Goal: Task Accomplishment & Management: Complete application form

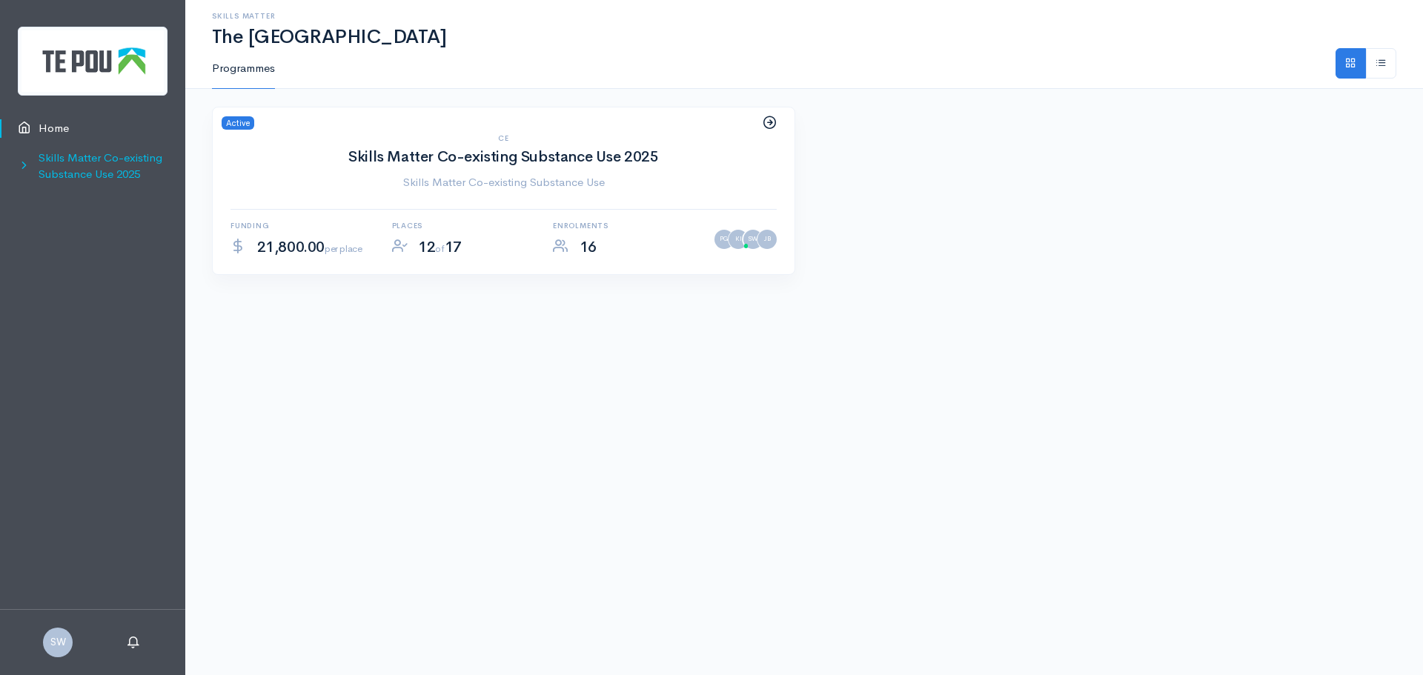
click at [26, 164] on icon at bounding box center [28, 166] width 21 height 19
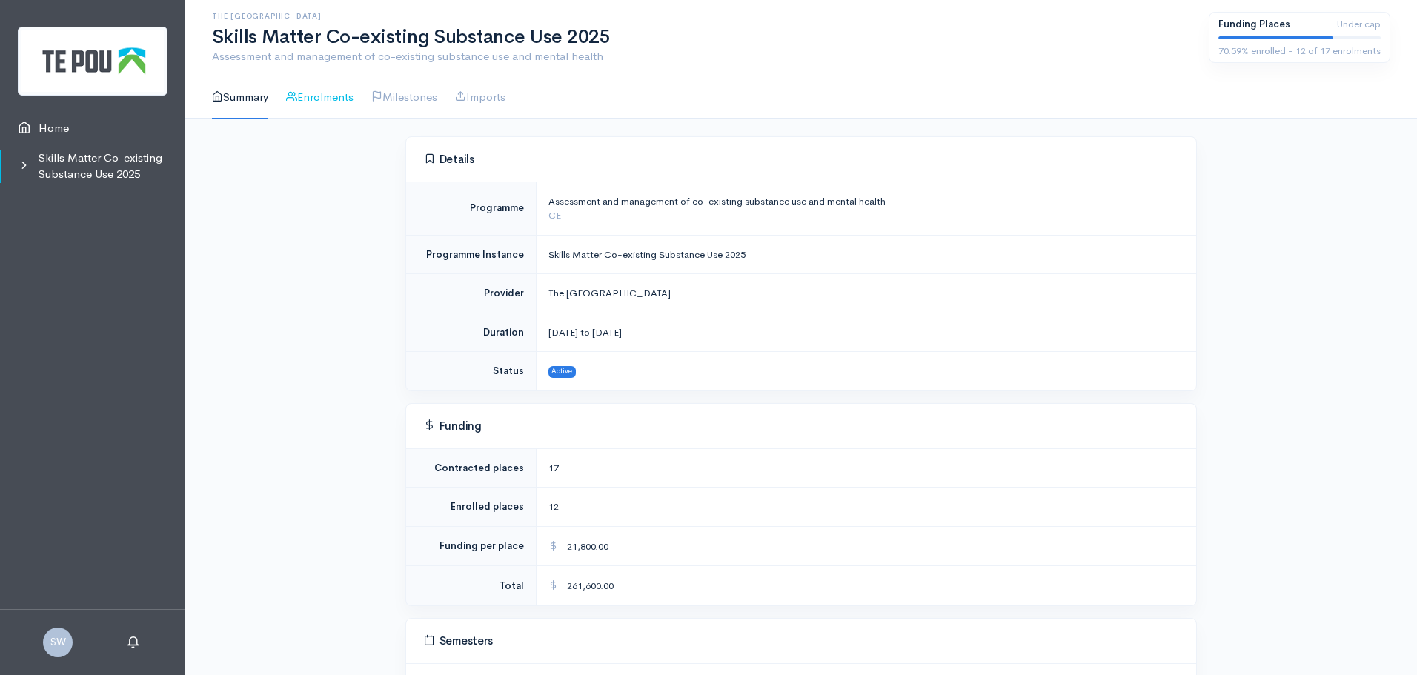
click at [336, 94] on link "Enrolments" at bounding box center [319, 97] width 67 height 42
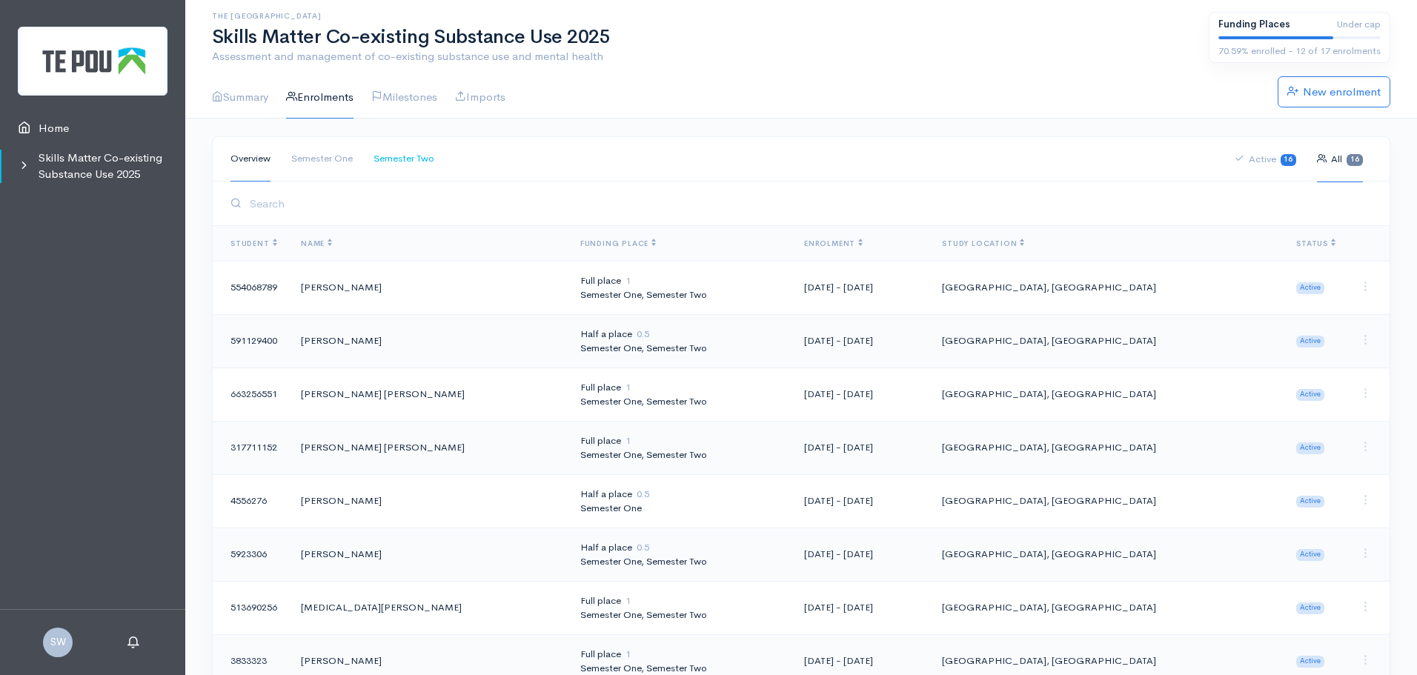
click at [409, 160] on link "Semester Two" at bounding box center [404, 158] width 61 height 45
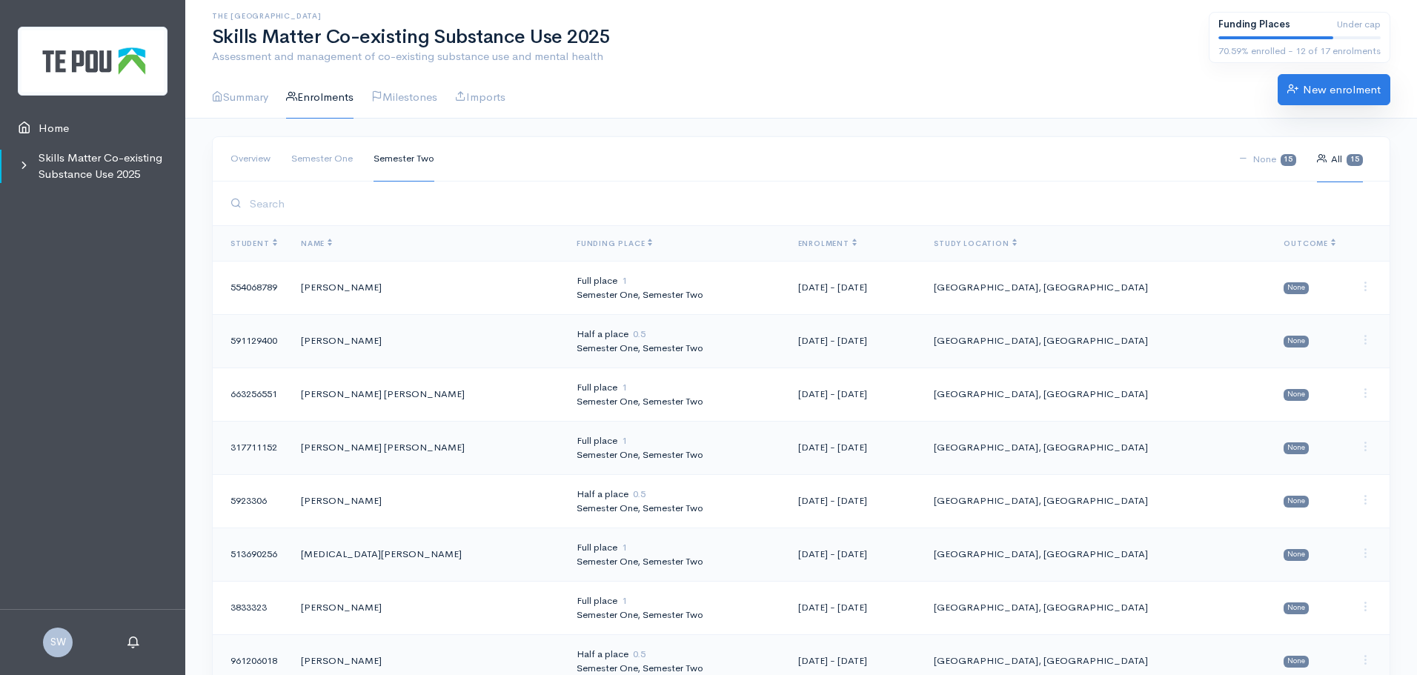
click at [1325, 90] on link "New enrolment" at bounding box center [1334, 89] width 113 height 31
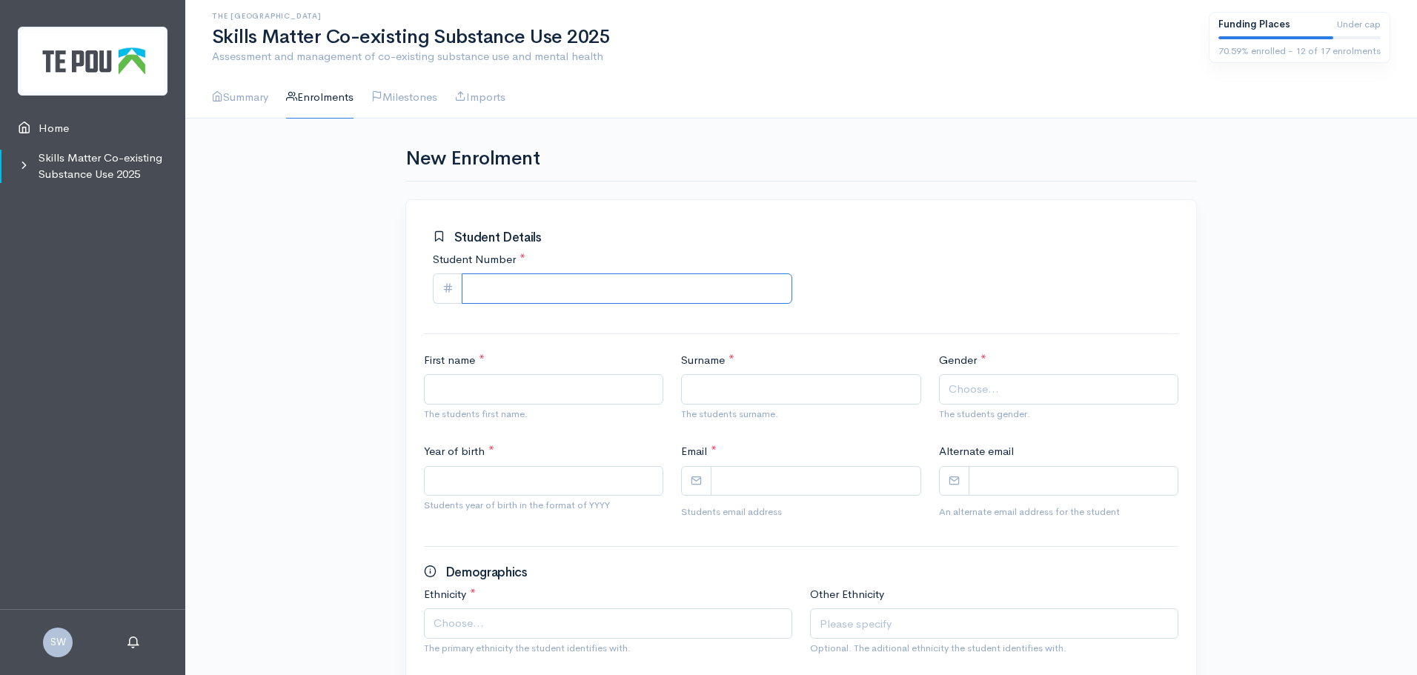
click at [513, 283] on input "Student Number *" at bounding box center [627, 288] width 331 height 30
click at [528, 285] on input "Student Number *" at bounding box center [627, 288] width 331 height 30
paste input "234626251"
type input "234626251"
type input "Sudipta"
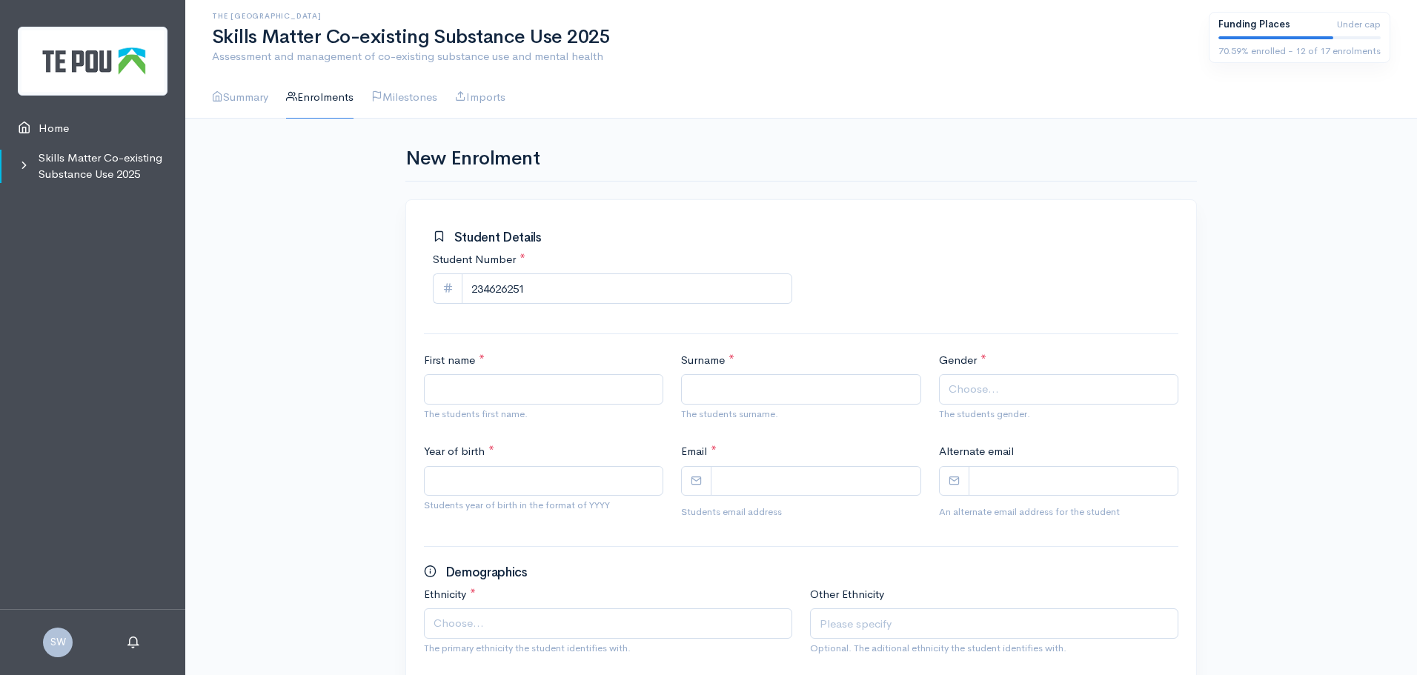
type input "Sarkar"
type input "2000"
type input "ssudipta3012@gmail.com"
click at [1074, 423] on div "Gender * Male Female Gender Diverse × Female The students gender." at bounding box center [1058, 390] width 257 height 76
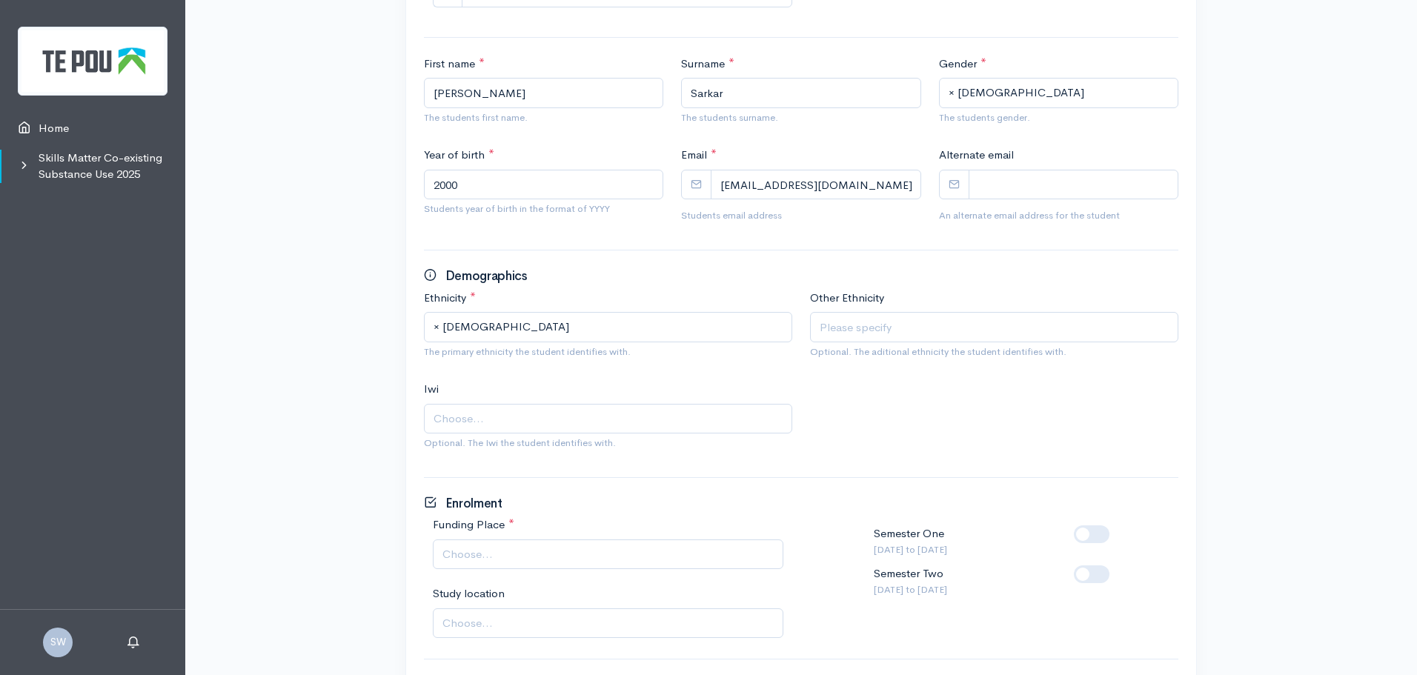
scroll to position [519, 0]
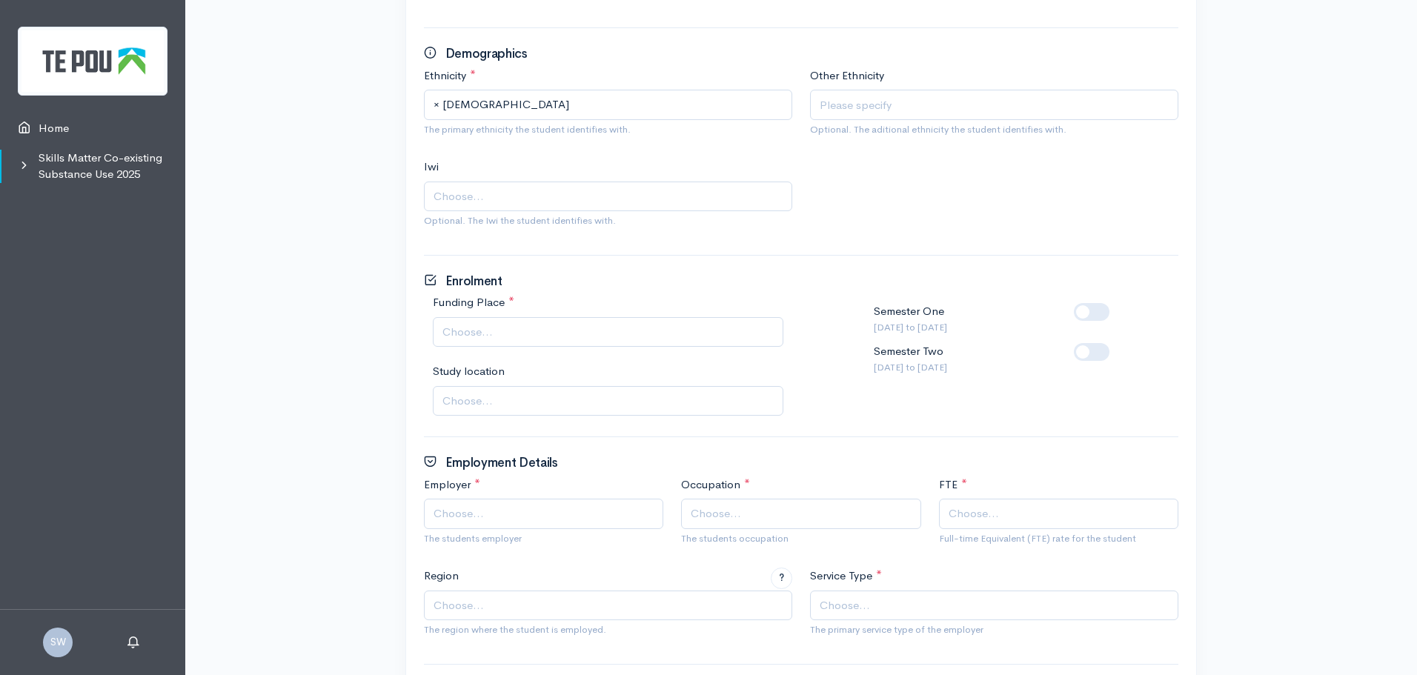
click at [557, 334] on span "Choose..." at bounding box center [609, 332] width 334 height 17
drag, startPoint x: 1091, startPoint y: 350, endPoint x: 1115, endPoint y: 350, distance: 24.5
click at [1115, 343] on label at bounding box center [1115, 343] width 0 height 0
click at [1086, 350] on input "checkbox" at bounding box center [1080, 350] width 12 height 14
checkbox input "true"
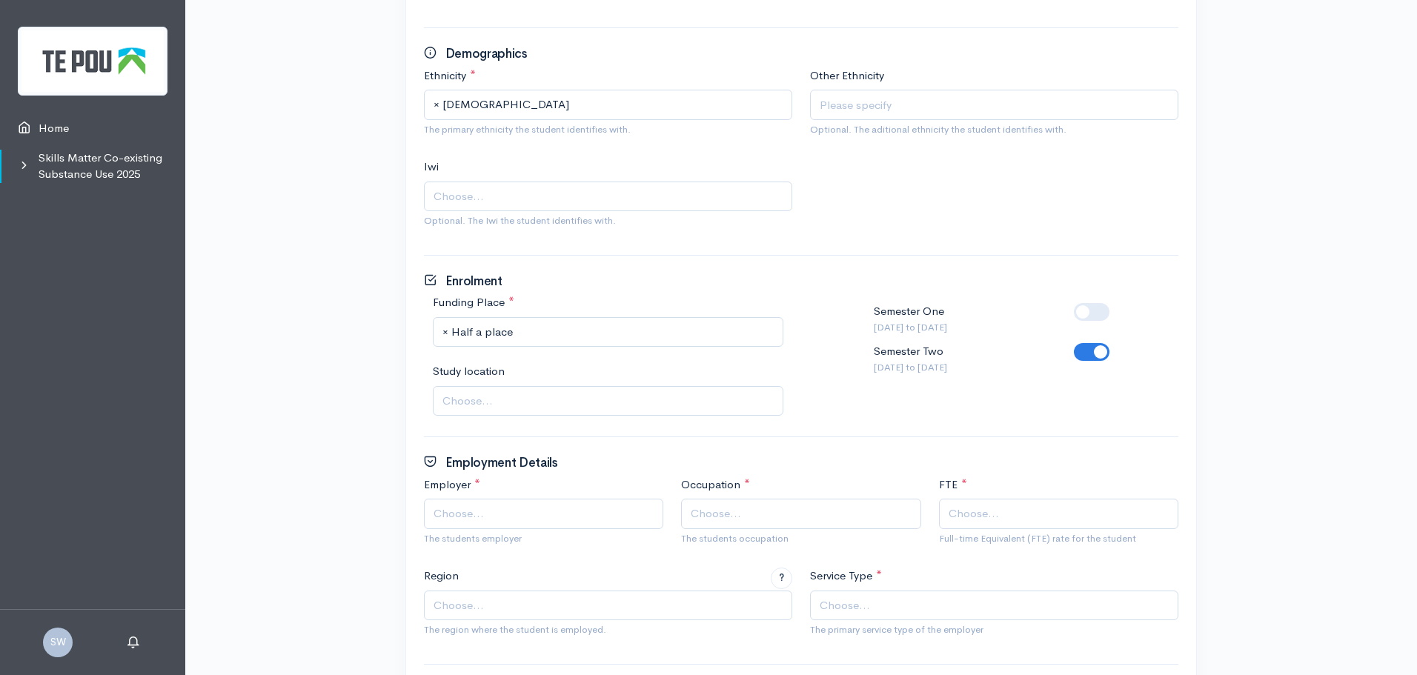
click at [503, 404] on span "Choose..." at bounding box center [609, 401] width 334 height 17
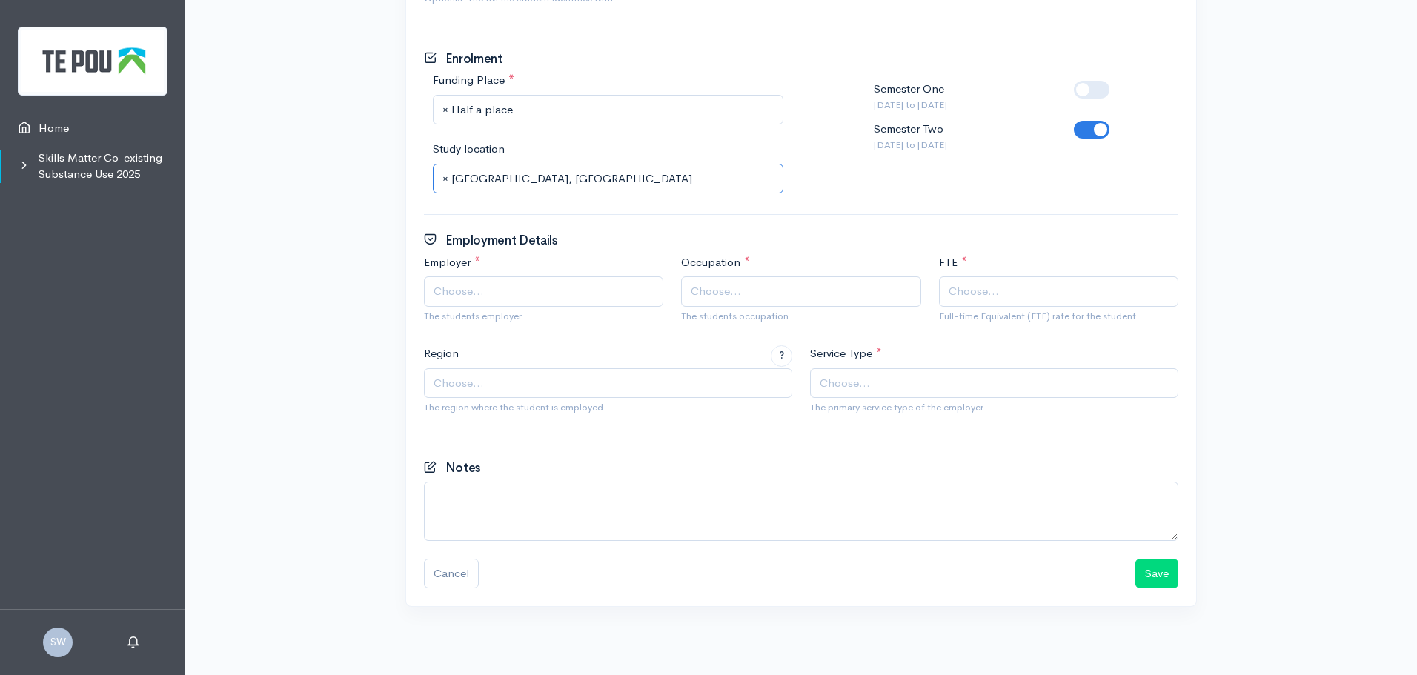
scroll to position [744, 0]
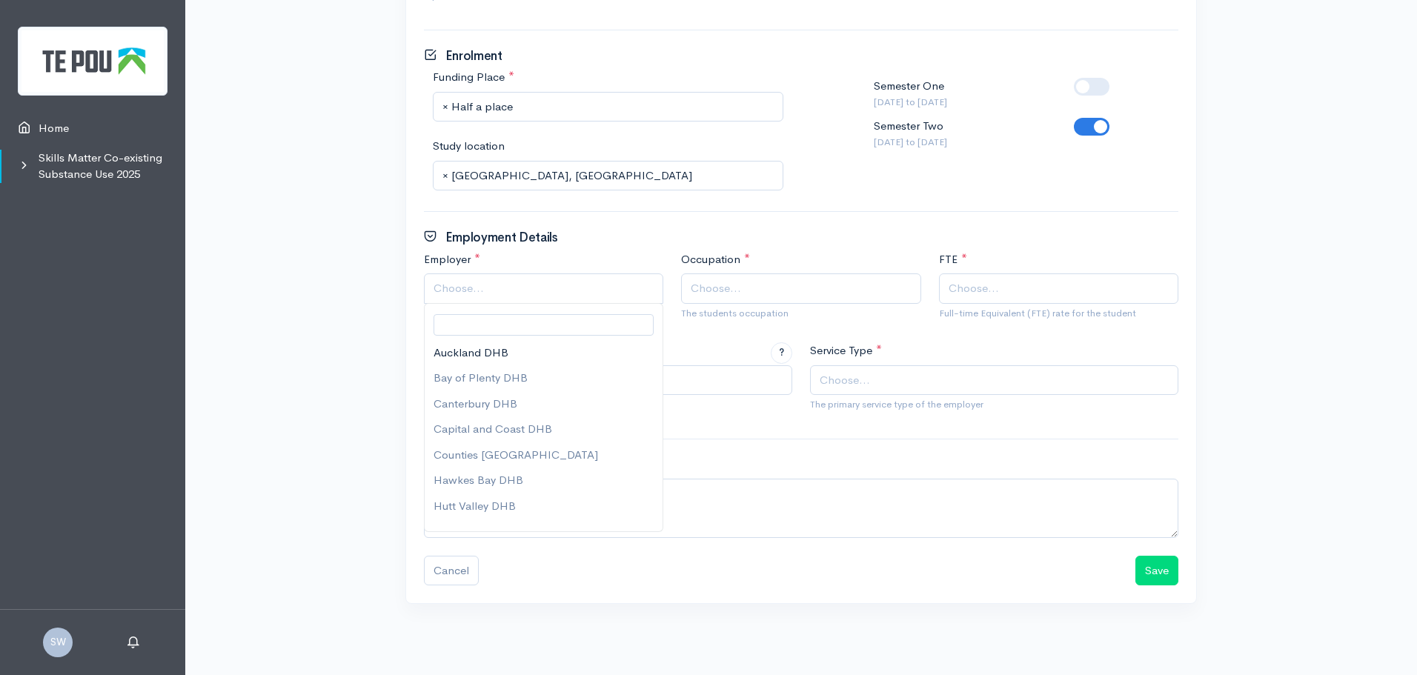
click at [524, 288] on span "Choose..." at bounding box center [545, 288] width 223 height 17
click at [746, 283] on span "Choose..." at bounding box center [802, 288] width 223 height 17
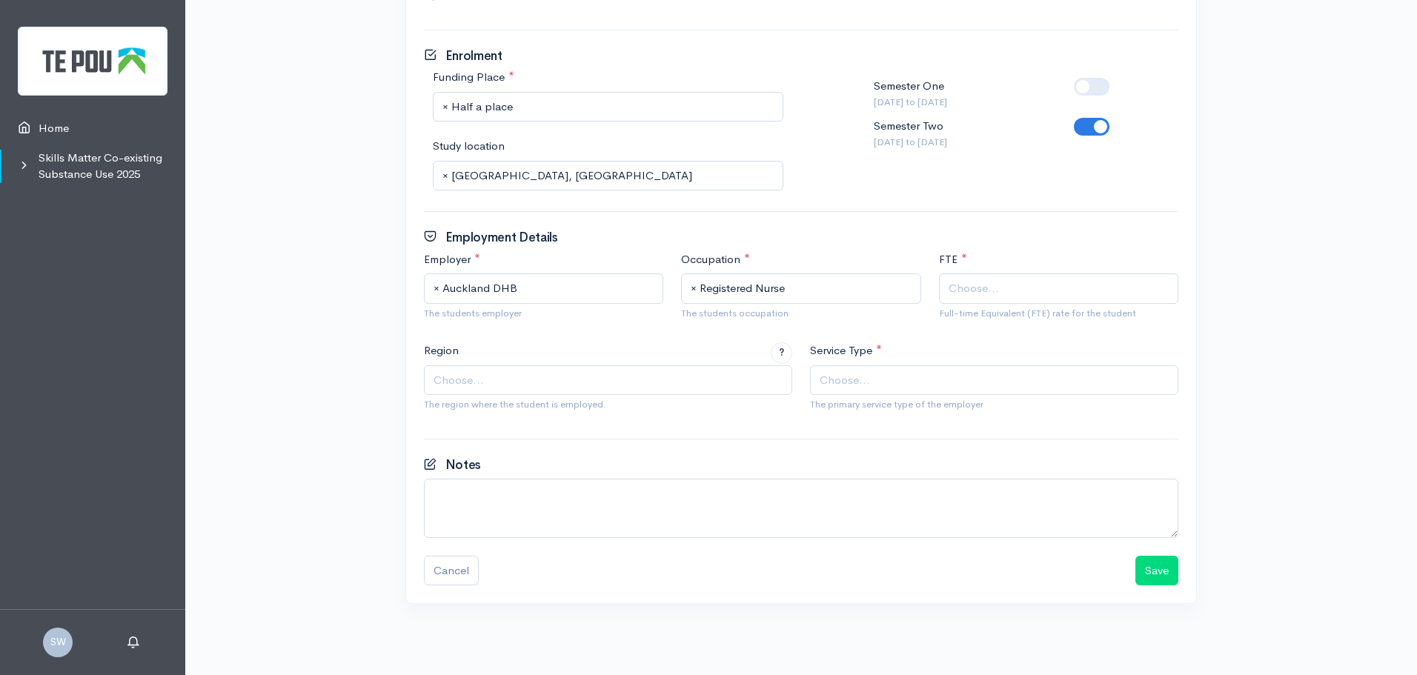
click at [969, 285] on span "Choose..." at bounding box center [974, 288] width 50 height 17
click at [489, 381] on span "Choose..." at bounding box center [610, 380] width 352 height 17
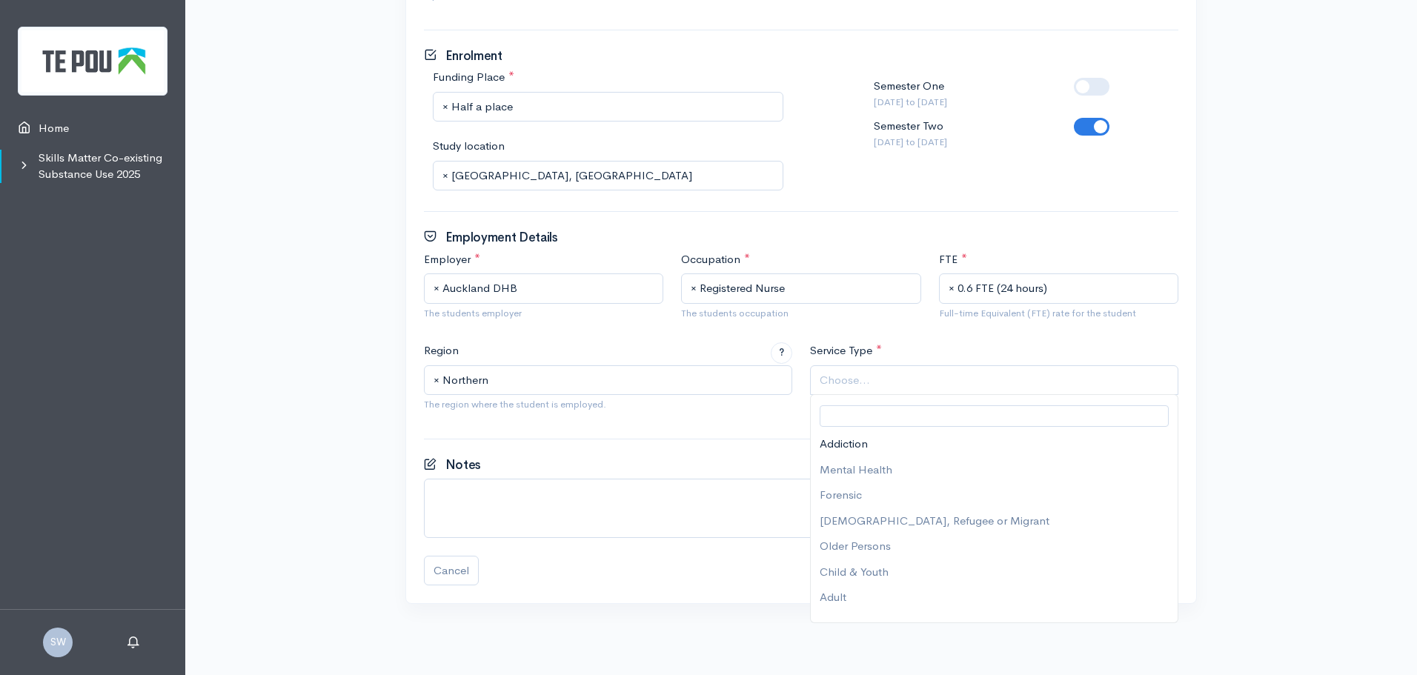
click at [903, 375] on span "Choose..." at bounding box center [996, 380] width 352 height 17
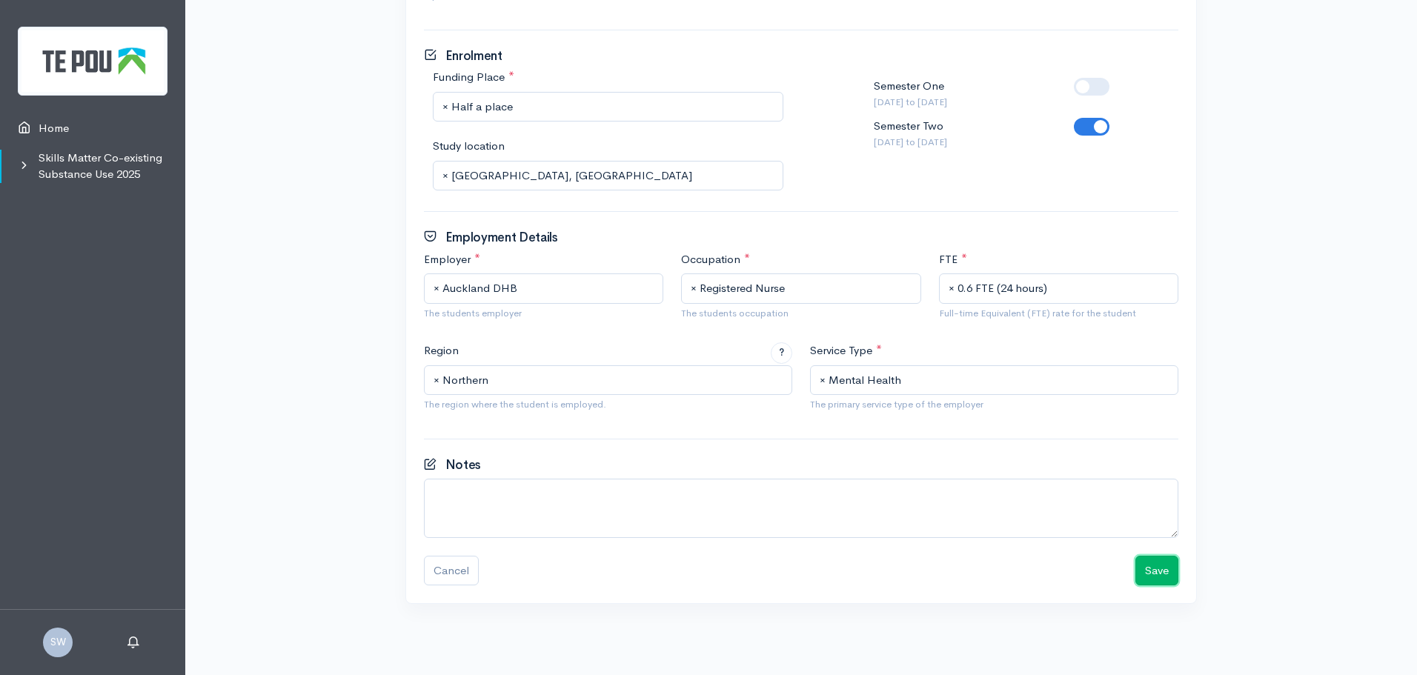
click at [1159, 568] on button "Save" at bounding box center [1156, 571] width 43 height 30
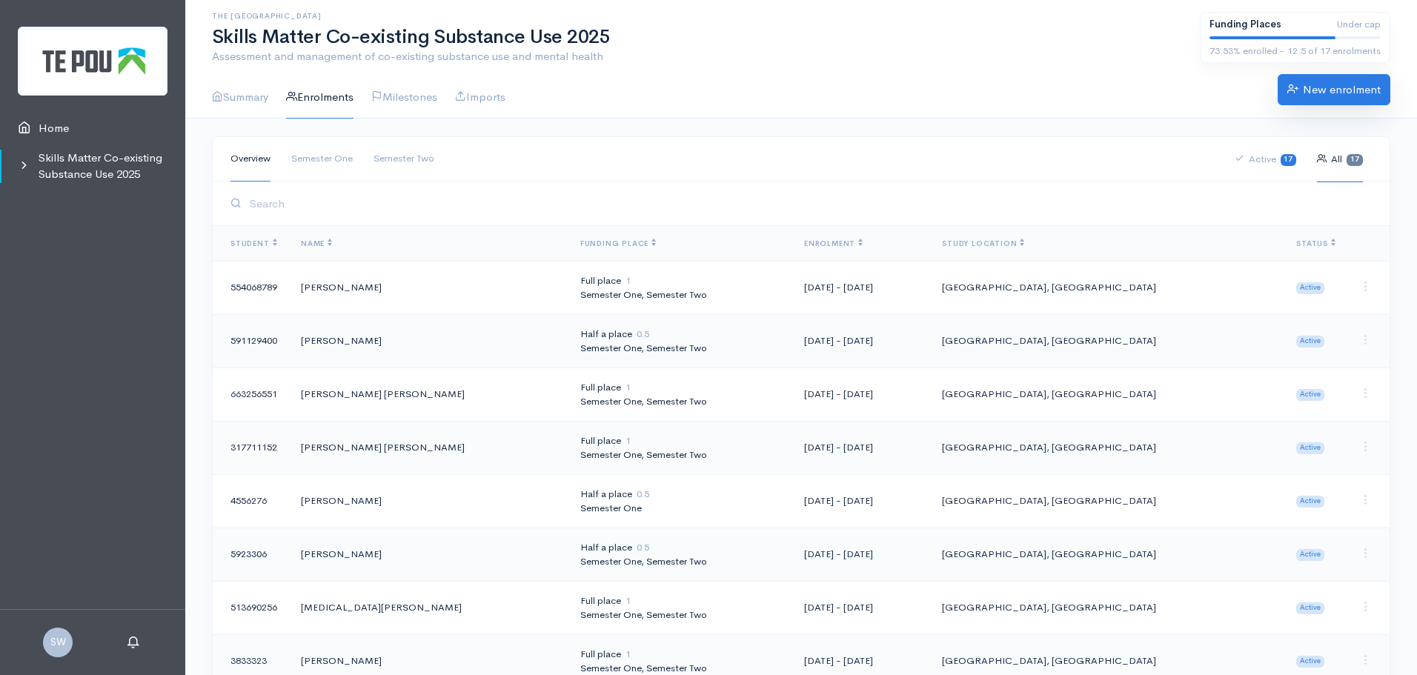
click at [1362, 87] on link "New enrolment" at bounding box center [1334, 89] width 113 height 31
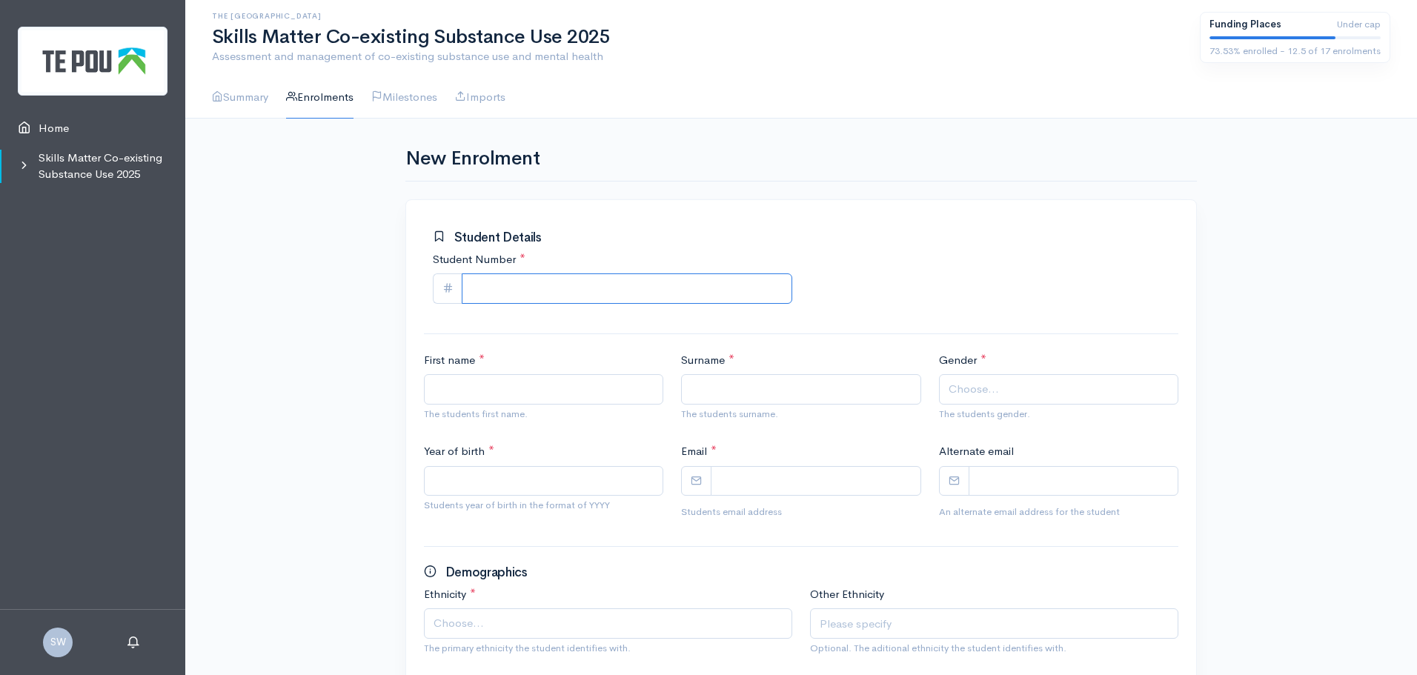
click at [537, 280] on input "Student Number *" at bounding box center [627, 288] width 331 height 30
click at [491, 288] on input "Student Number *" at bounding box center [627, 288] width 331 height 30
paste input "4782900"
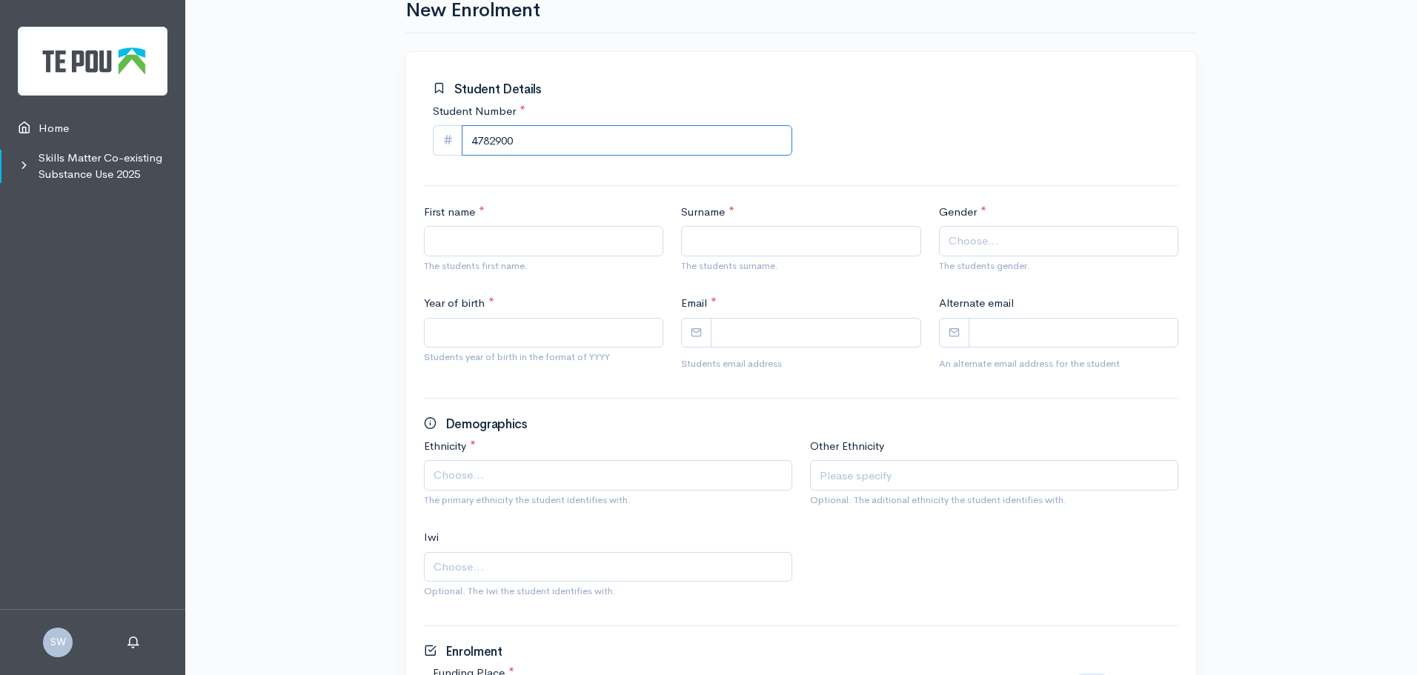
type input "4782900"
click at [554, 241] on input "First name *" at bounding box center [543, 241] width 239 height 30
click at [522, 250] on input "First name *" at bounding box center [543, 241] width 239 height 30
paste input "Rajni"
type input "Rajni"
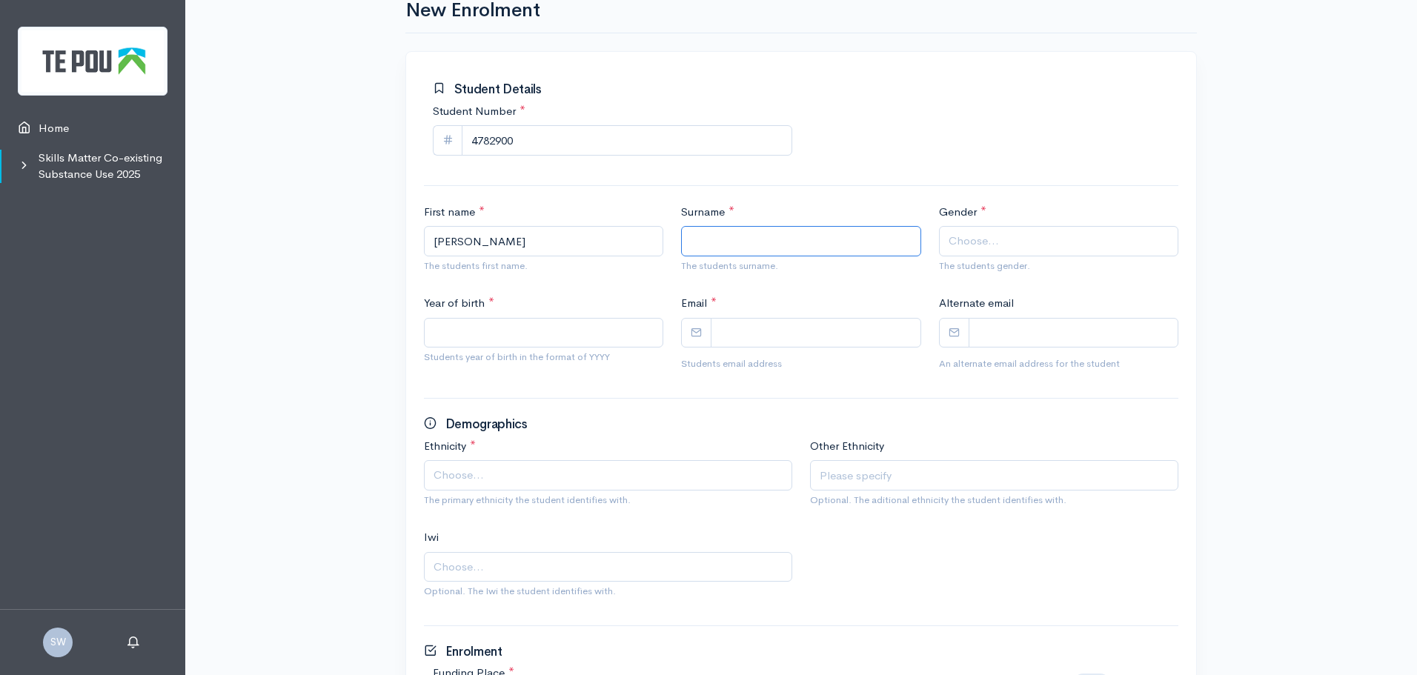
click at [733, 245] on input "Surname *" at bounding box center [800, 241] width 239 height 30
paste input "Kumari"
type input "Kumari"
click at [1029, 246] on span "Choose..." at bounding box center [1060, 241] width 223 height 17
click at [497, 335] on input "Year of birth *" at bounding box center [543, 333] width 239 height 30
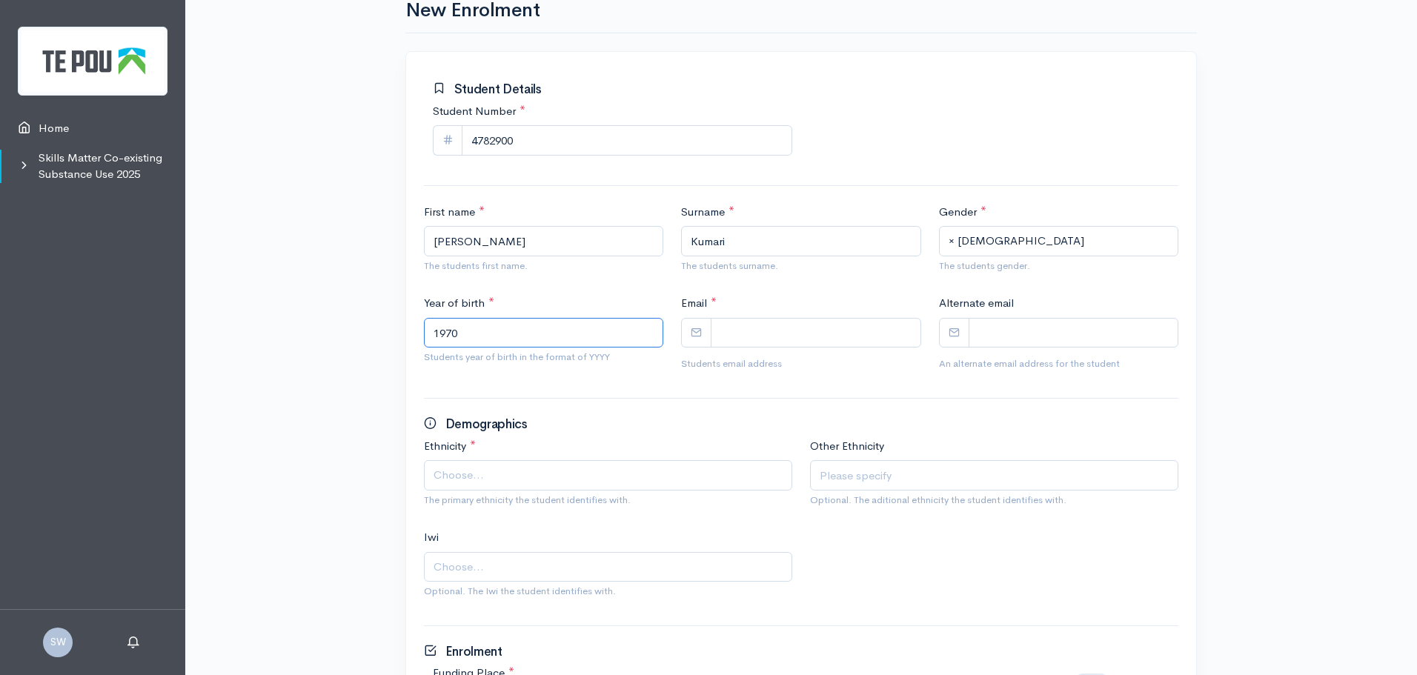
type input "1970"
click at [762, 328] on input "Email *" at bounding box center [816, 333] width 210 height 30
paste input "rkum045@aucklanduni.ac.nz"
click at [748, 336] on input "rkum045@aucklanduni.ac.nz" at bounding box center [816, 333] width 210 height 30
type input "rkum045@aucklanduni.ac.nz"
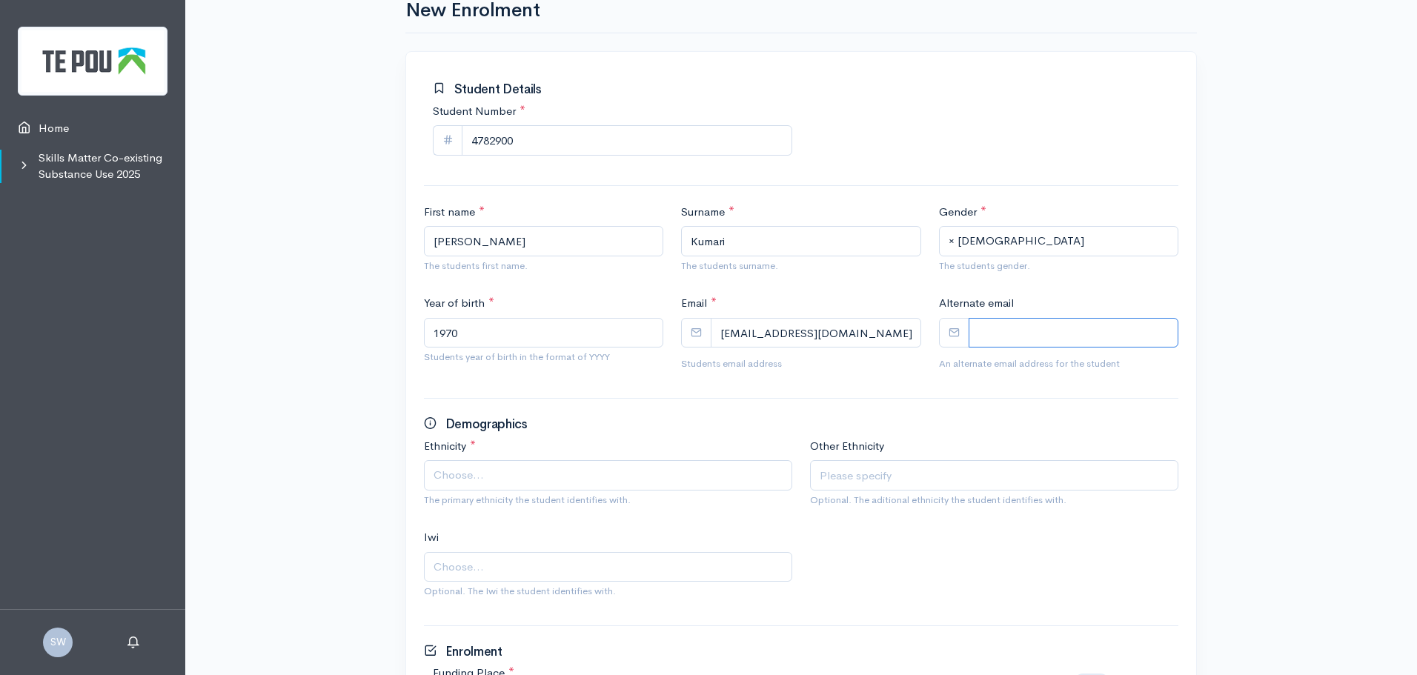
click at [1000, 334] on input "Alternate email" at bounding box center [1074, 333] width 210 height 30
paste input "rajni@windowslive.com"
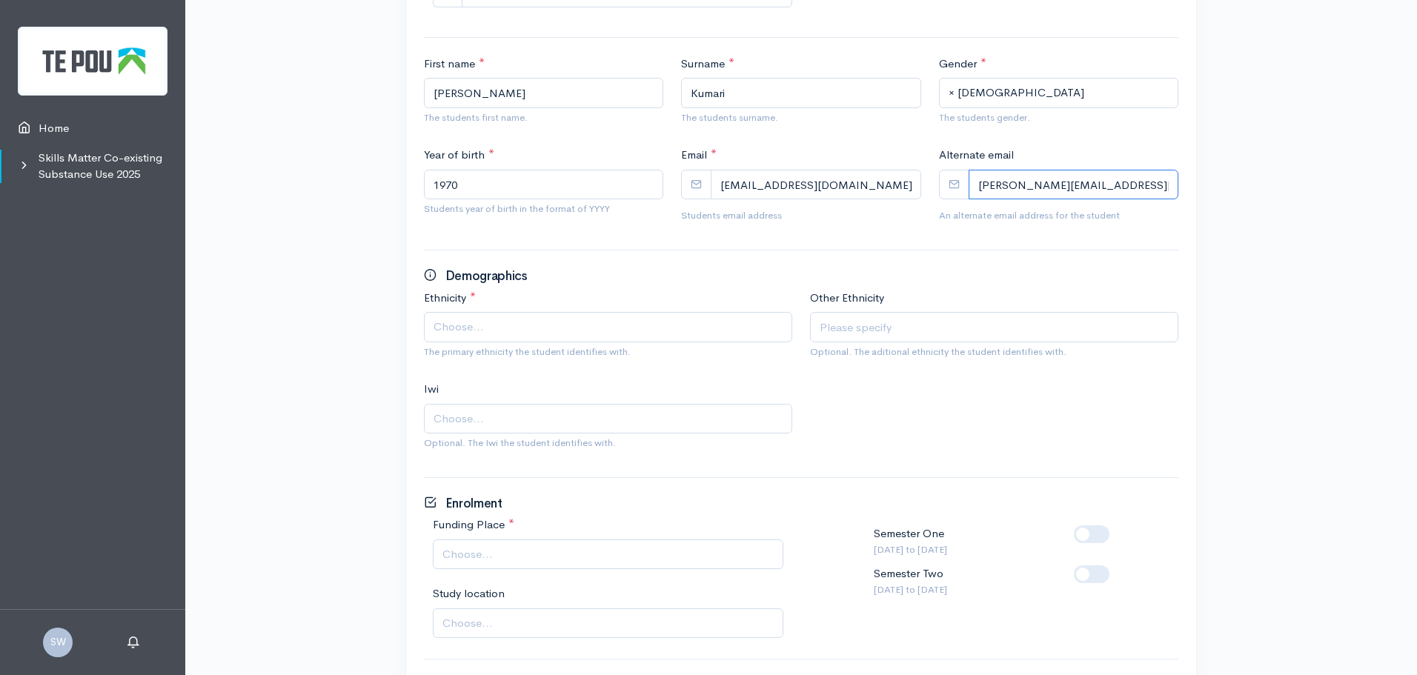
scroll to position [371, 0]
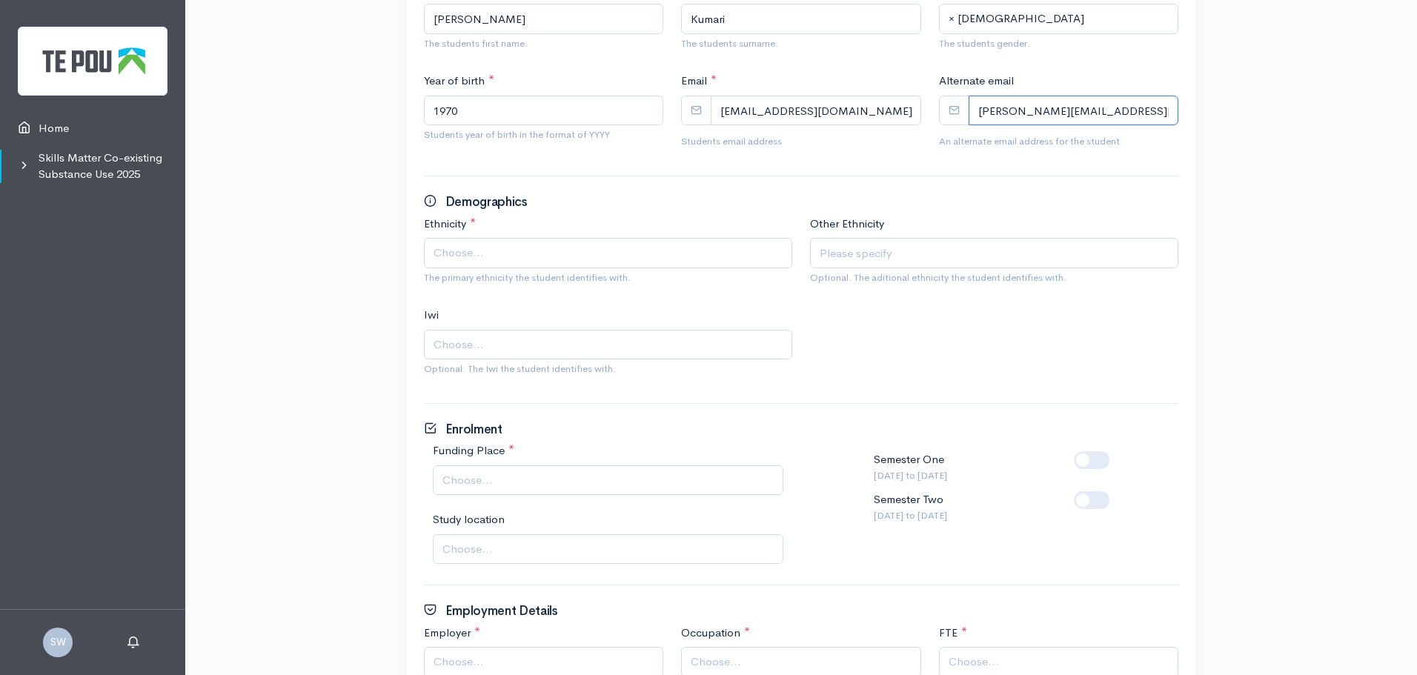
type input "rajni@windowslive.com"
click at [526, 248] on span "Choose..." at bounding box center [610, 253] width 352 height 17
click at [836, 250] on input "text" at bounding box center [994, 253] width 368 height 30
type input "Citizen of NZ"
click at [500, 469] on span "Choose..." at bounding box center [608, 480] width 351 height 30
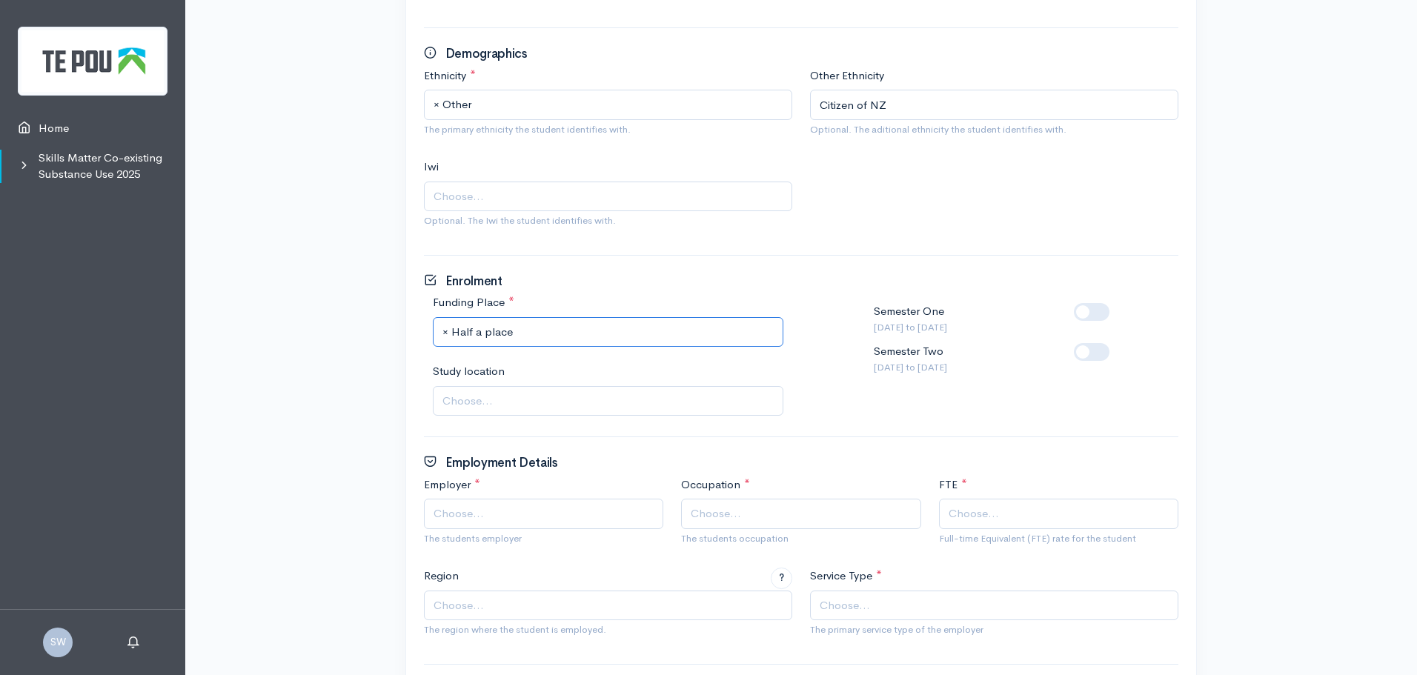
scroll to position [593, 0]
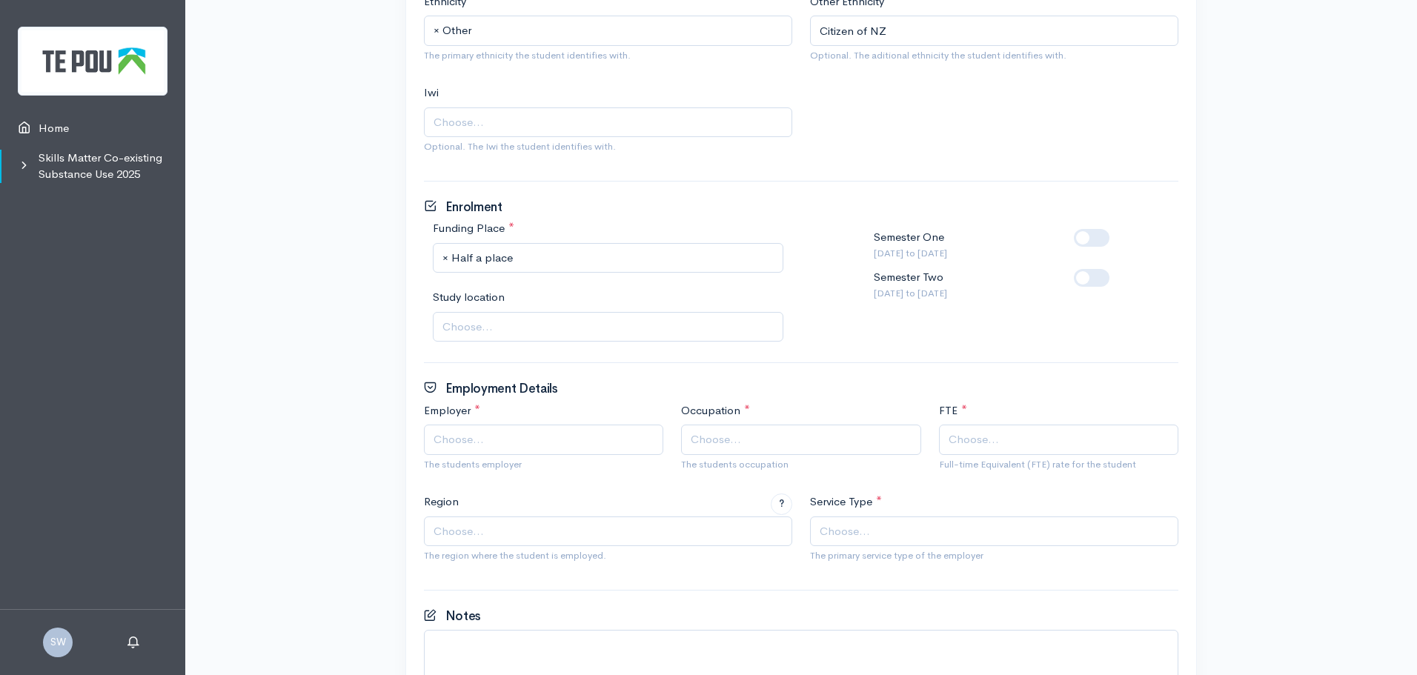
click at [1115, 269] on label at bounding box center [1115, 269] width 0 height 0
click at [1086, 276] on input "checkbox" at bounding box center [1080, 276] width 12 height 14
checkbox input "true"
click at [535, 321] on span "Choose..." at bounding box center [609, 327] width 334 height 17
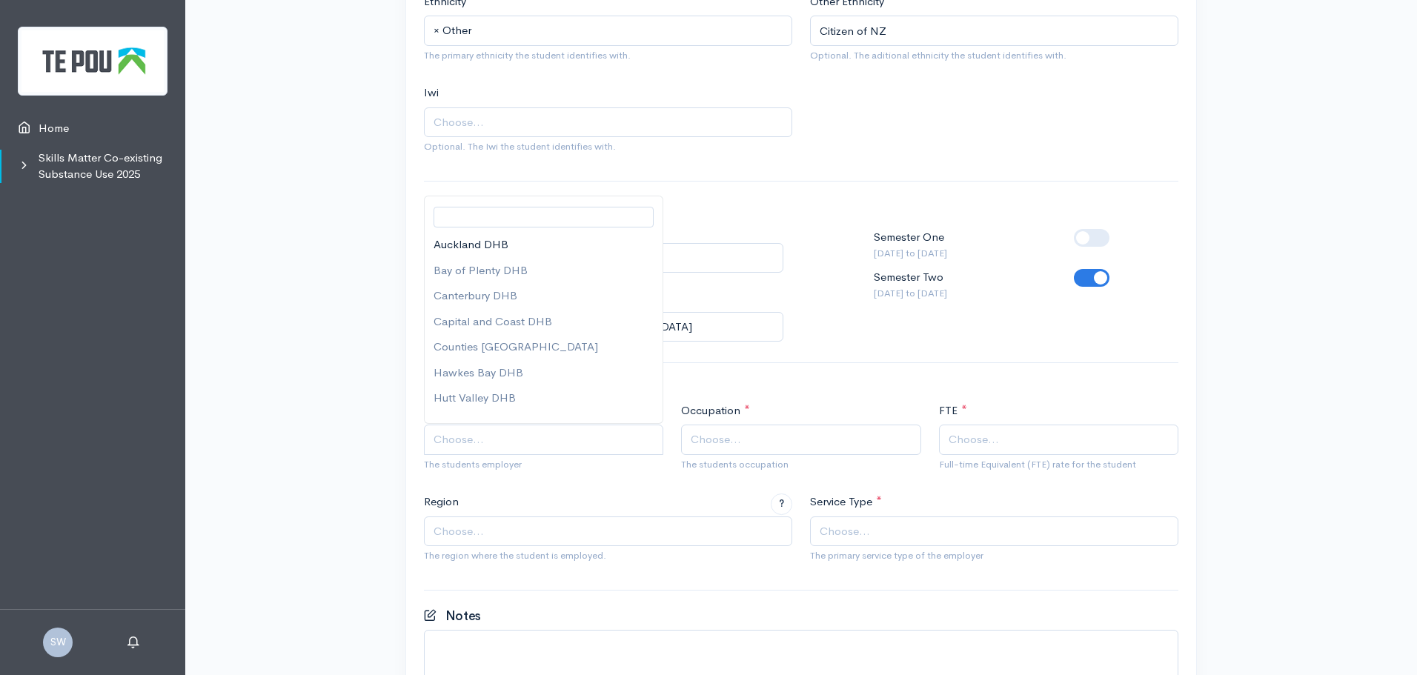
click at [504, 437] on span "Choose..." at bounding box center [545, 439] width 223 height 17
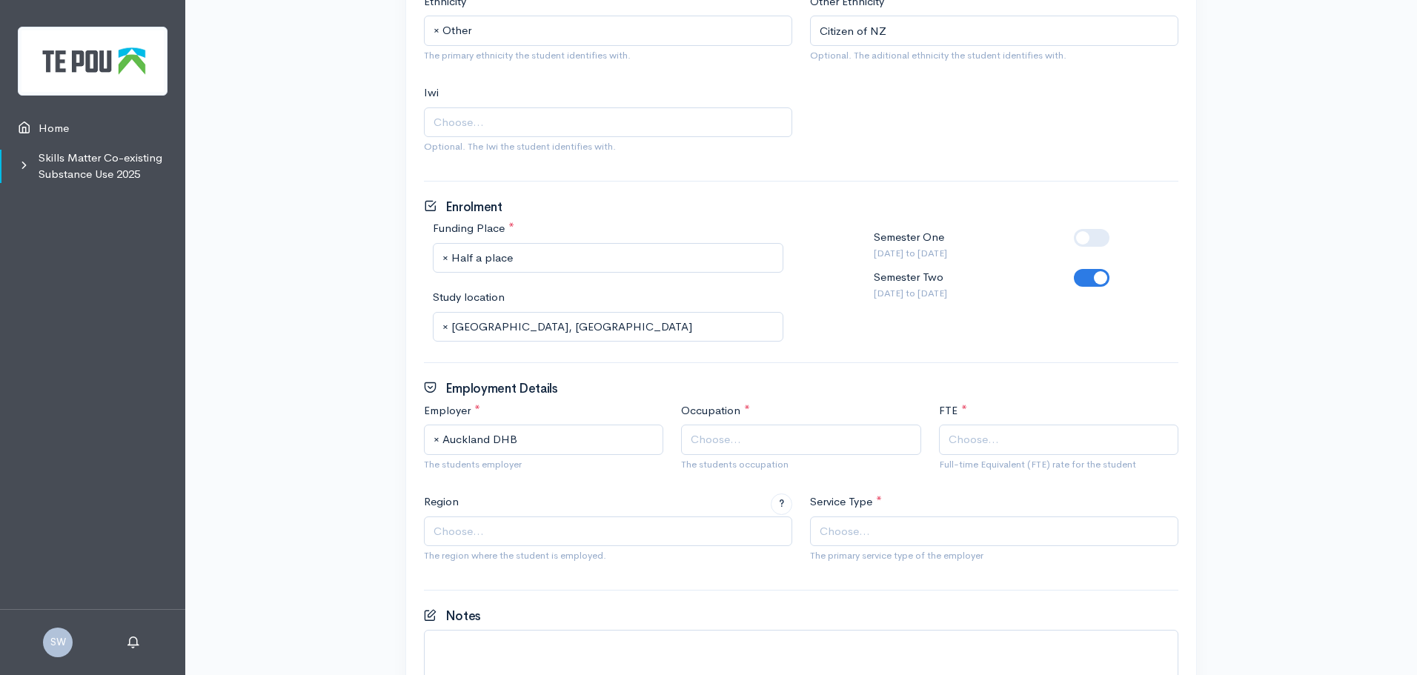
click at [720, 439] on span "Choose..." at bounding box center [716, 439] width 50 height 17
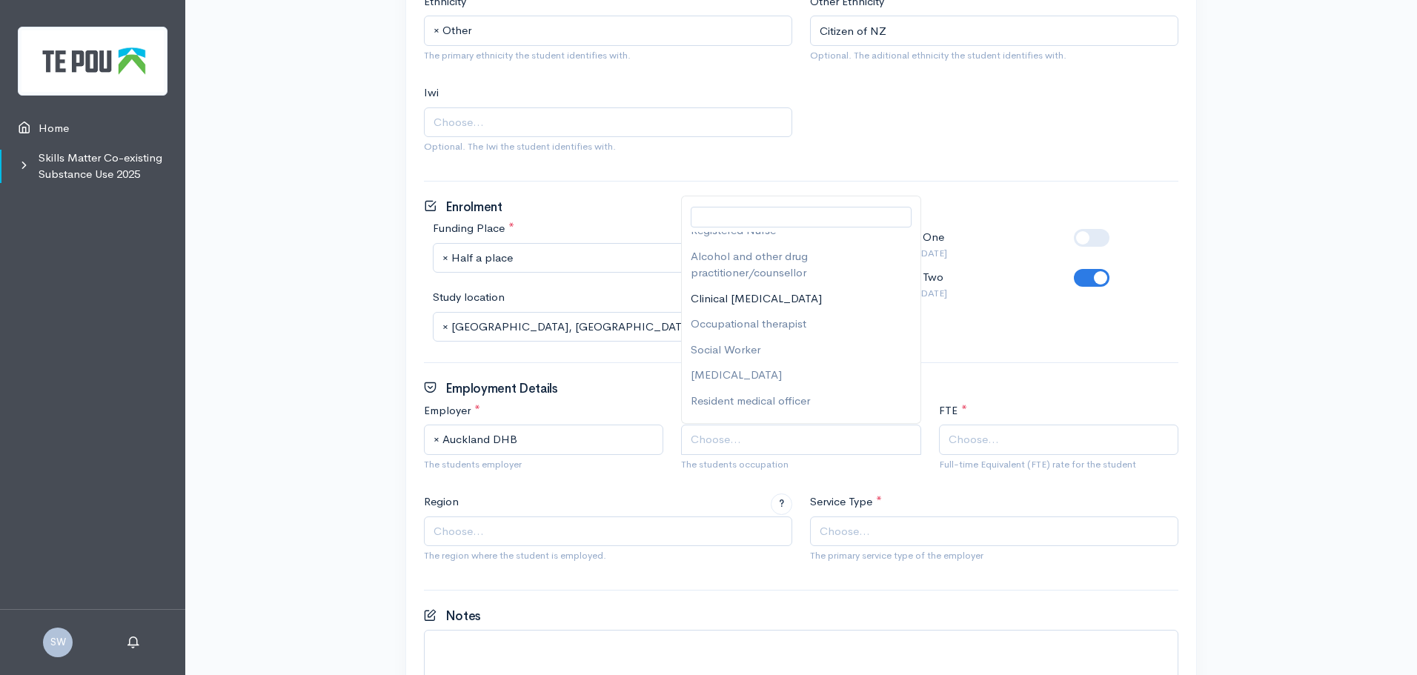
scroll to position [0, 0]
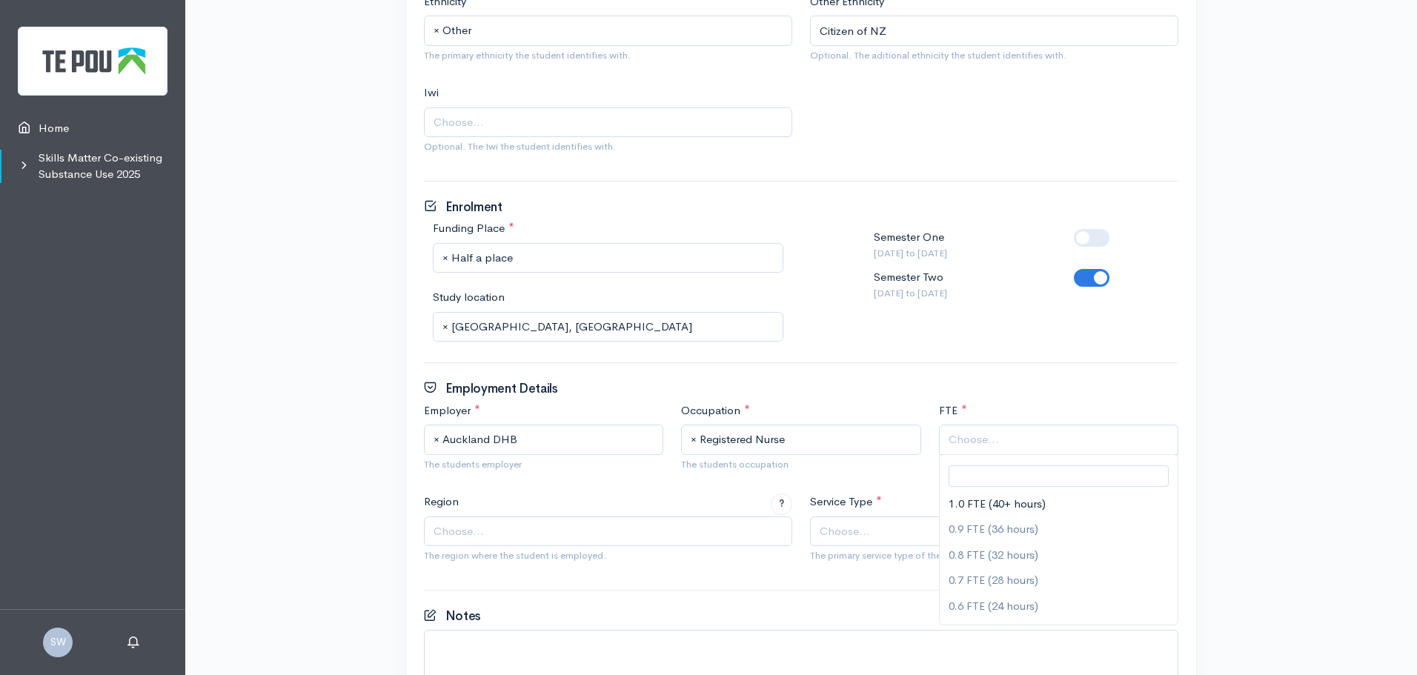
click at [978, 442] on span "Choose..." at bounding box center [974, 439] width 50 height 17
click at [487, 530] on span "Choose..." at bounding box center [610, 531] width 352 height 17
click at [840, 535] on span "Choose..." at bounding box center [845, 531] width 50 height 17
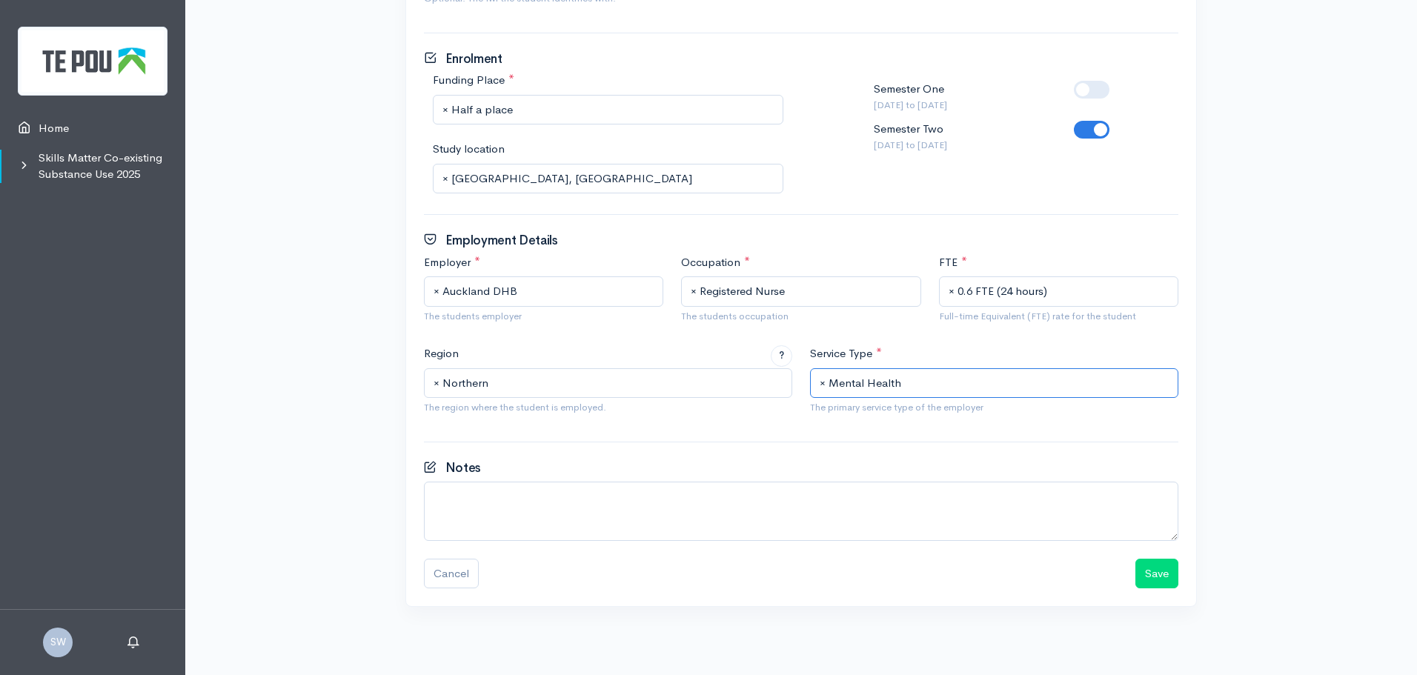
scroll to position [744, 0]
click at [1161, 569] on button "Save" at bounding box center [1156, 571] width 43 height 30
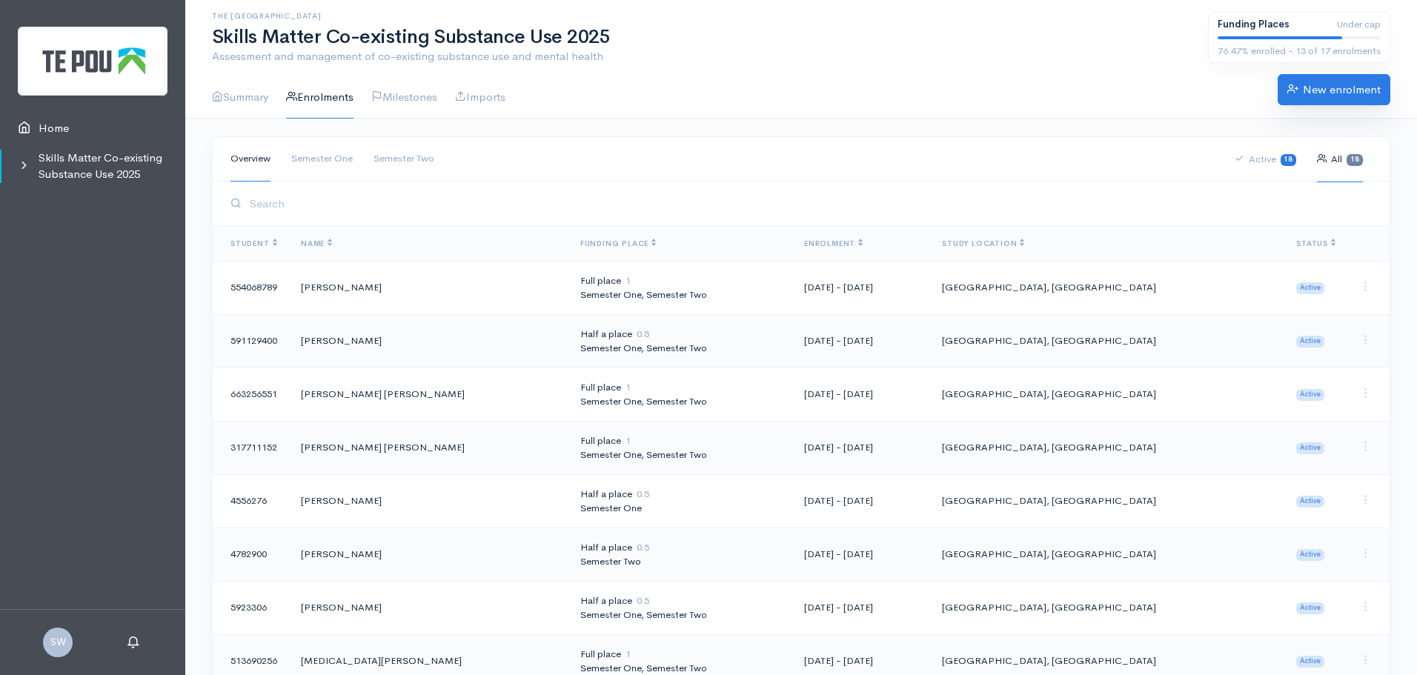
click at [1330, 86] on link "New enrolment" at bounding box center [1334, 89] width 113 height 31
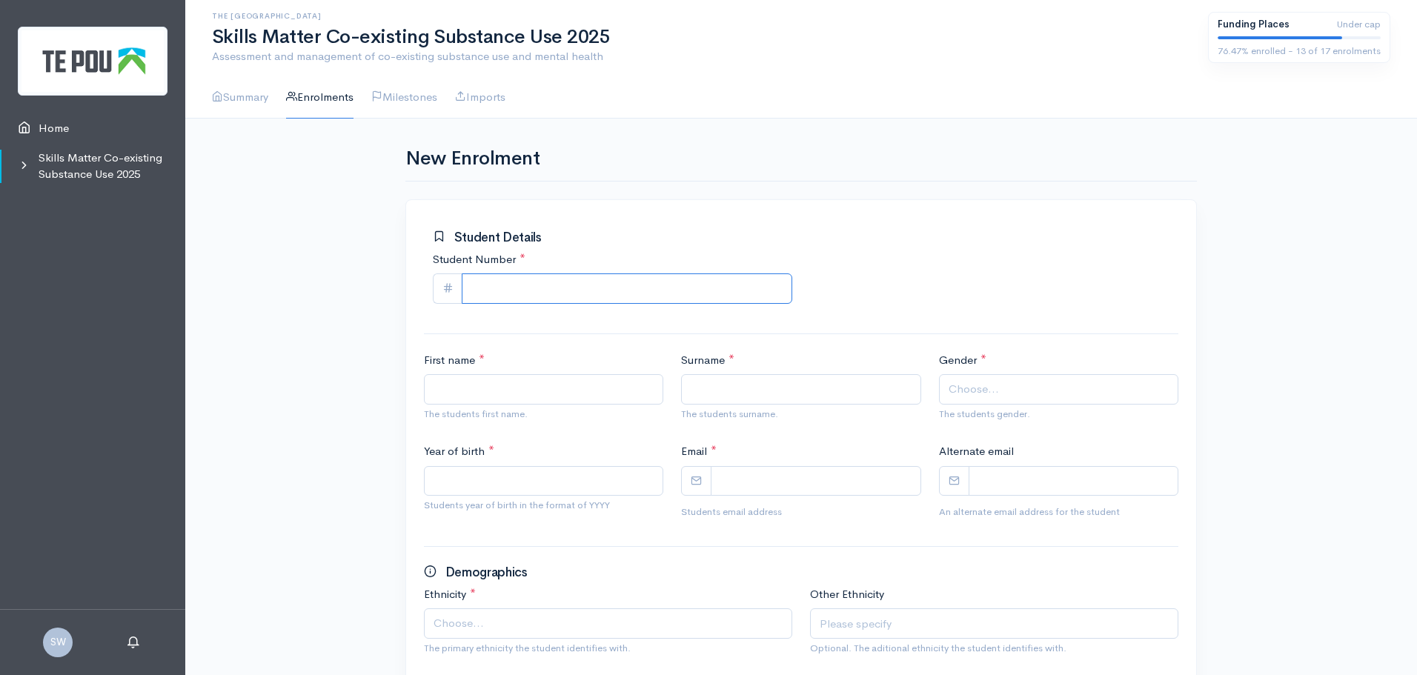
click at [555, 299] on input "Student Number *" at bounding box center [627, 288] width 331 height 30
click at [545, 288] on input "Student Number *" at bounding box center [627, 288] width 331 height 30
paste input "385736605"
type input "385736605"
click at [502, 391] on input "First name *" at bounding box center [543, 389] width 239 height 30
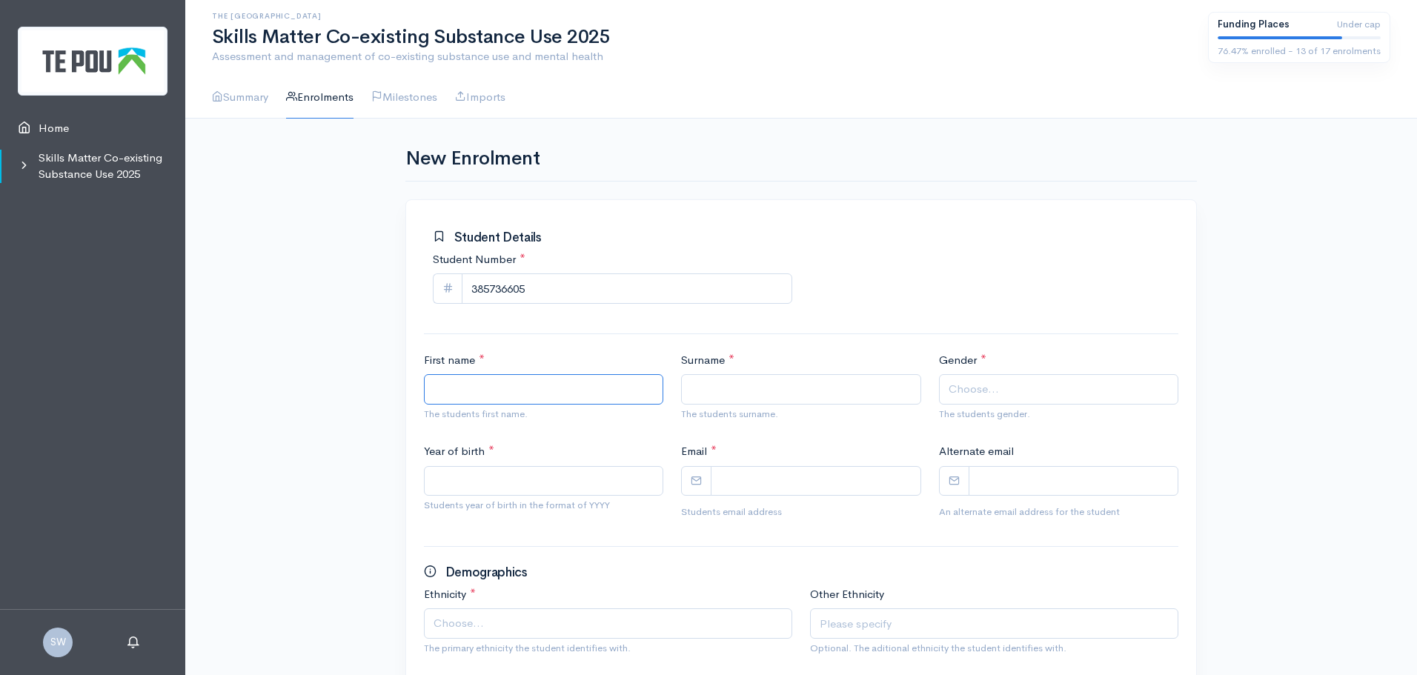
click at [528, 392] on input "First name *" at bounding box center [543, 389] width 239 height 30
paste input "Rudo"
type input "Rudo"
click at [764, 394] on input "Surname *" at bounding box center [800, 389] width 239 height 30
paste input "Mahwenyiyo"
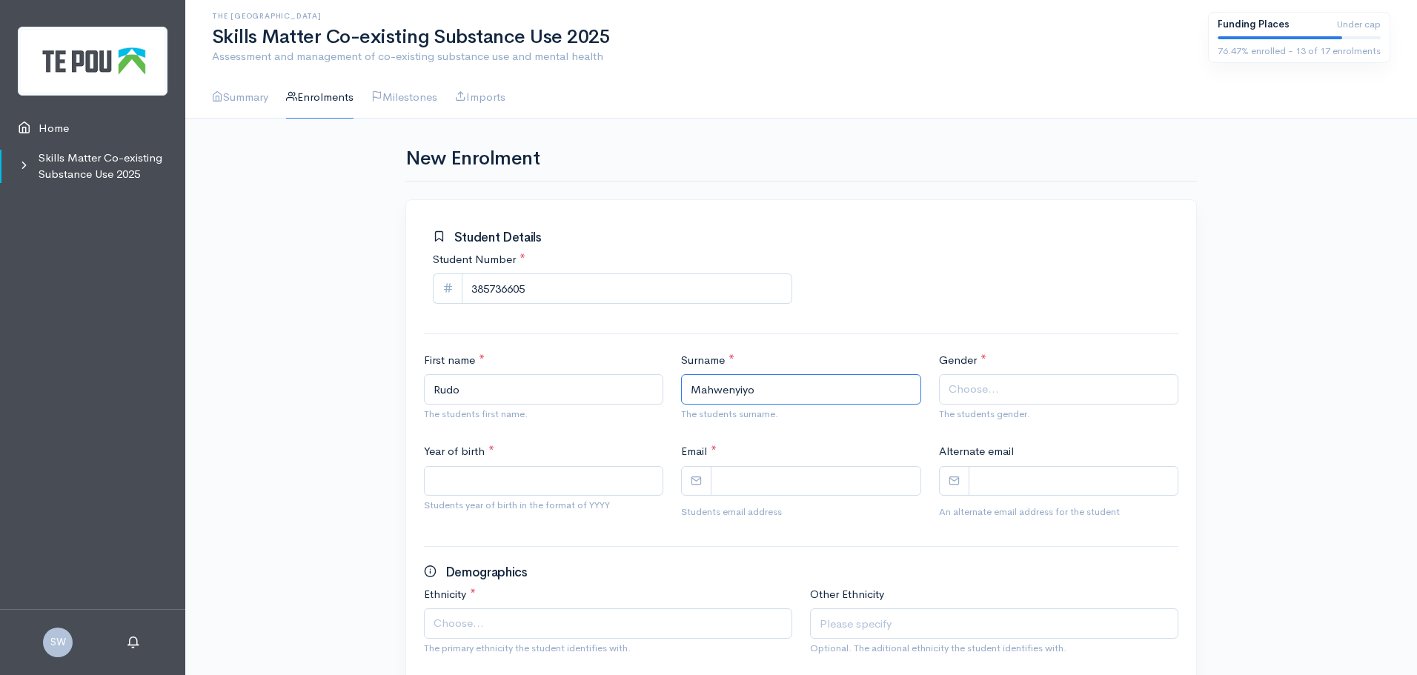
type input "Mahwenyiyo"
drag, startPoint x: 546, startPoint y: 291, endPoint x: 459, endPoint y: 294, distance: 86.8
click at [459, 294] on div "385736605" at bounding box center [612, 288] width 359 height 30
click at [1038, 395] on span "Choose..." at bounding box center [1060, 389] width 223 height 17
click at [471, 480] on input "Year of birth *" at bounding box center [543, 481] width 239 height 30
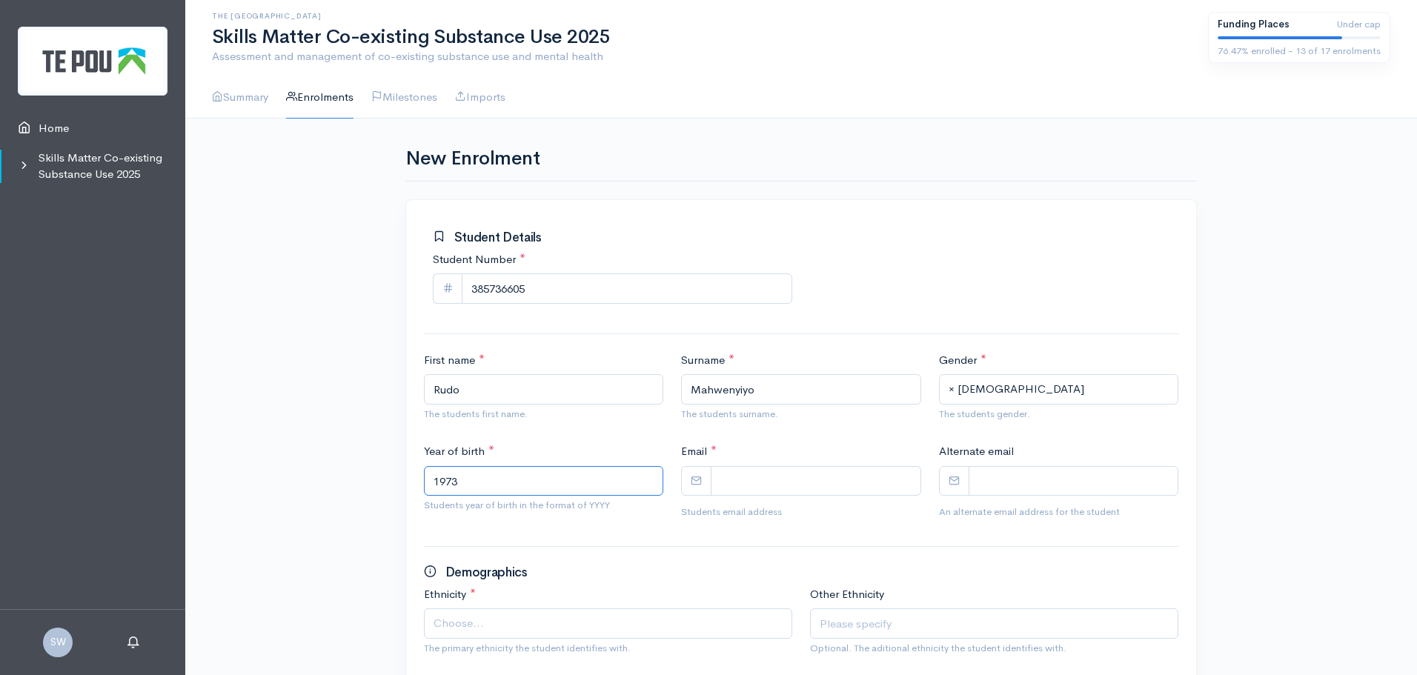
type input "1973"
click at [770, 477] on input "Email *" at bounding box center [816, 481] width 210 height 30
paste input "rmah509@aucklanduni.ac.nz"
click at [745, 487] on input "rmah509@aucklanduni.ac.nz" at bounding box center [816, 481] width 210 height 30
click at [749, 477] on input "rmah509@aucklanduni.ac.nz" at bounding box center [816, 481] width 210 height 30
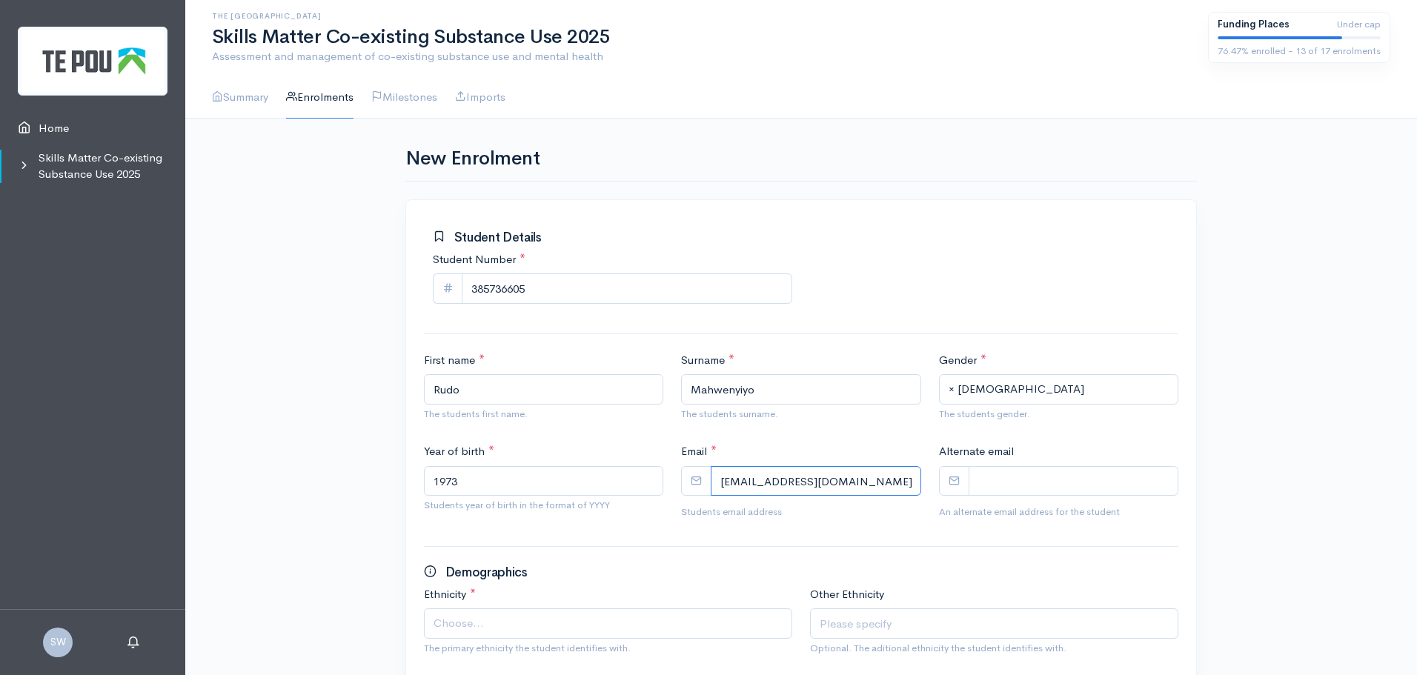
click at [749, 484] on input "rmah509@aucklanduni.ac.nz" at bounding box center [816, 481] width 210 height 30
click at [747, 485] on input "rmah509@aucklanduni.ac.nz" at bounding box center [816, 481] width 210 height 30
type input "rmah509@aucklanduni.ac.nz"
click at [1032, 479] on input "Alternate email" at bounding box center [1074, 481] width 210 height 30
paste input "rudomahwenyiyo@yahoo.com"
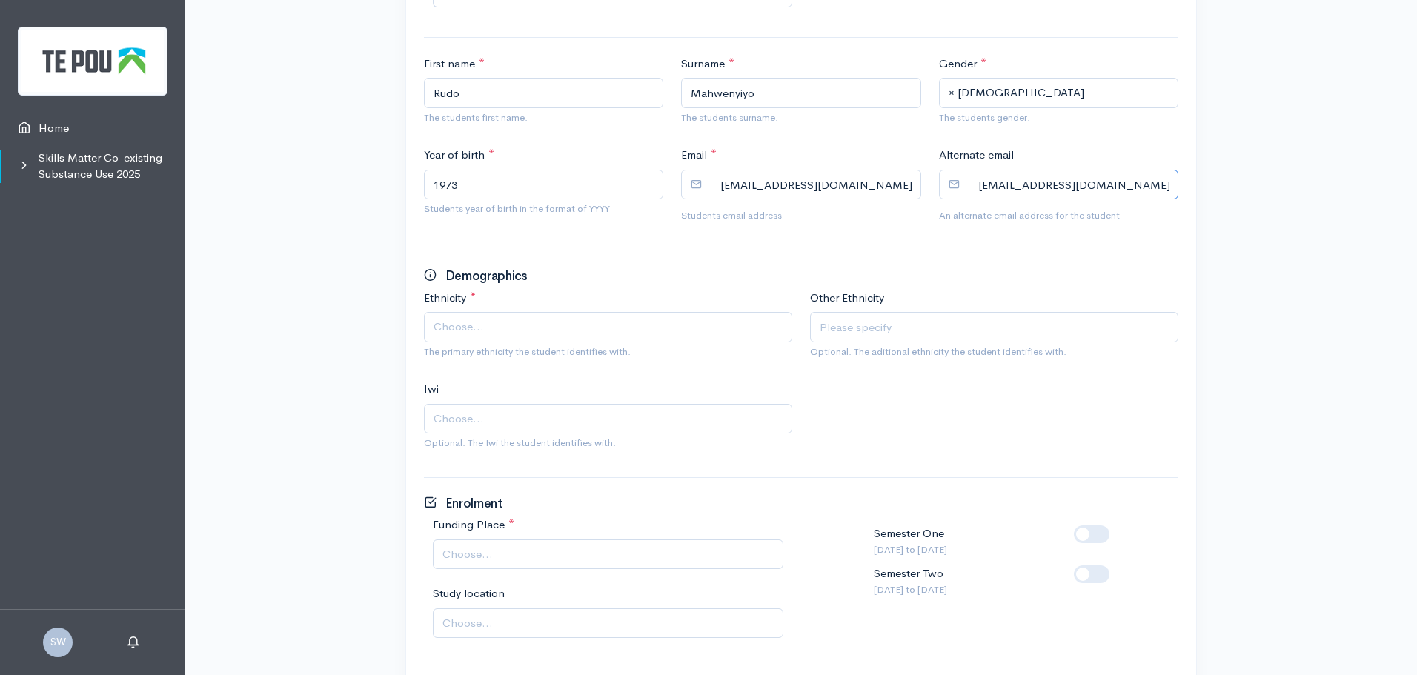
scroll to position [371, 0]
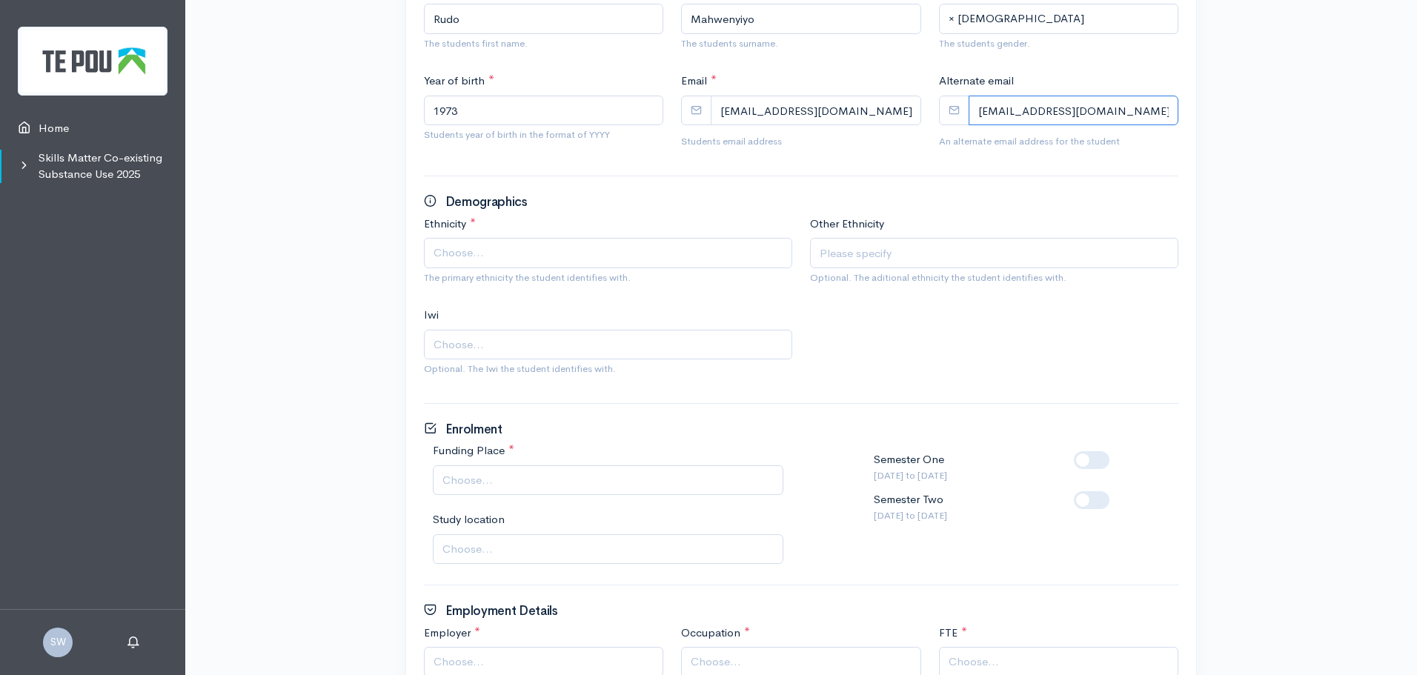
type input "rudomahwenyiyo@yahoo.com"
click at [651, 259] on span "Choose..." at bounding box center [610, 253] width 352 height 17
click at [901, 239] on input "text" at bounding box center [994, 253] width 368 height 30
type input "NZ Citizen"
click at [519, 344] on span "Choose..." at bounding box center [610, 344] width 352 height 17
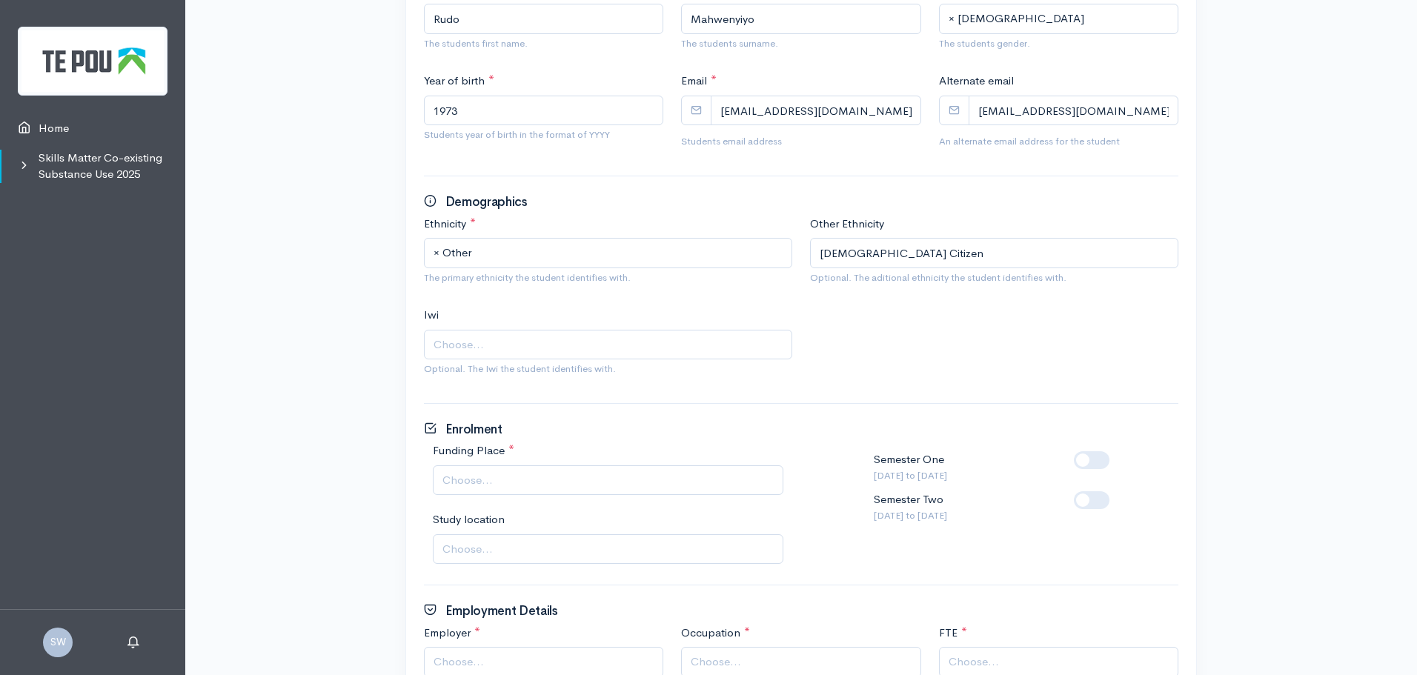
click at [902, 356] on div "Ethnicity * Māori Pacific Asian New Zealand European Other × Other The primary …" at bounding box center [801, 307] width 772 height 183
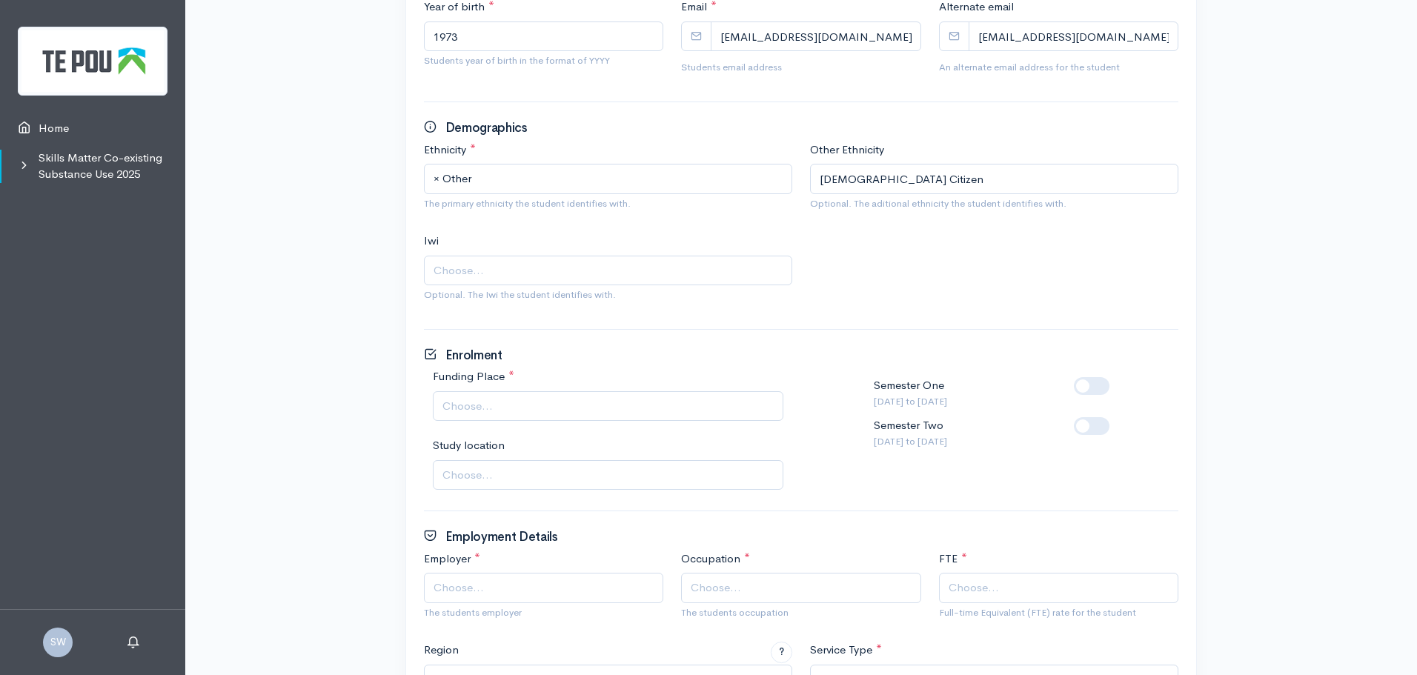
scroll to position [519, 0]
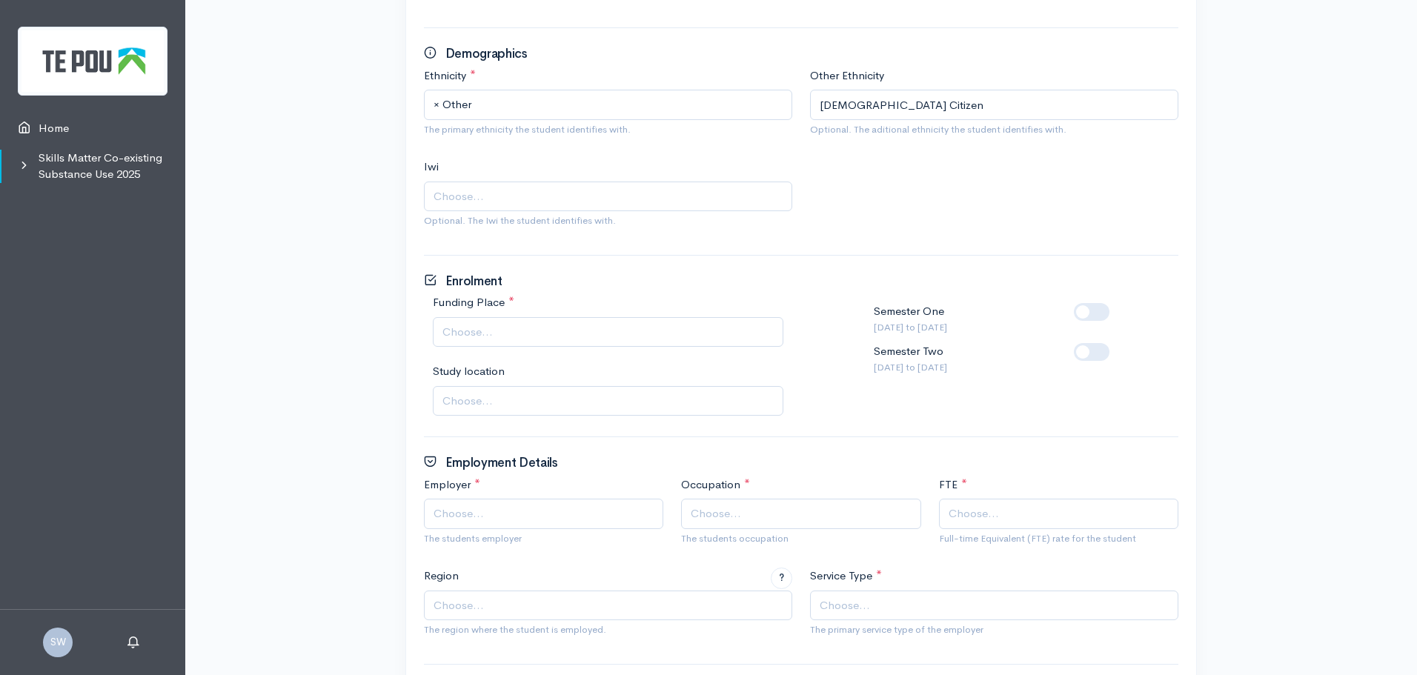
click at [579, 340] on span "Choose..." at bounding box center [609, 332] width 334 height 17
click at [1115, 343] on label at bounding box center [1115, 343] width 0 height 0
click at [1086, 351] on input "checkbox" at bounding box center [1080, 350] width 12 height 14
checkbox input "true"
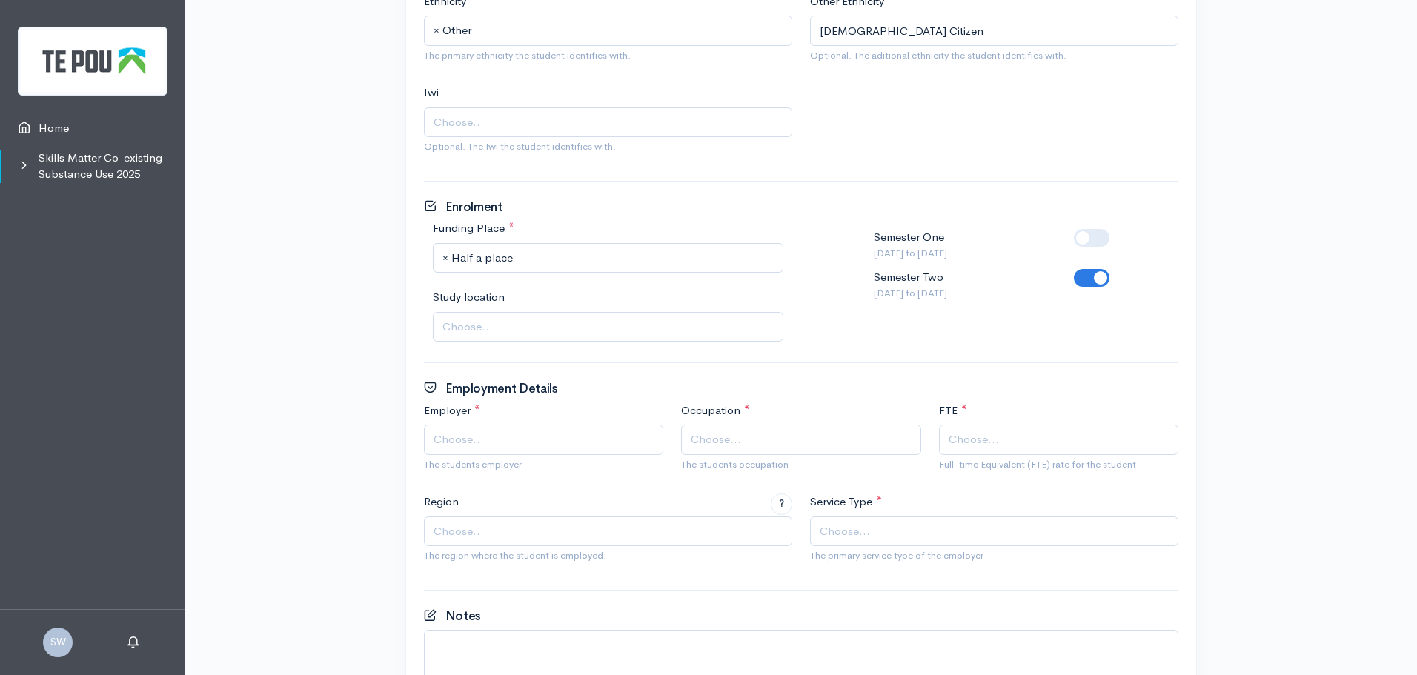
scroll to position [667, 0]
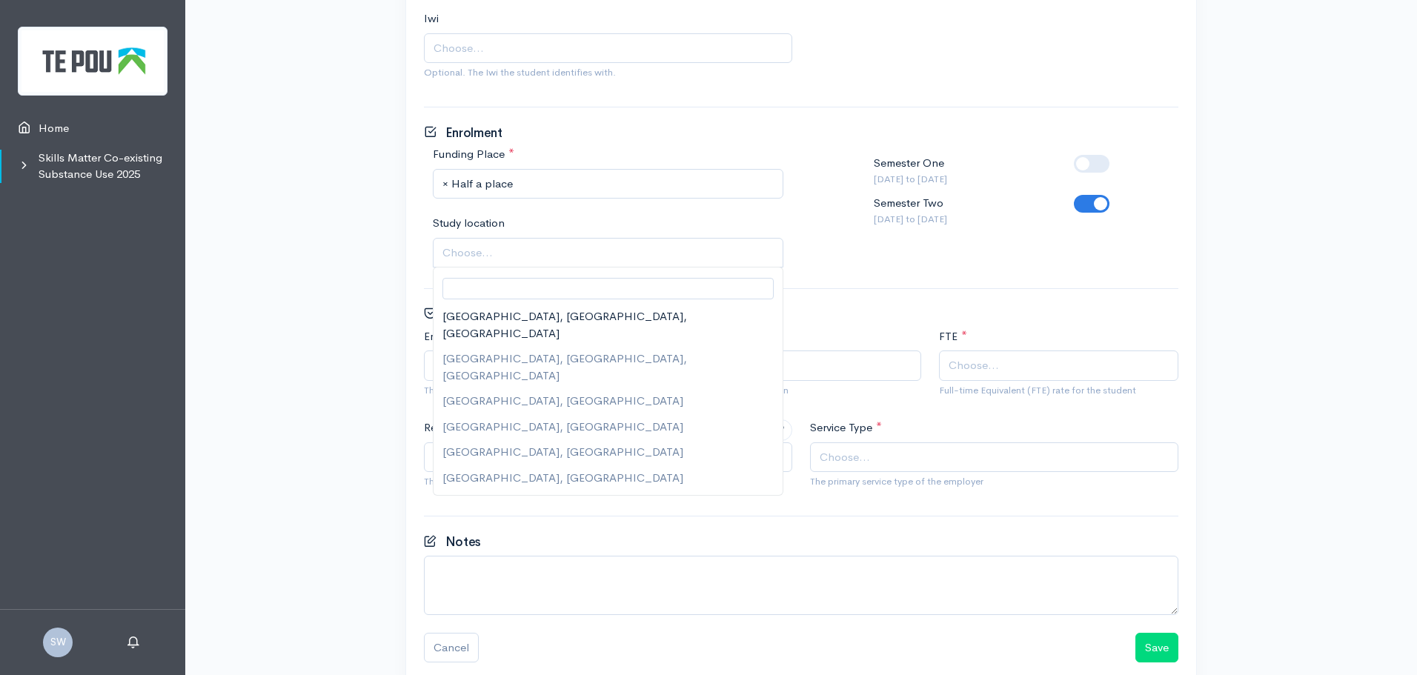
click at [559, 255] on span "Choose..." at bounding box center [609, 253] width 334 height 17
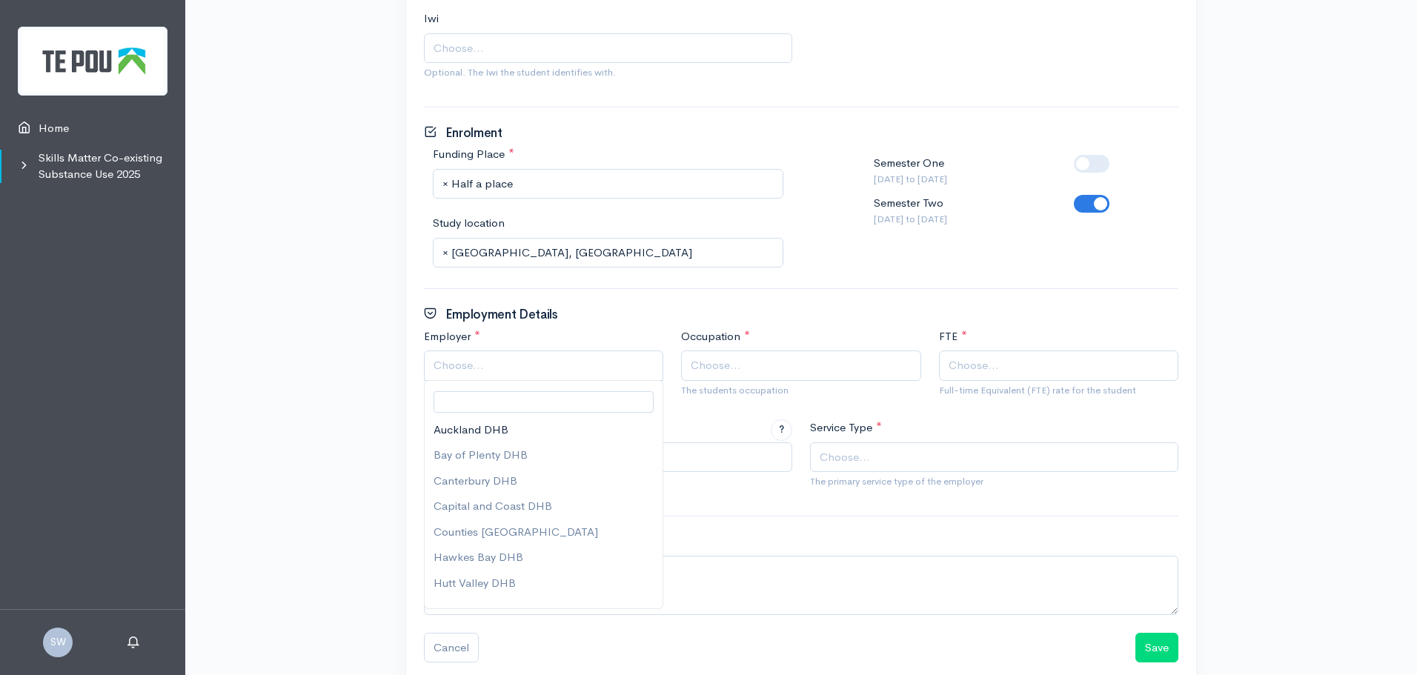
click at [522, 362] on span "Choose..." at bounding box center [545, 365] width 223 height 17
click at [774, 365] on span "Choose..." at bounding box center [802, 365] width 223 height 17
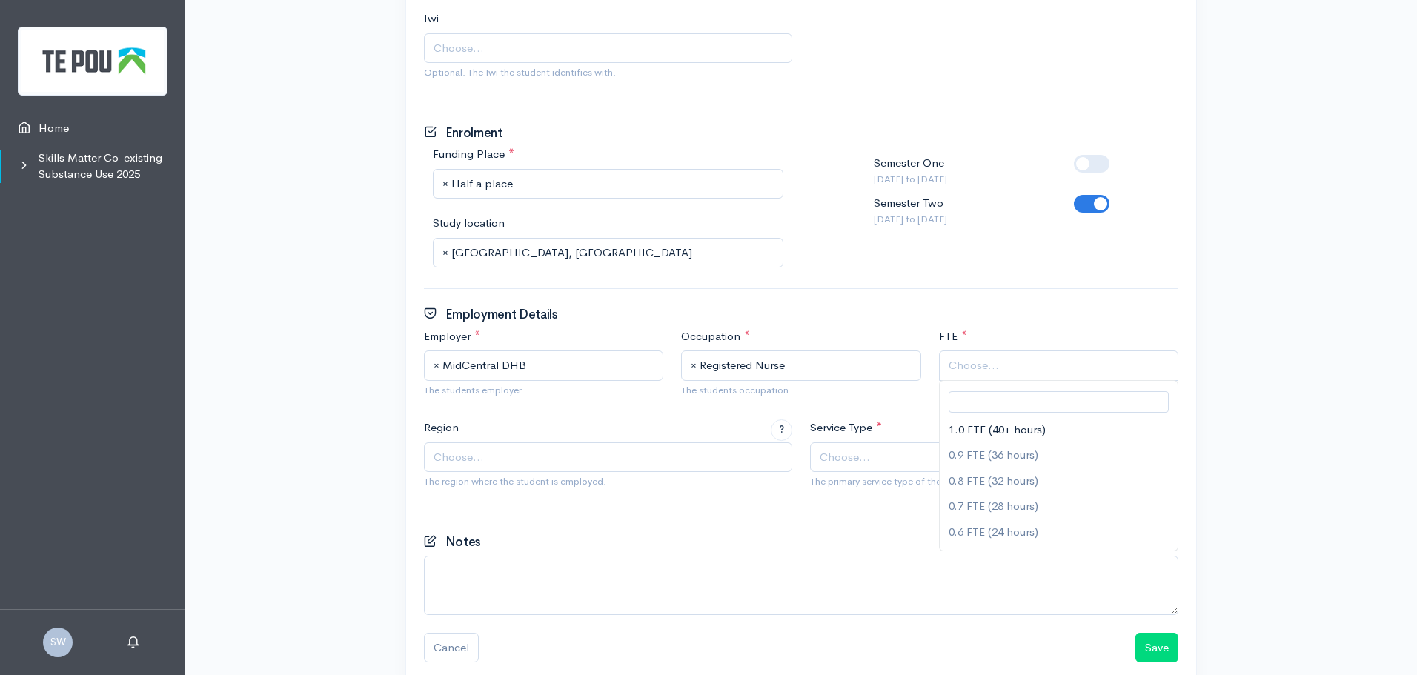
click at [966, 362] on span "Choose..." at bounding box center [974, 365] width 50 height 17
click at [492, 458] on span "Choose..." at bounding box center [610, 457] width 352 height 17
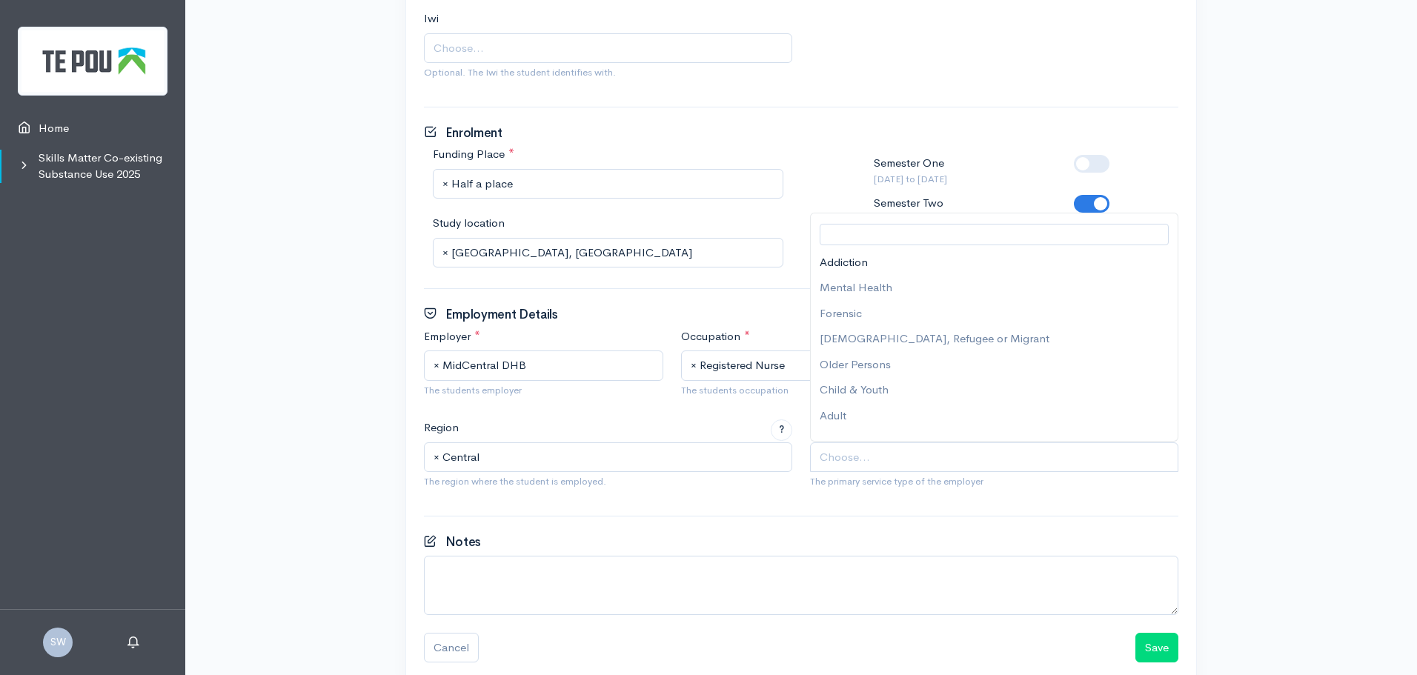
click at [834, 464] on span "Choose..." at bounding box center [845, 457] width 50 height 17
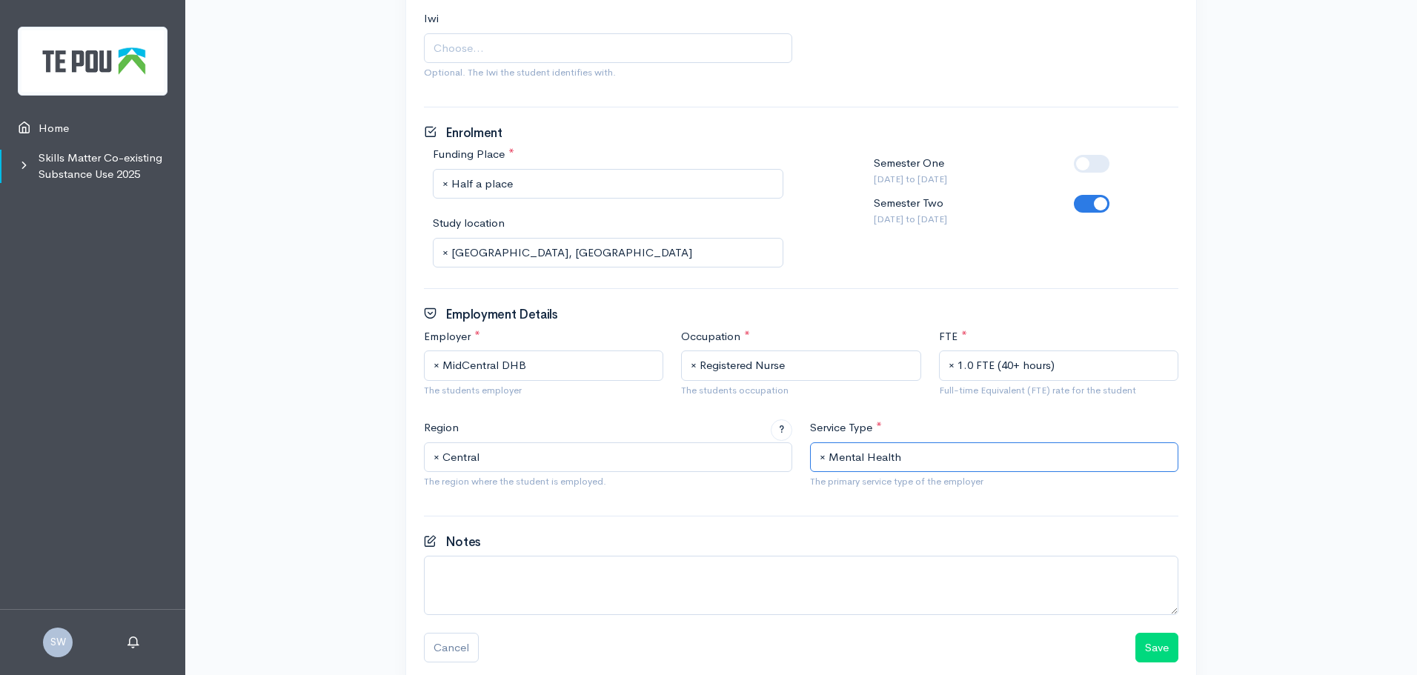
scroll to position [744, 0]
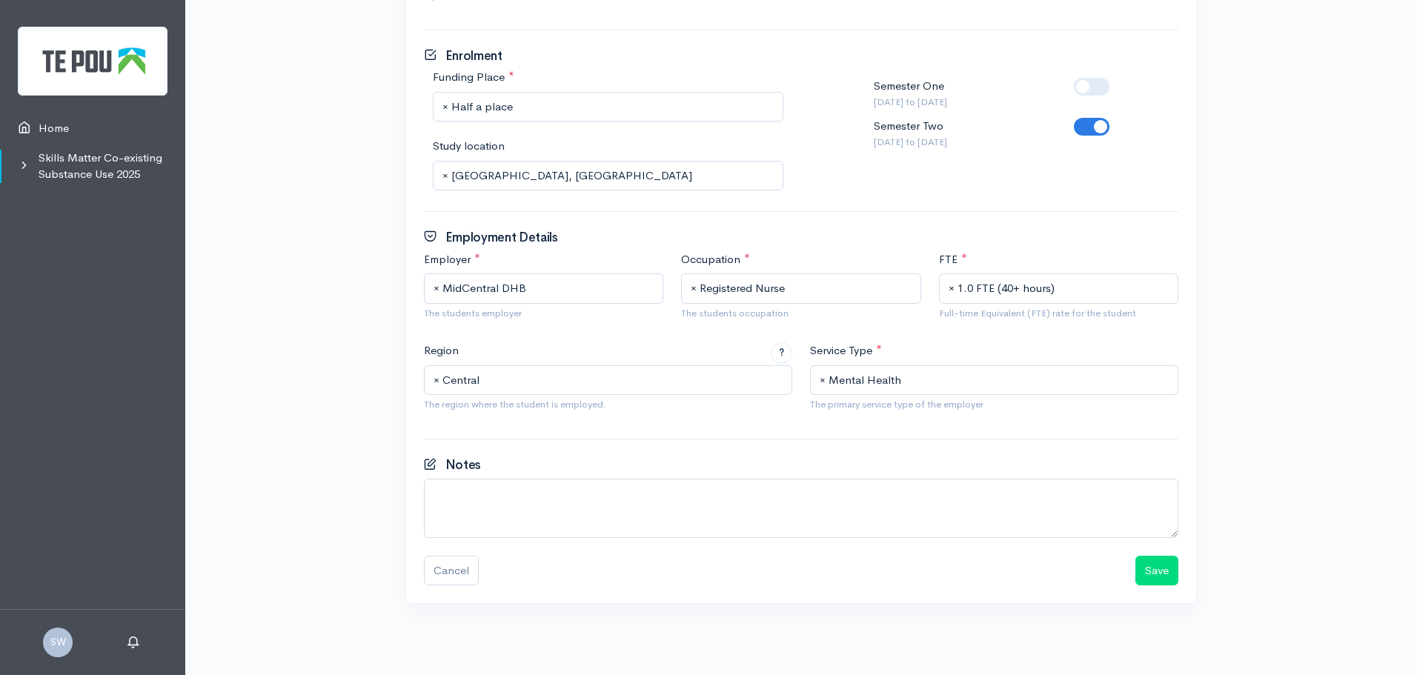
click at [1063, 280] on span "× 1.0 FTE (40+ hours)" at bounding box center [1060, 288] width 223 height 17
click at [1153, 564] on button "Save" at bounding box center [1156, 571] width 43 height 30
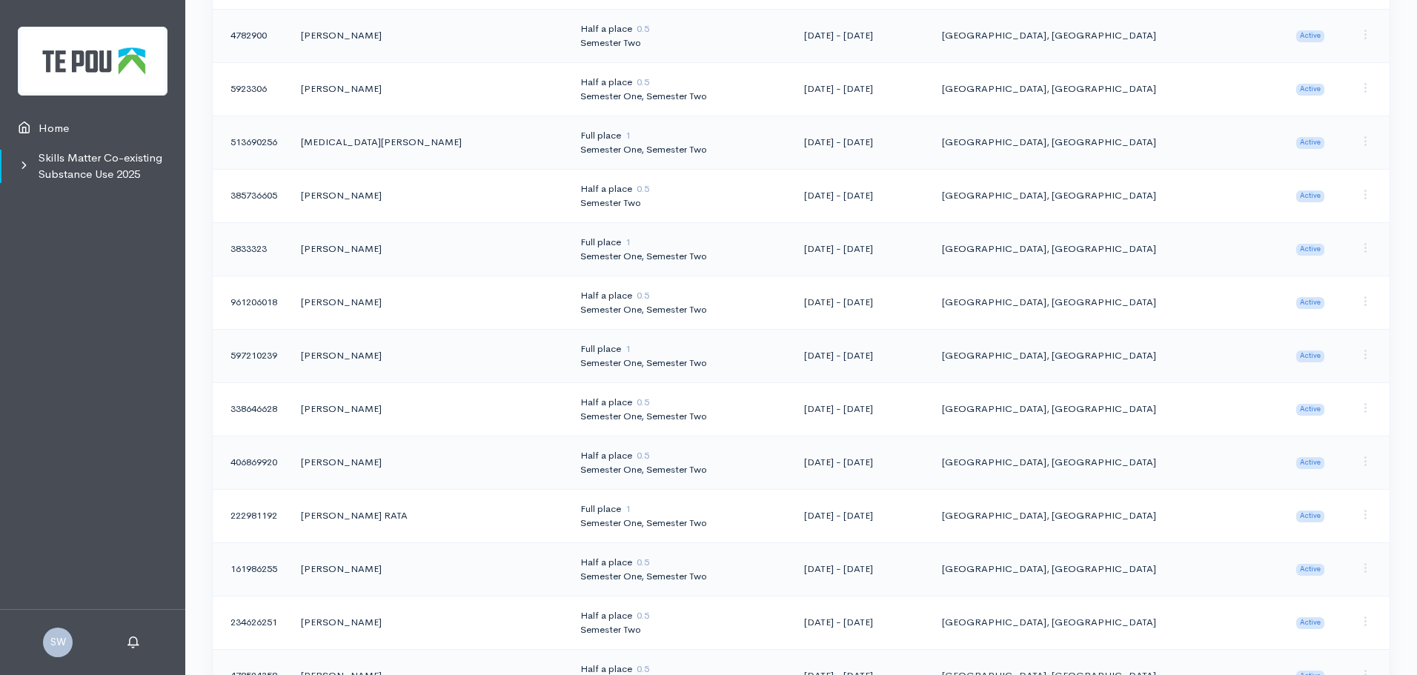
scroll to position [667, 0]
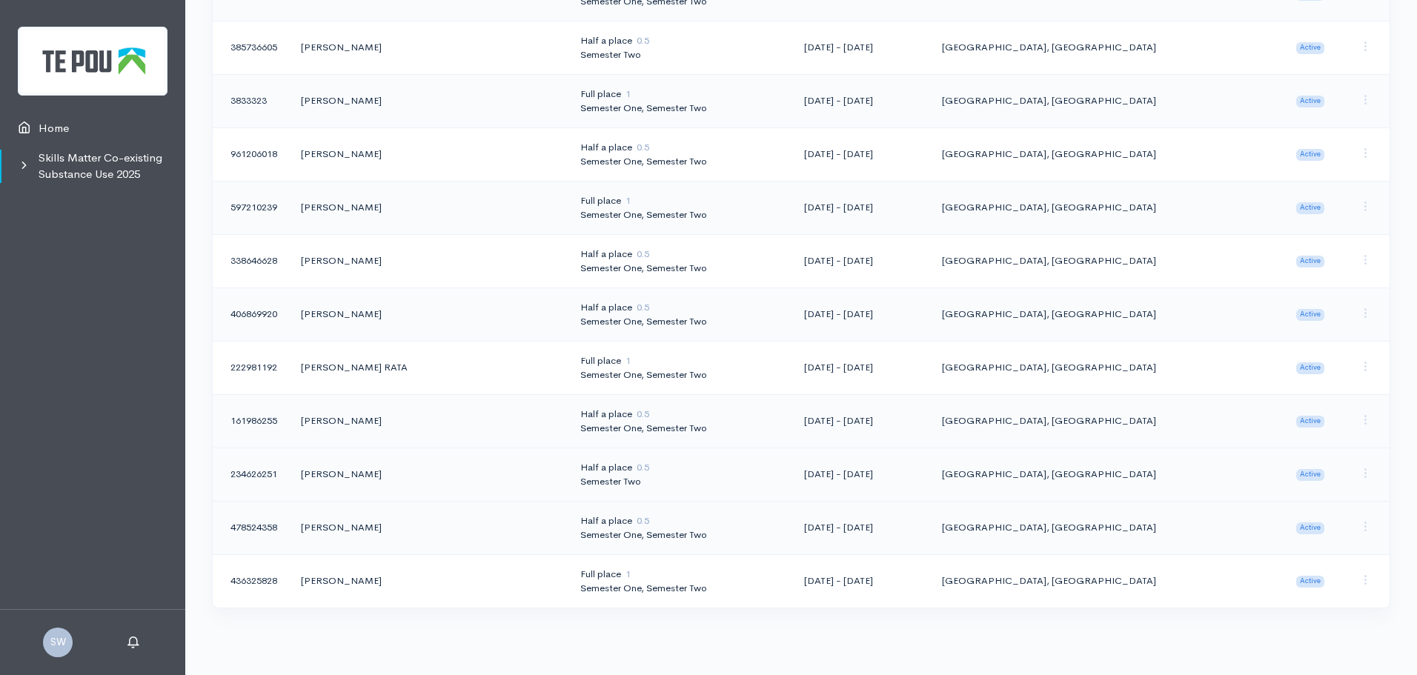
click at [345, 471] on td "[PERSON_NAME]" at bounding box center [428, 474] width 279 height 53
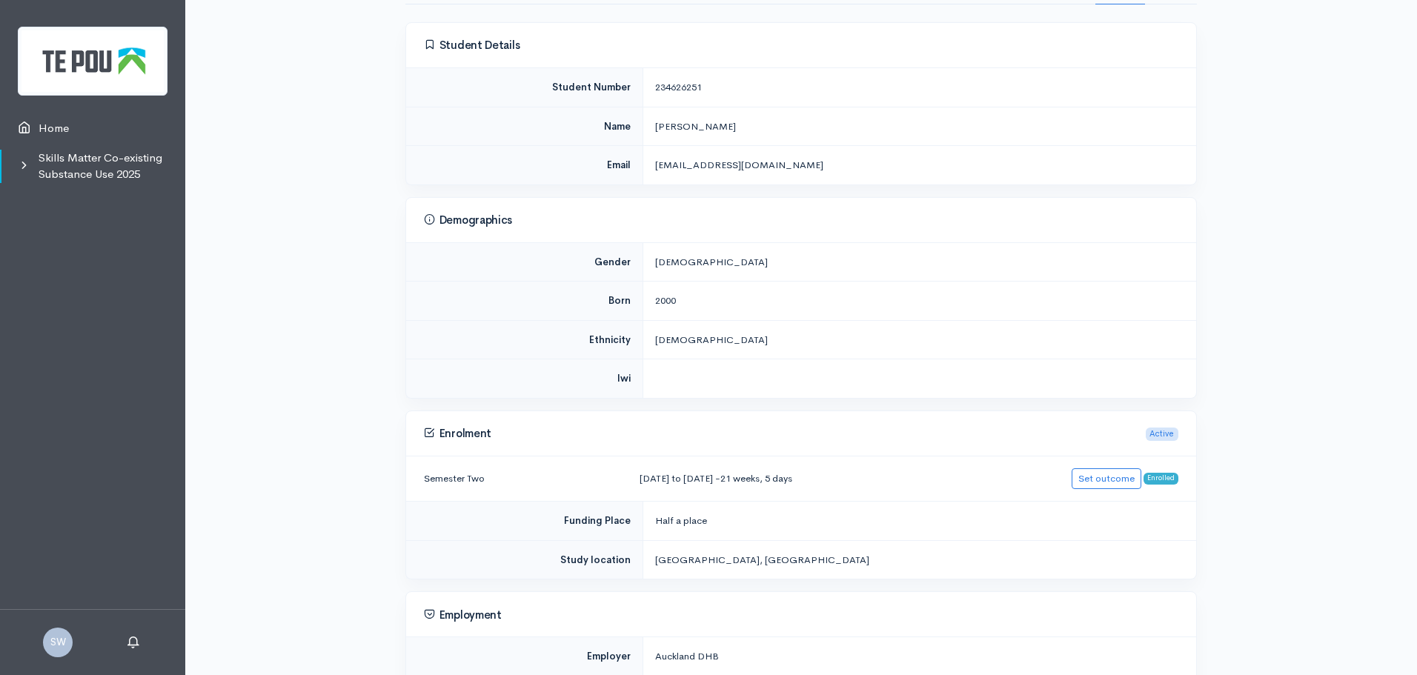
scroll to position [44, 0]
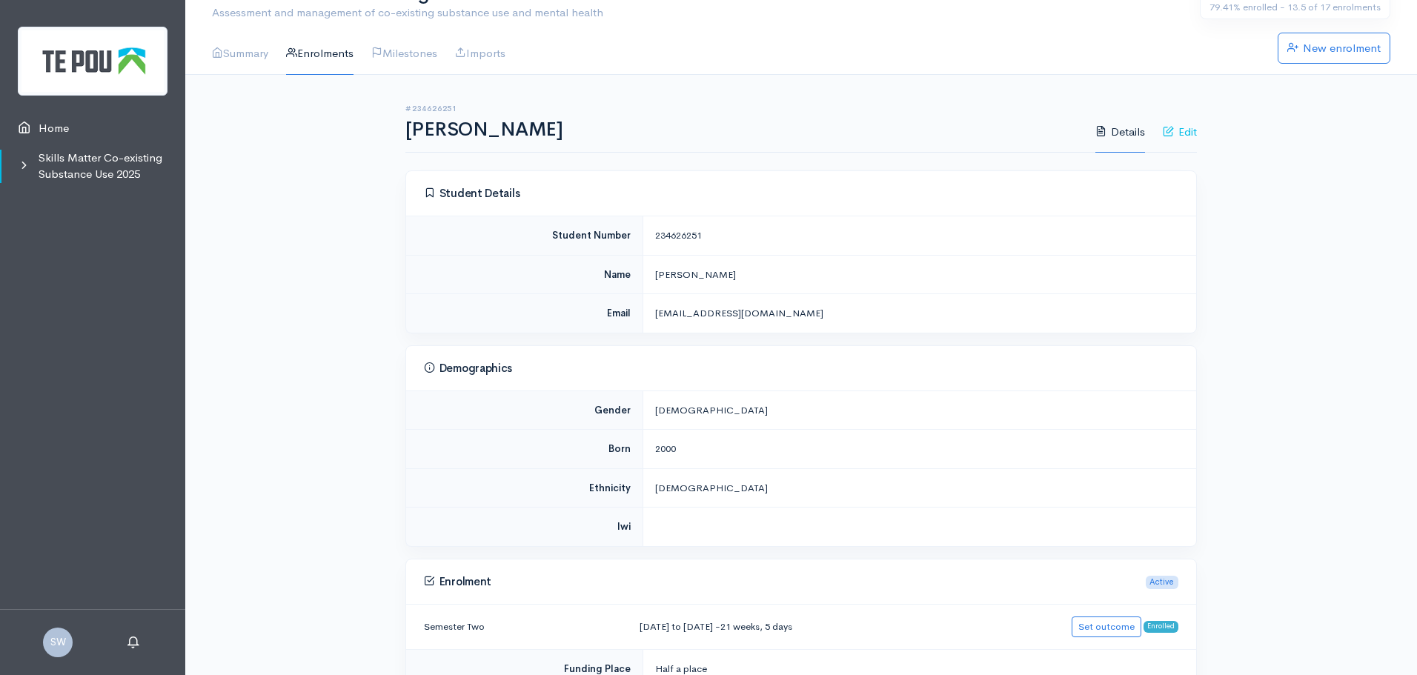
click at [1180, 127] on link "Edit" at bounding box center [1180, 132] width 34 height 42
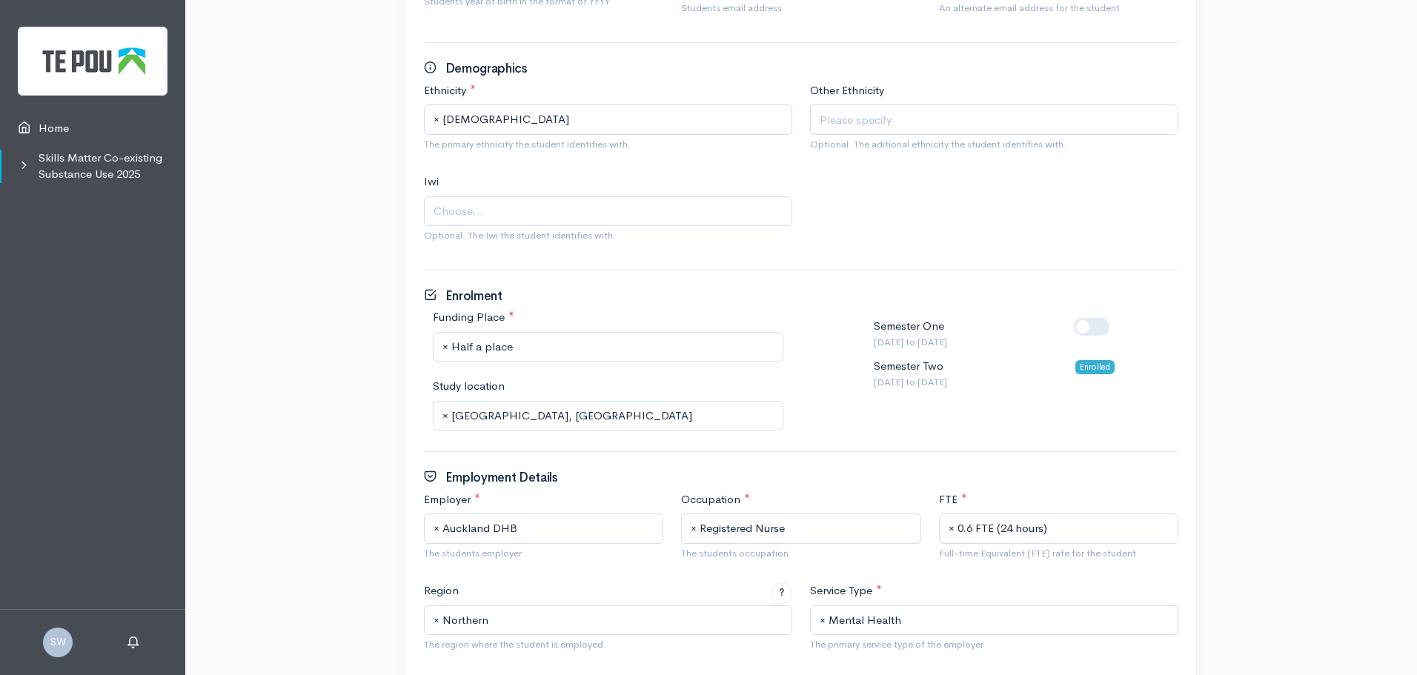
scroll to position [593, 0]
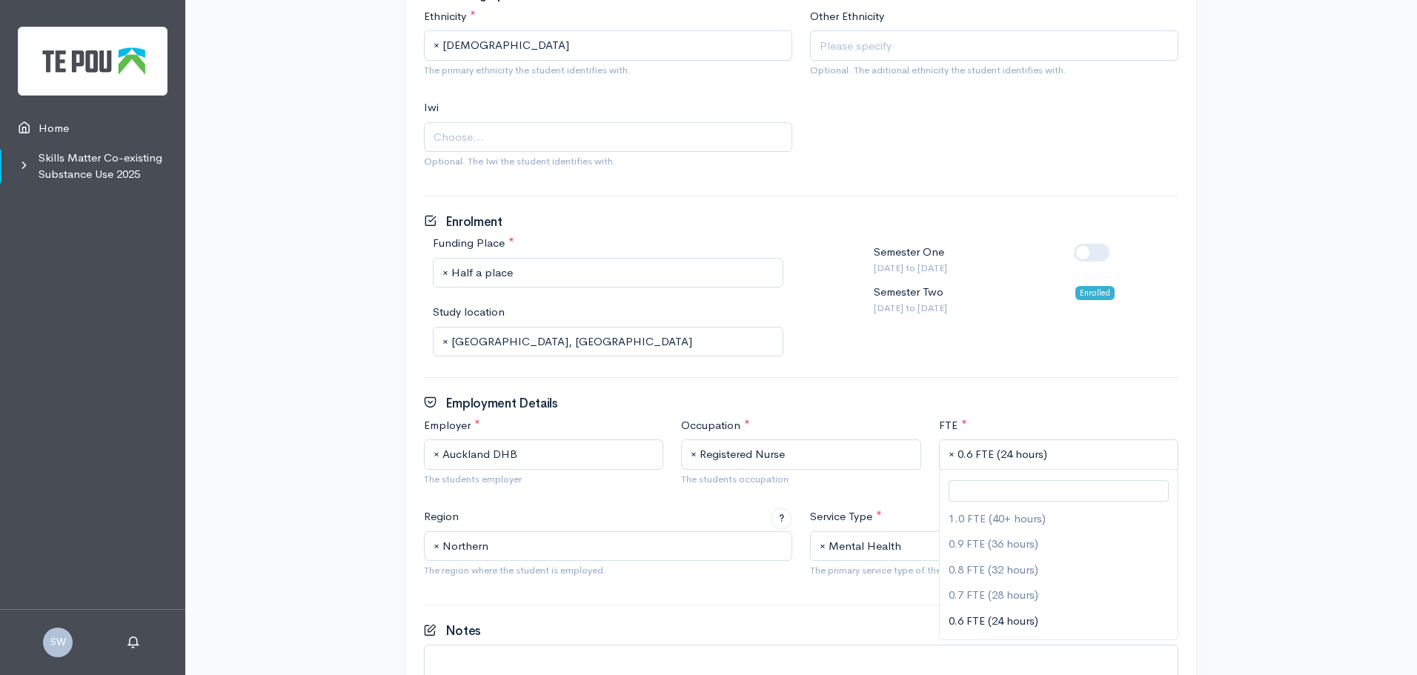
click at [1055, 459] on span "× 0.6 FTE (24 hours)" at bounding box center [1060, 454] width 223 height 17
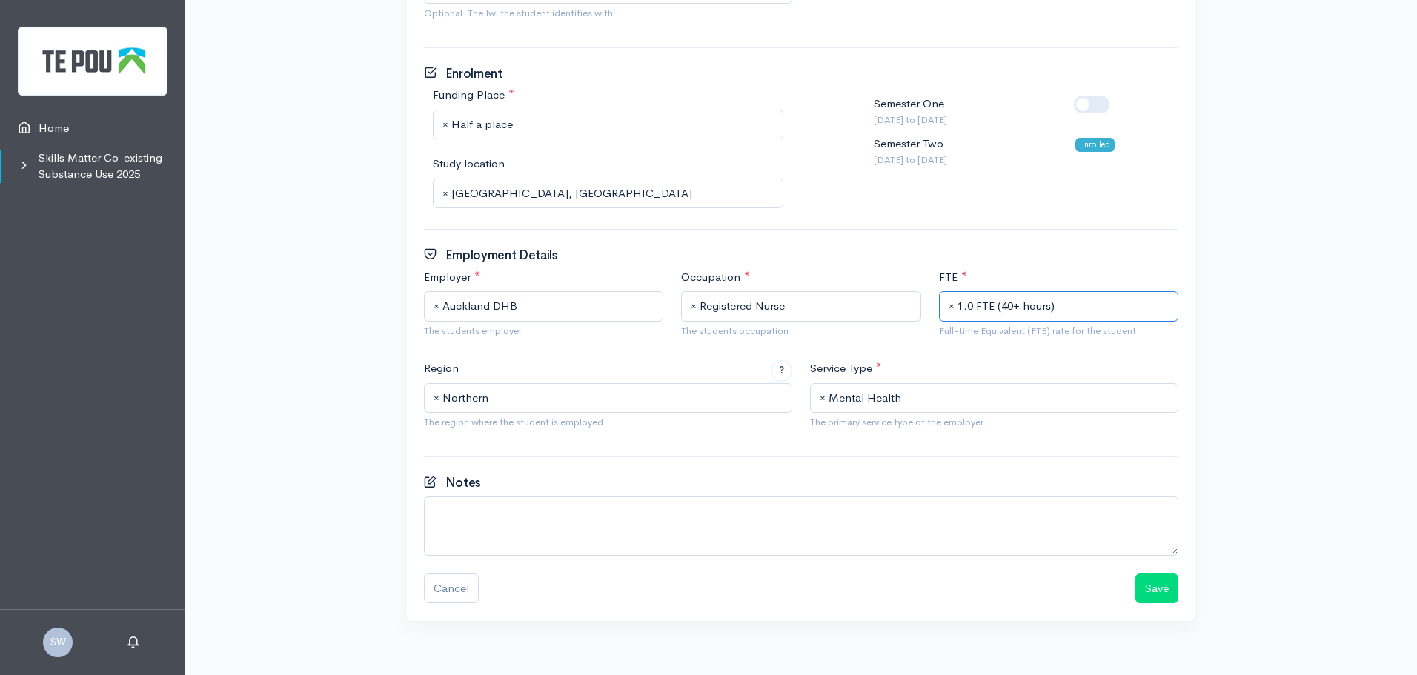
scroll to position [759, 0]
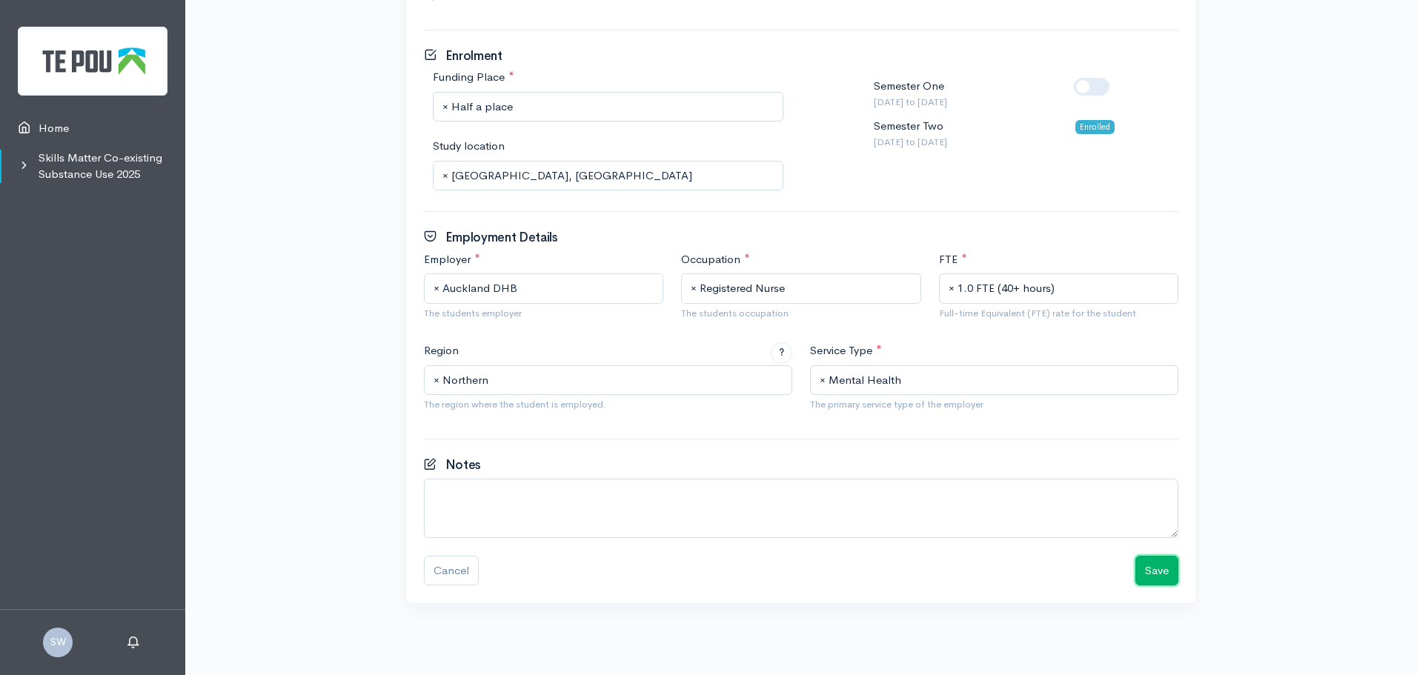
click at [1167, 572] on button "Save" at bounding box center [1156, 571] width 43 height 30
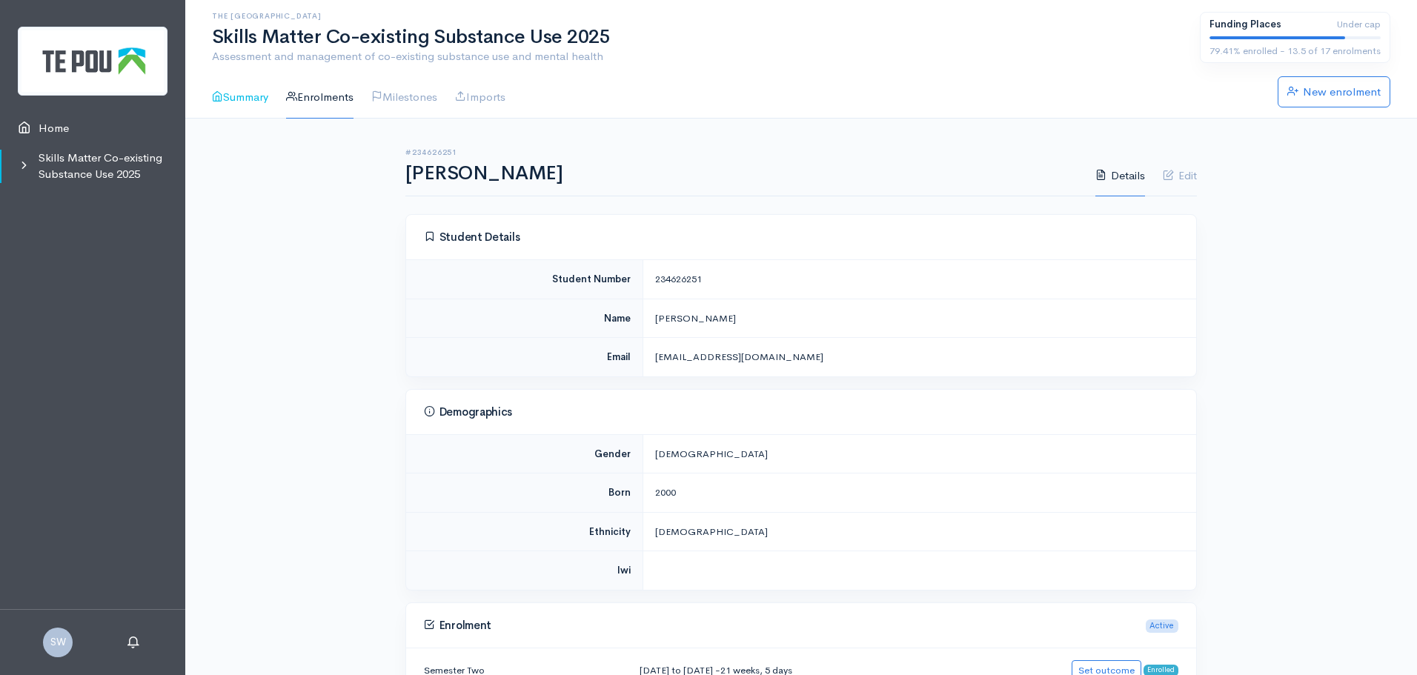
click at [253, 99] on link "Summary" at bounding box center [240, 97] width 56 height 42
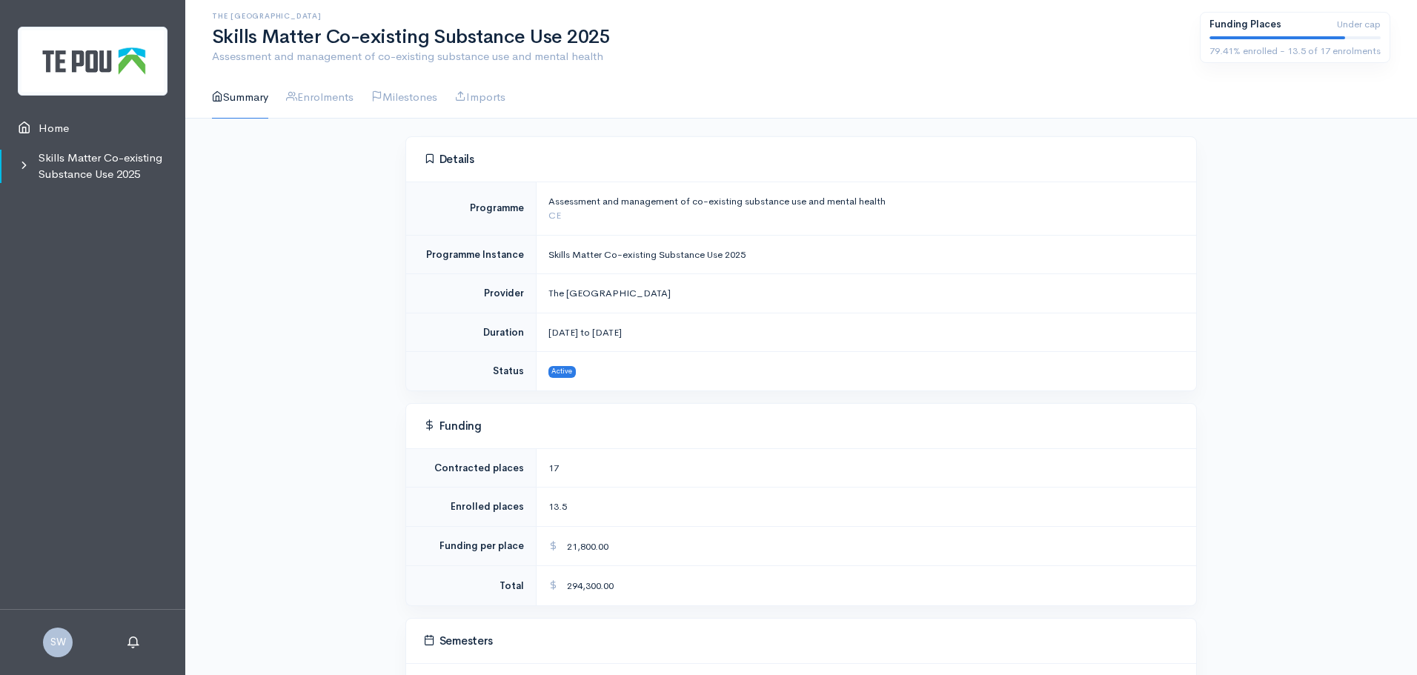
click at [253, 99] on link "Summary" at bounding box center [240, 97] width 56 height 42
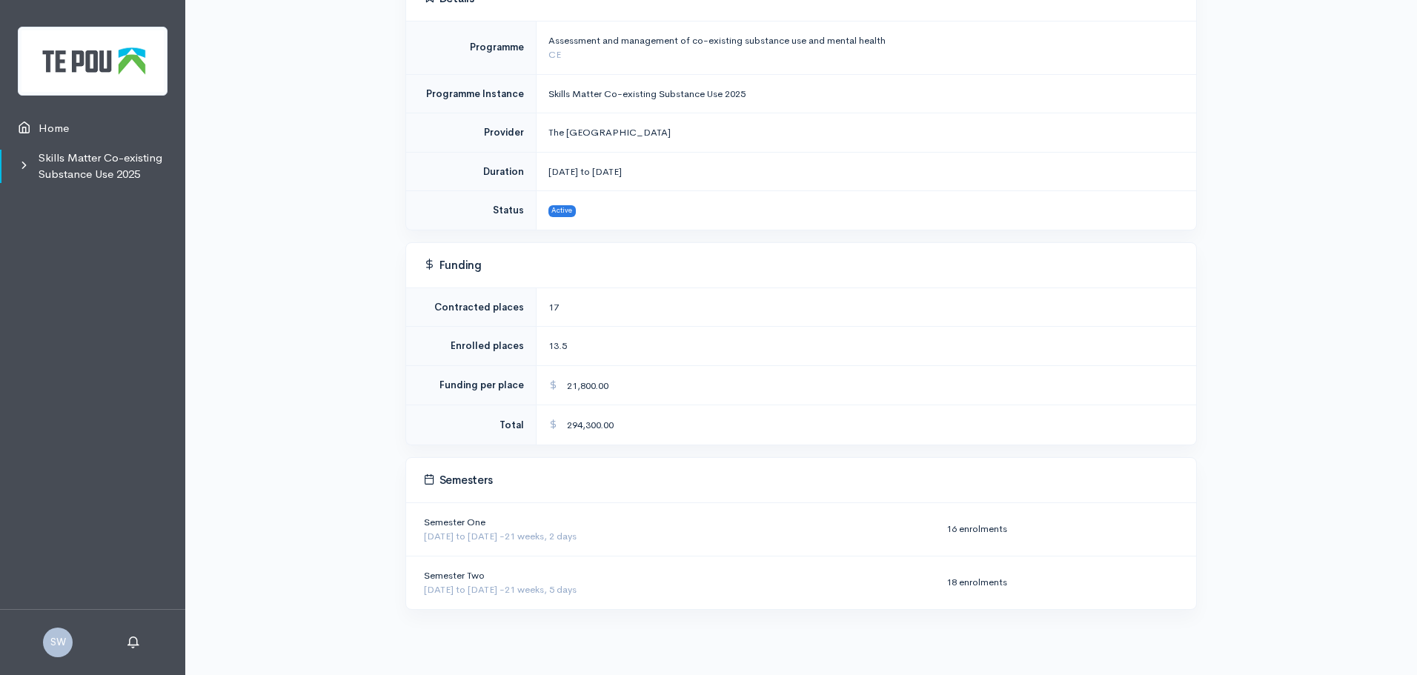
scroll to position [87, 0]
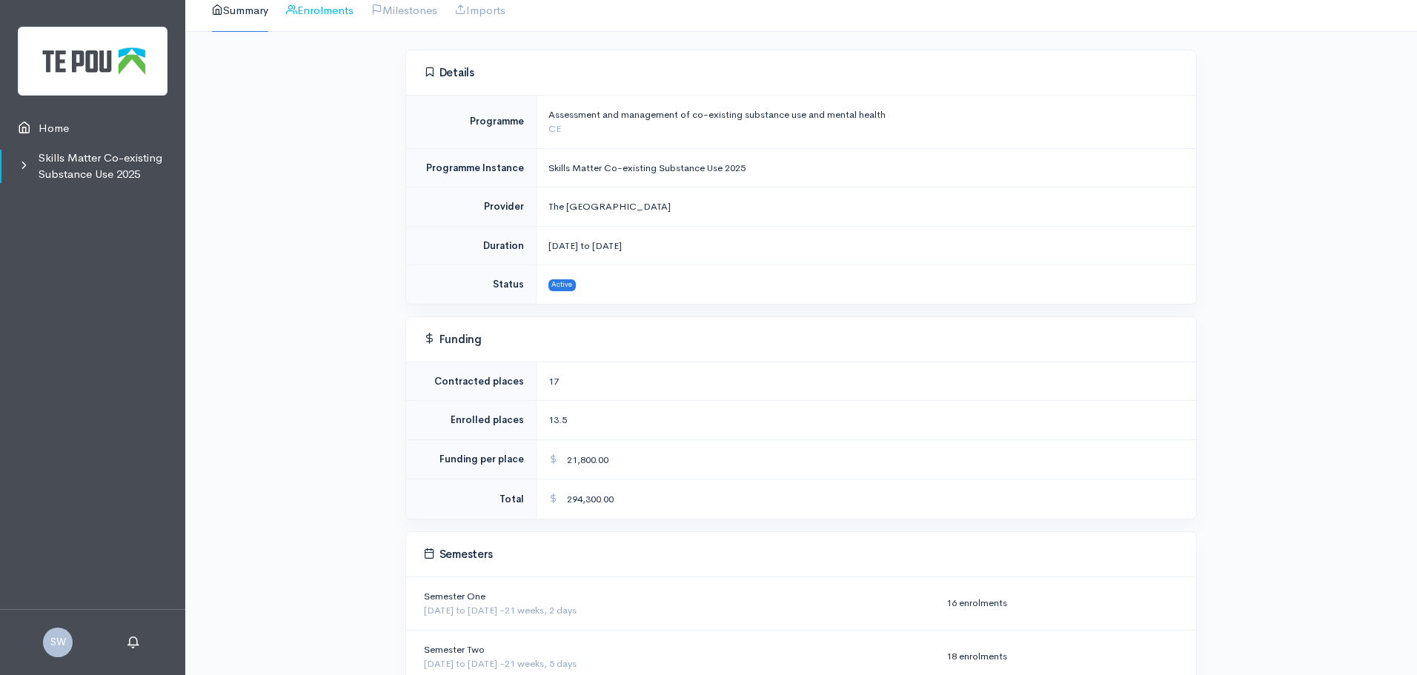
click at [336, 12] on link "Enrolments" at bounding box center [319, 11] width 67 height 42
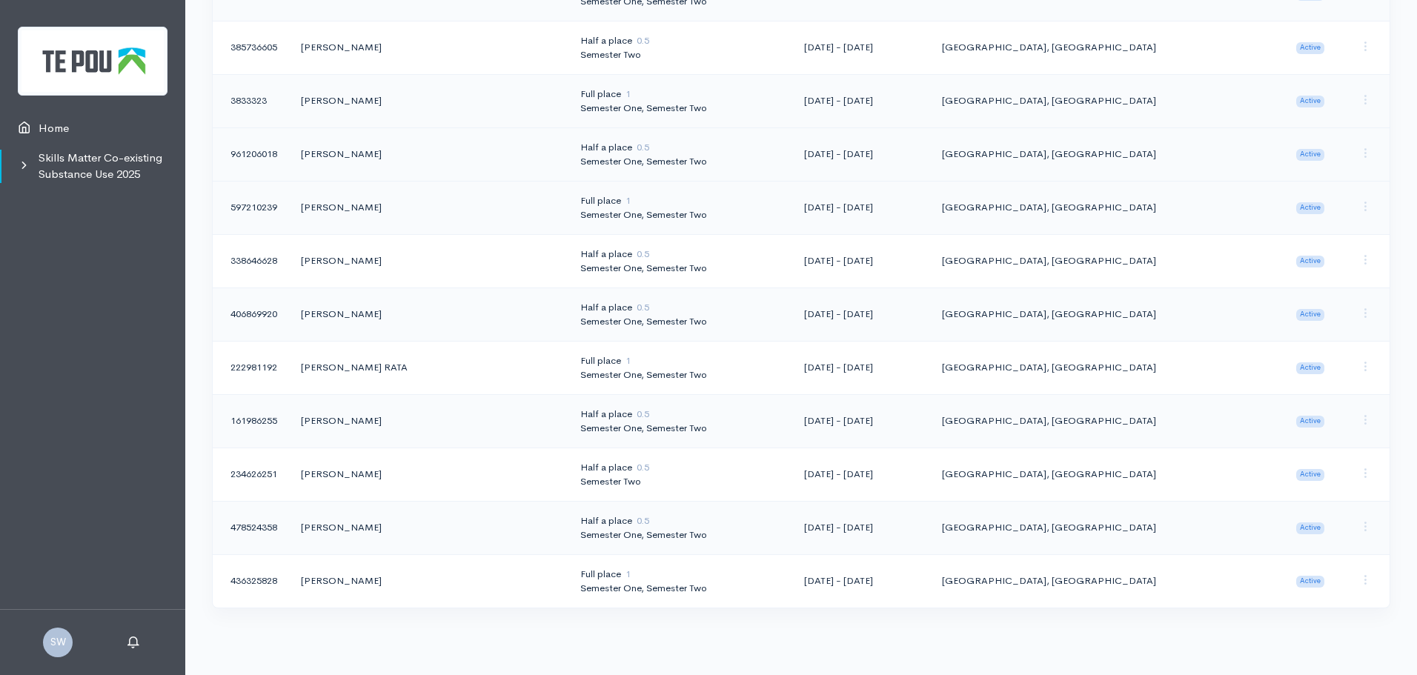
scroll to position [671, 0]
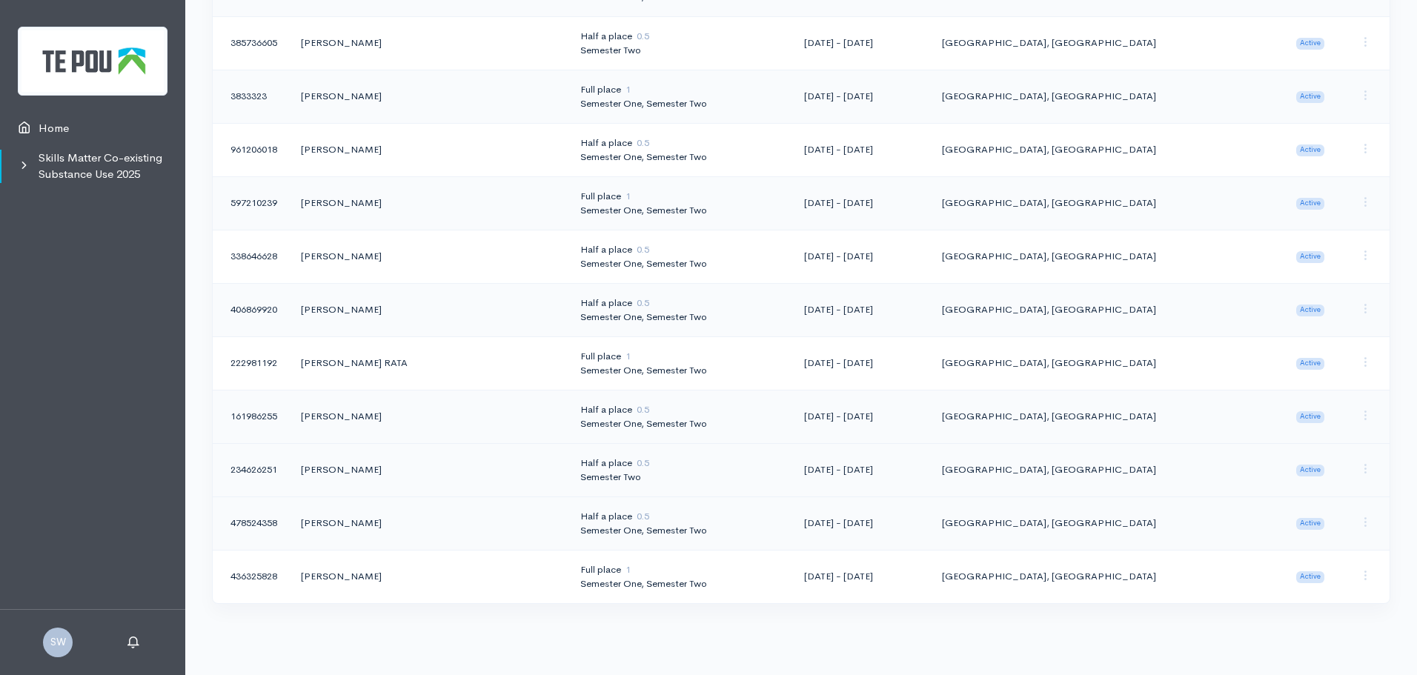
click at [348, 473] on td "[PERSON_NAME]" at bounding box center [428, 469] width 279 height 53
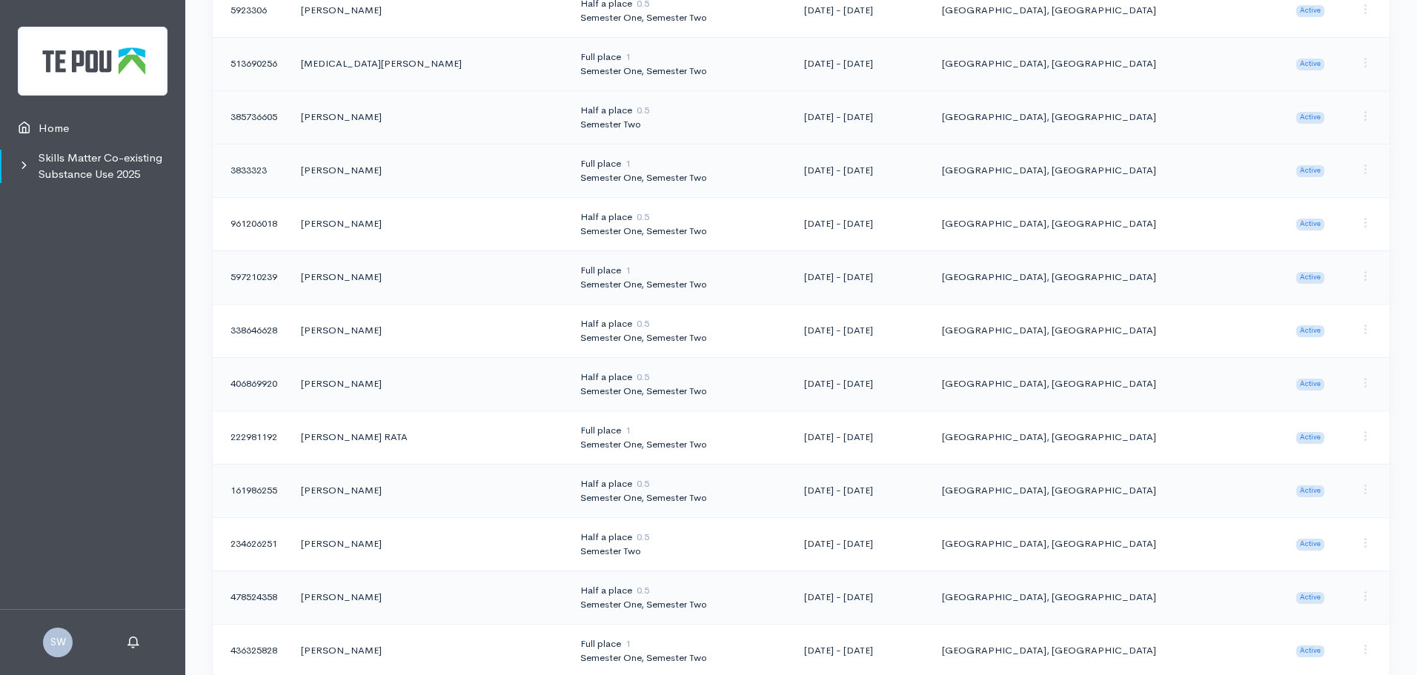
click at [340, 118] on td "[PERSON_NAME]" at bounding box center [428, 116] width 279 height 53
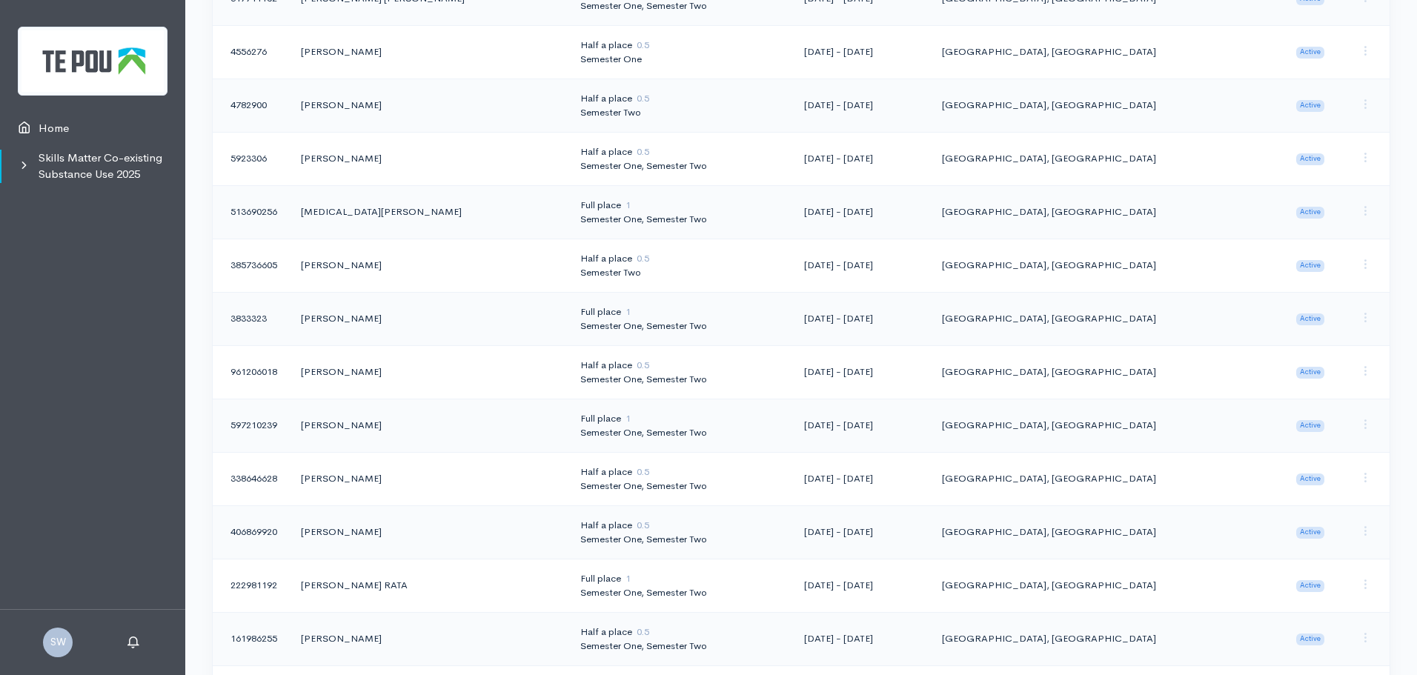
scroll to position [375, 0]
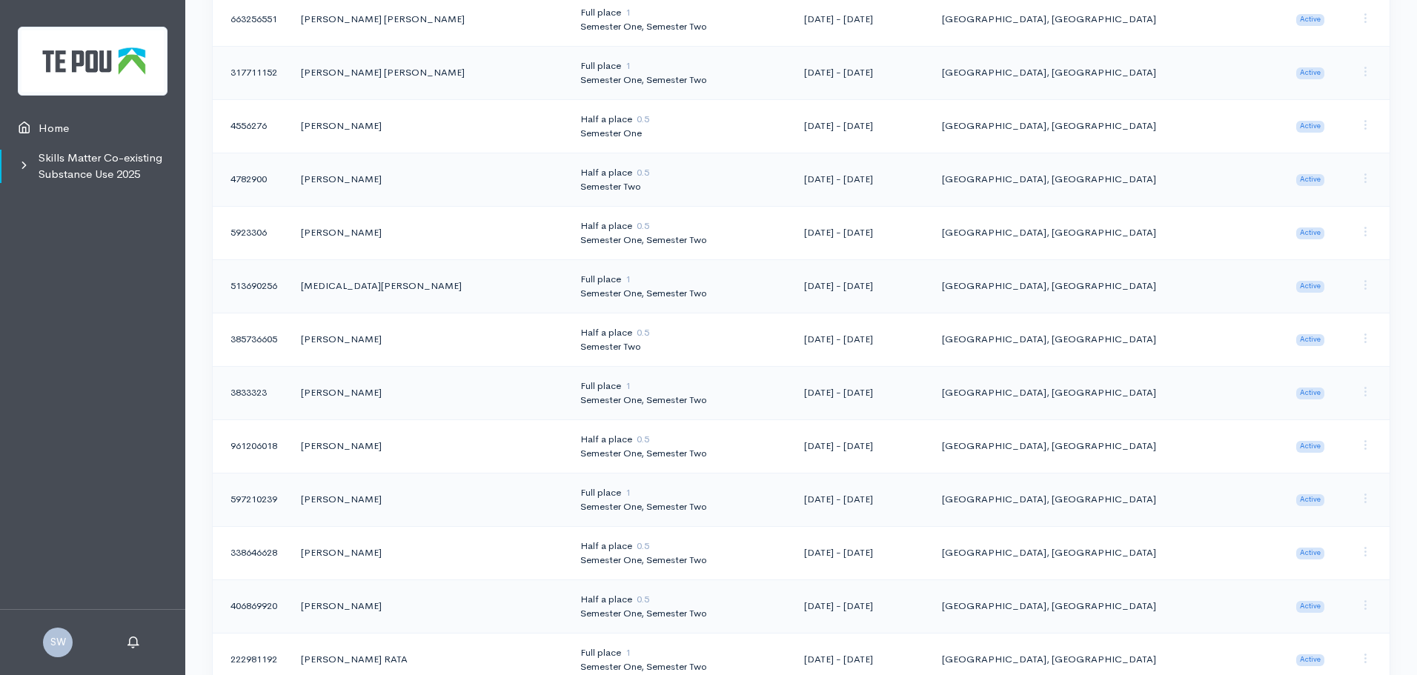
click at [350, 179] on td "Rajni Kumari" at bounding box center [428, 179] width 279 height 53
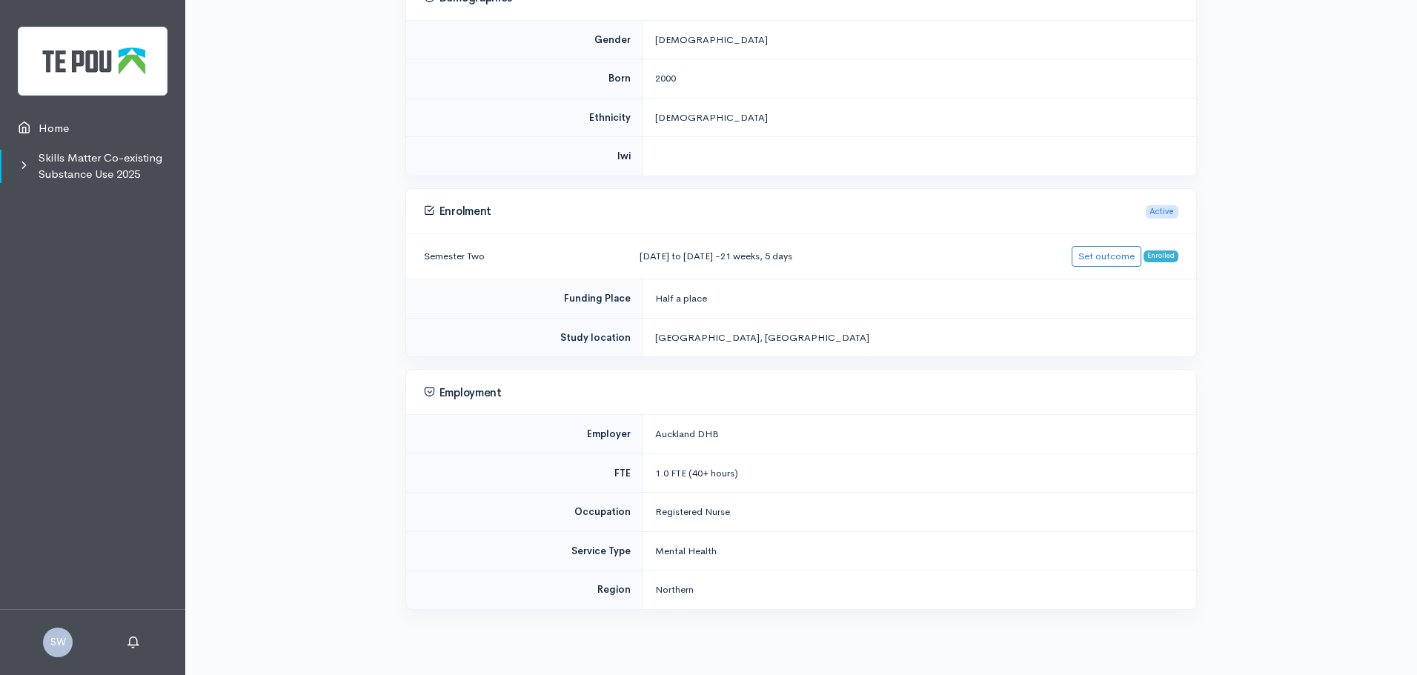
scroll to position [340, 0]
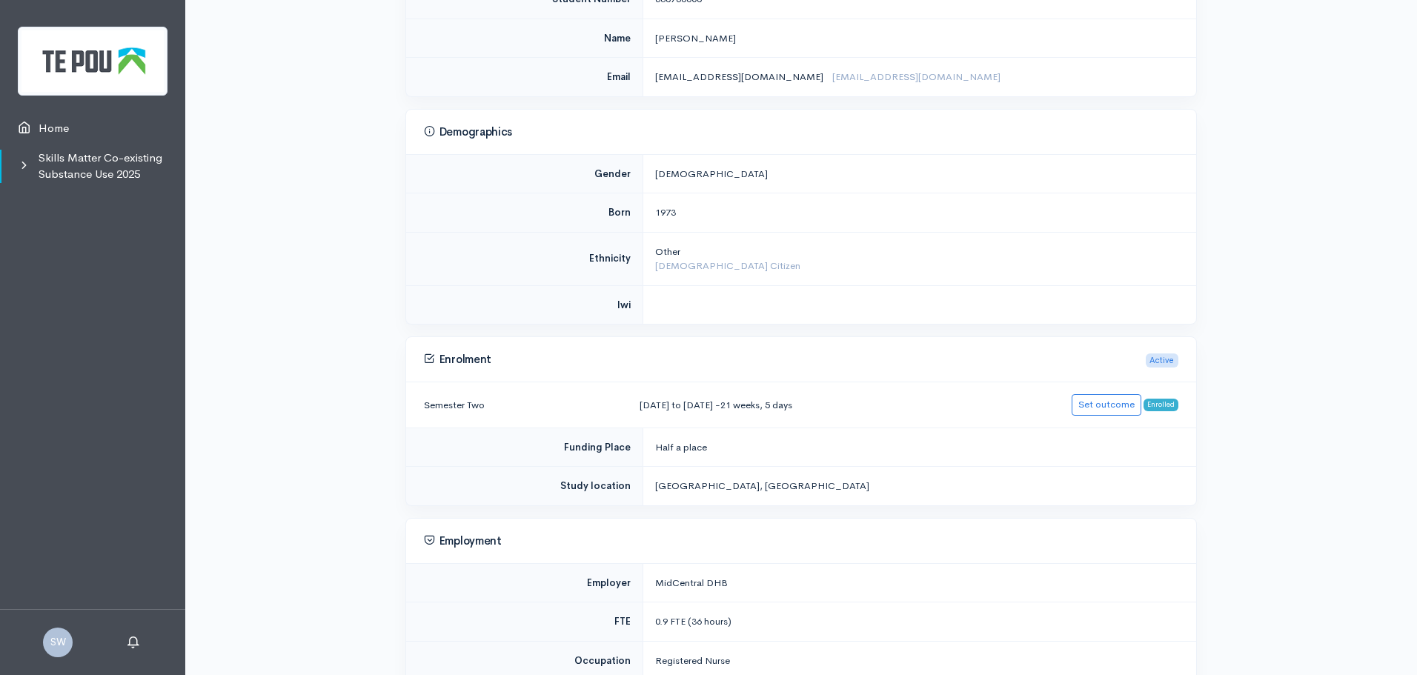
scroll to position [206, 0]
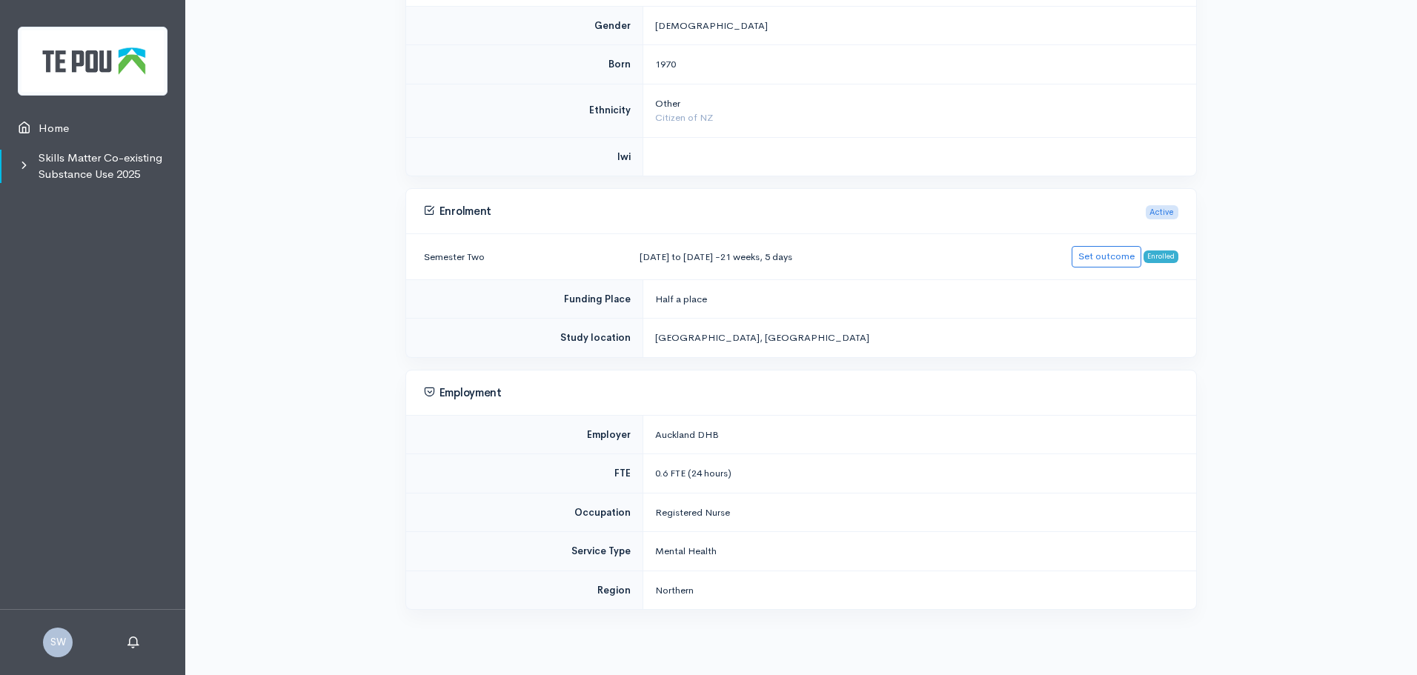
scroll to position [132, 0]
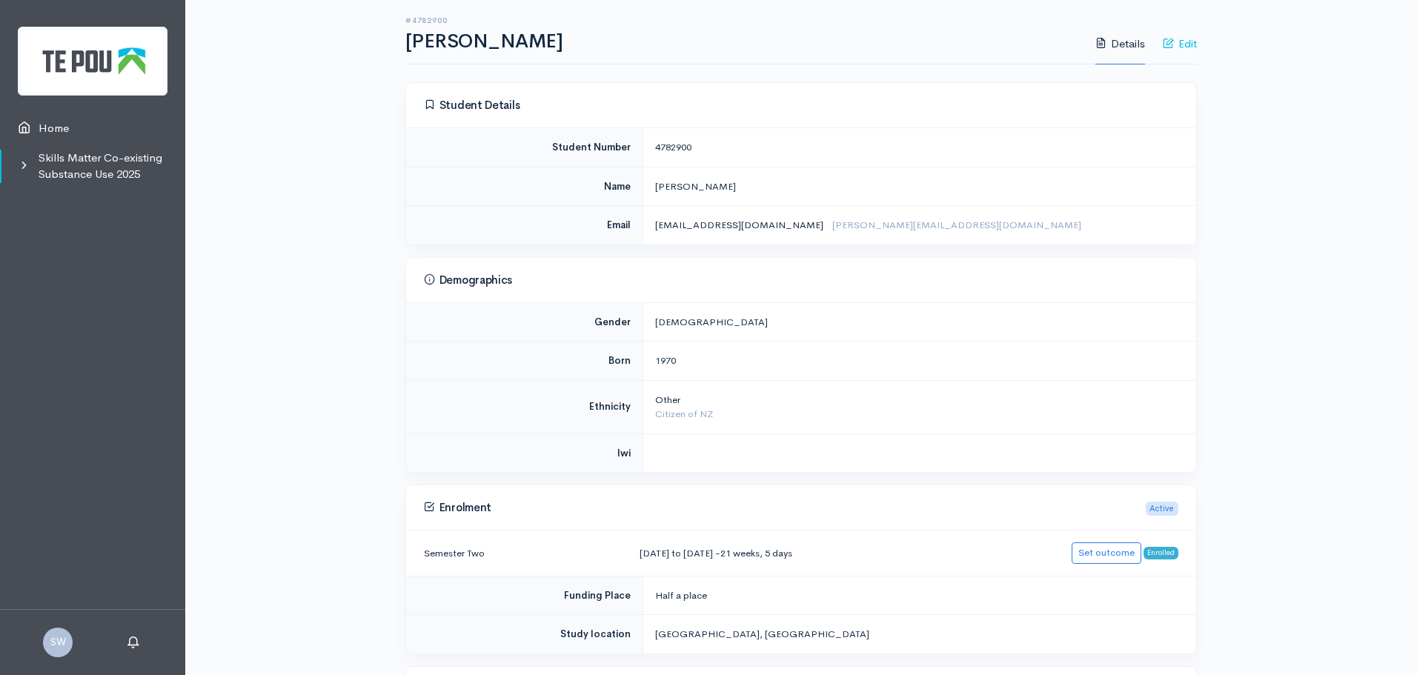
click at [1192, 44] on link "Edit" at bounding box center [1180, 44] width 34 height 42
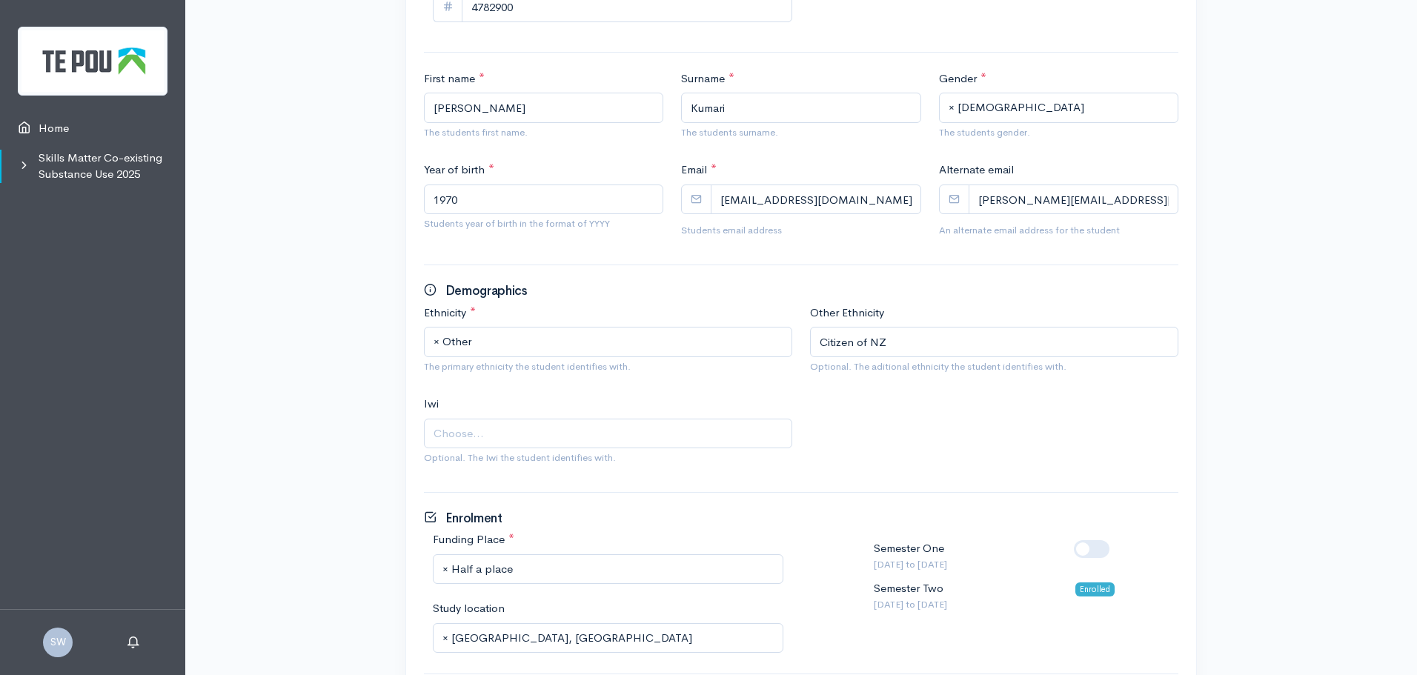
scroll to position [593, 0]
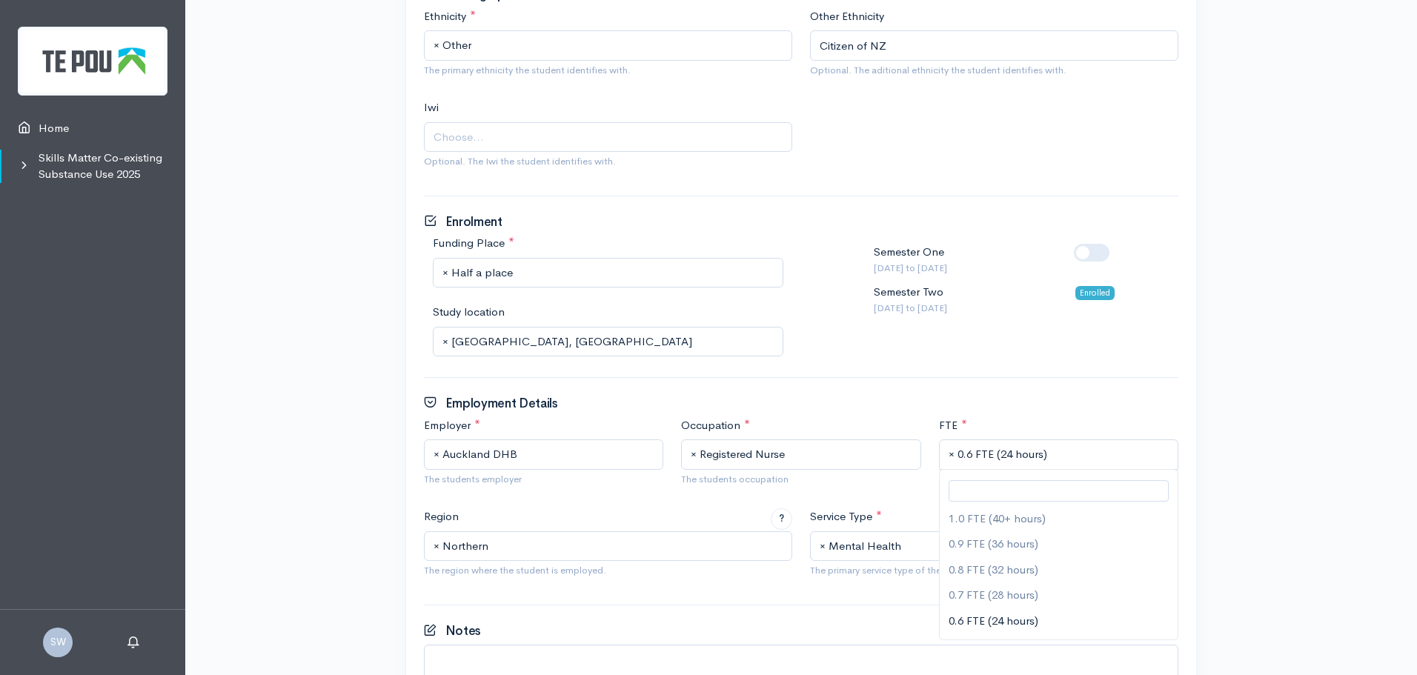
click at [1019, 457] on span "× 0.6 FTE (24 hours)" at bounding box center [1060, 454] width 223 height 17
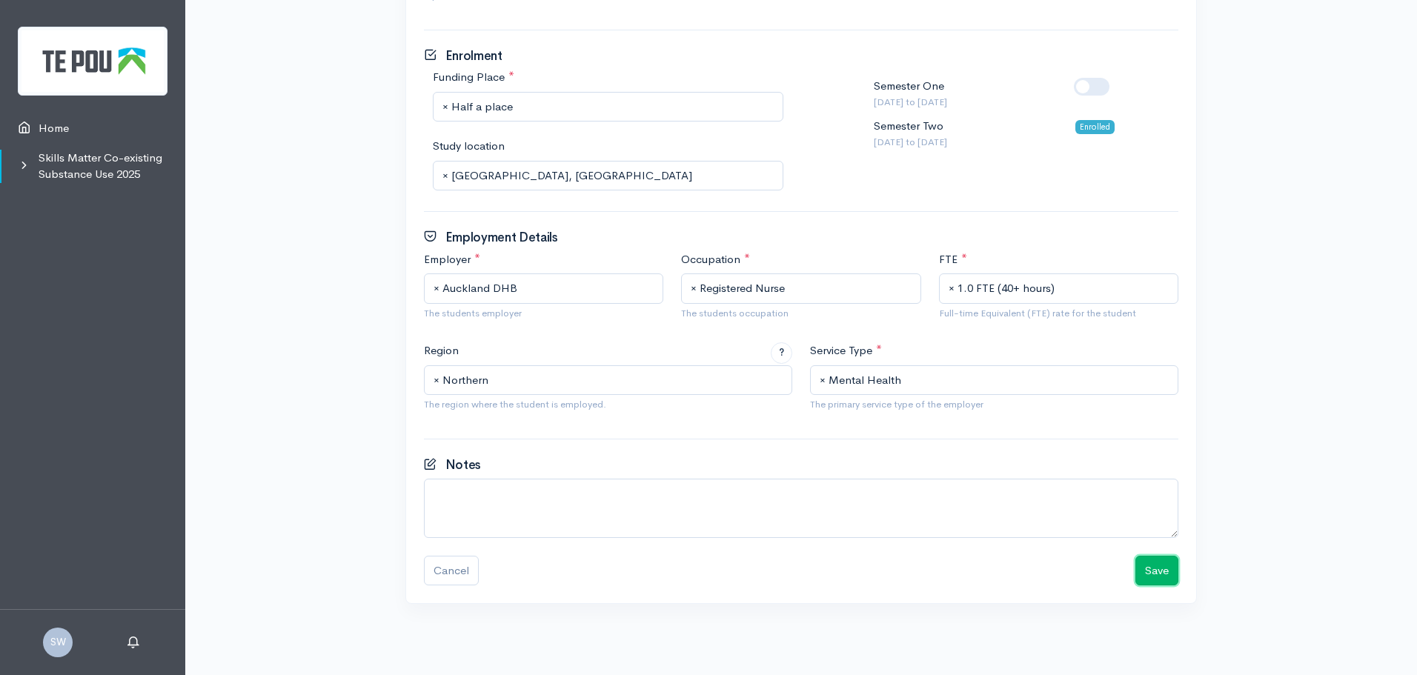
click at [1167, 571] on button "Save" at bounding box center [1156, 571] width 43 height 30
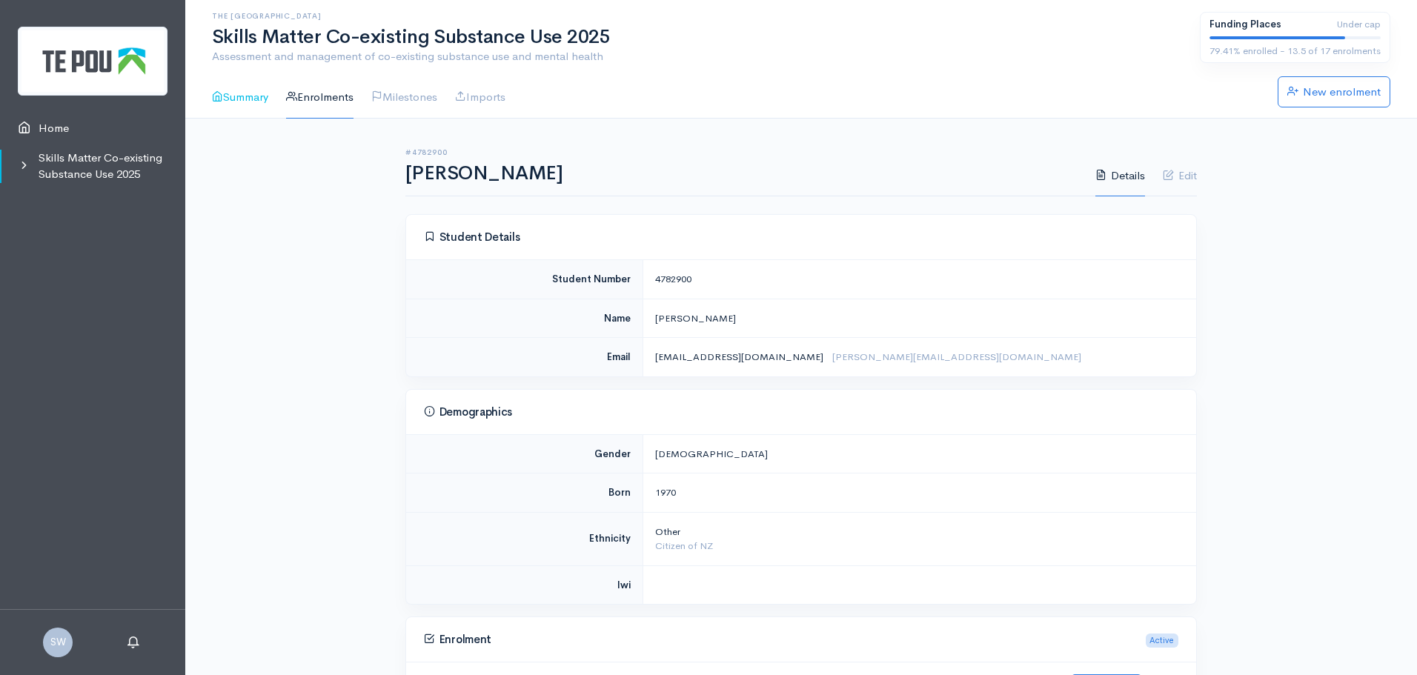
click at [251, 96] on link "Summary" at bounding box center [240, 97] width 56 height 42
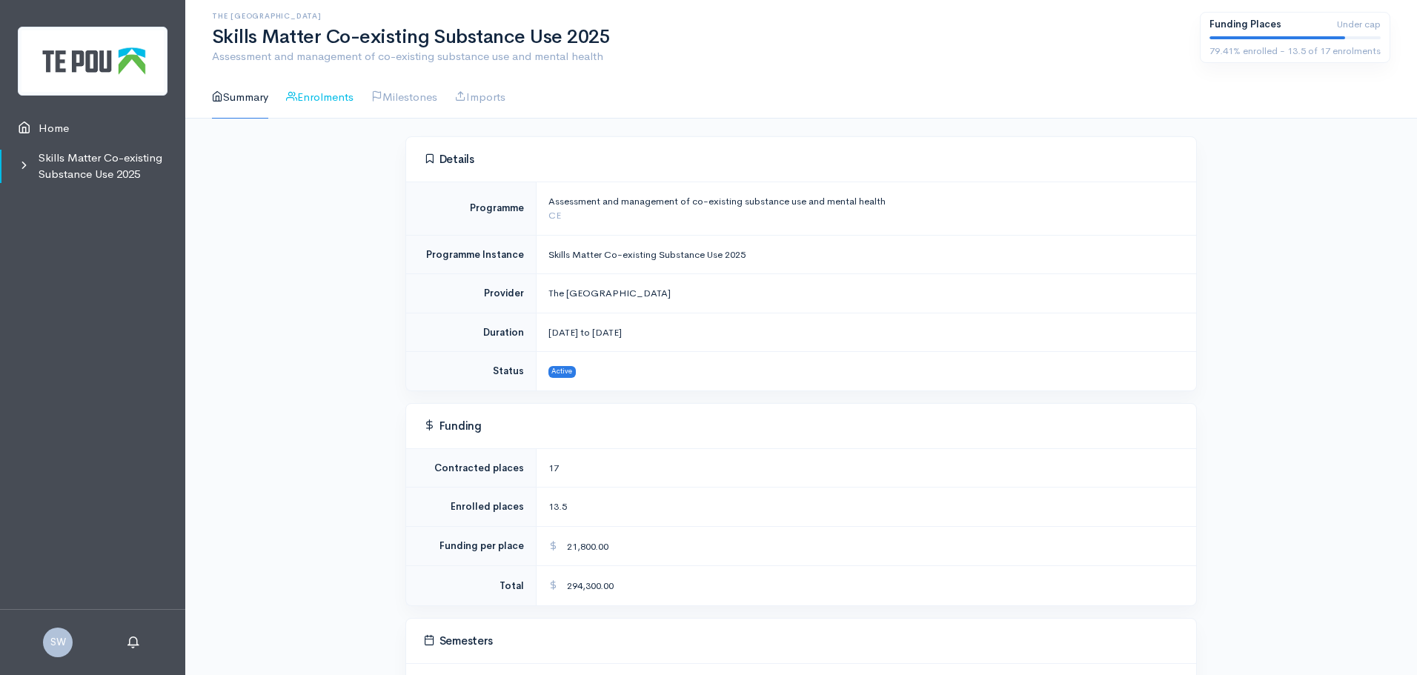
click at [332, 98] on link "Enrolments" at bounding box center [319, 97] width 67 height 42
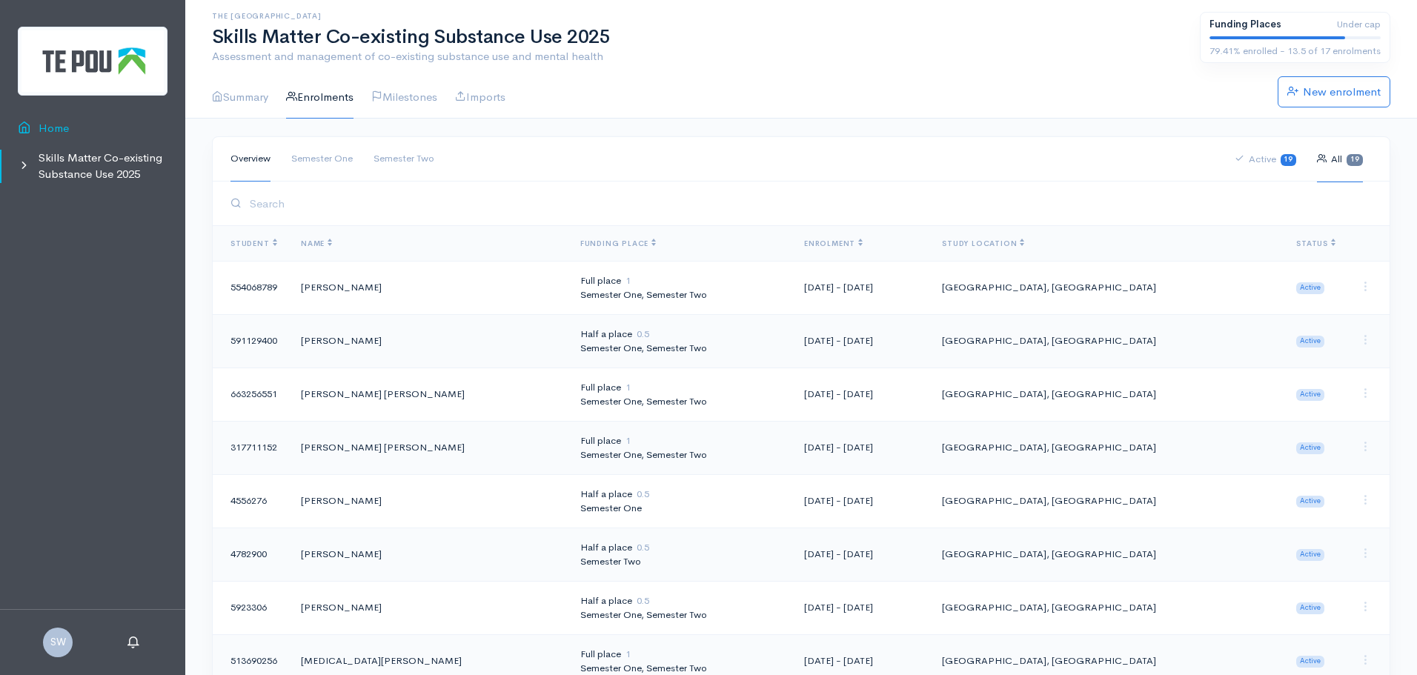
click at [53, 126] on link "Home" at bounding box center [92, 128] width 185 height 30
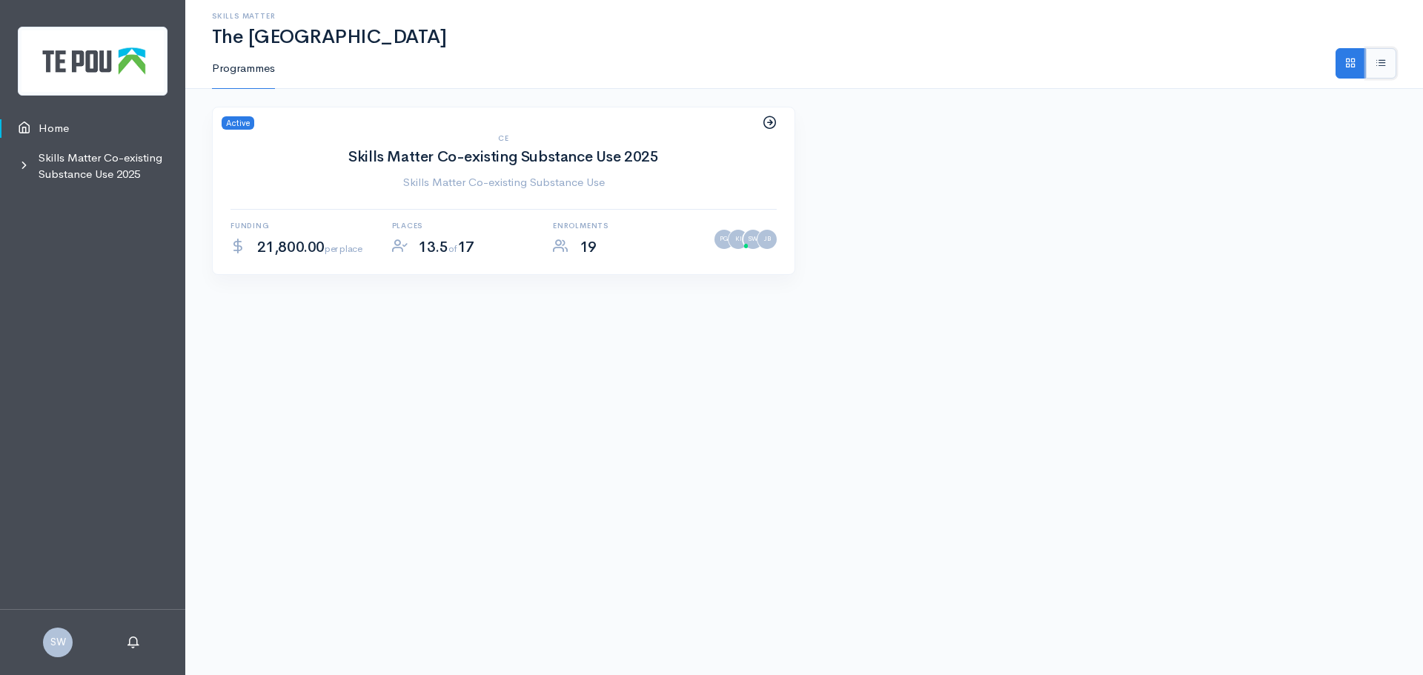
click at [1382, 62] on span at bounding box center [1381, 62] width 11 height 11
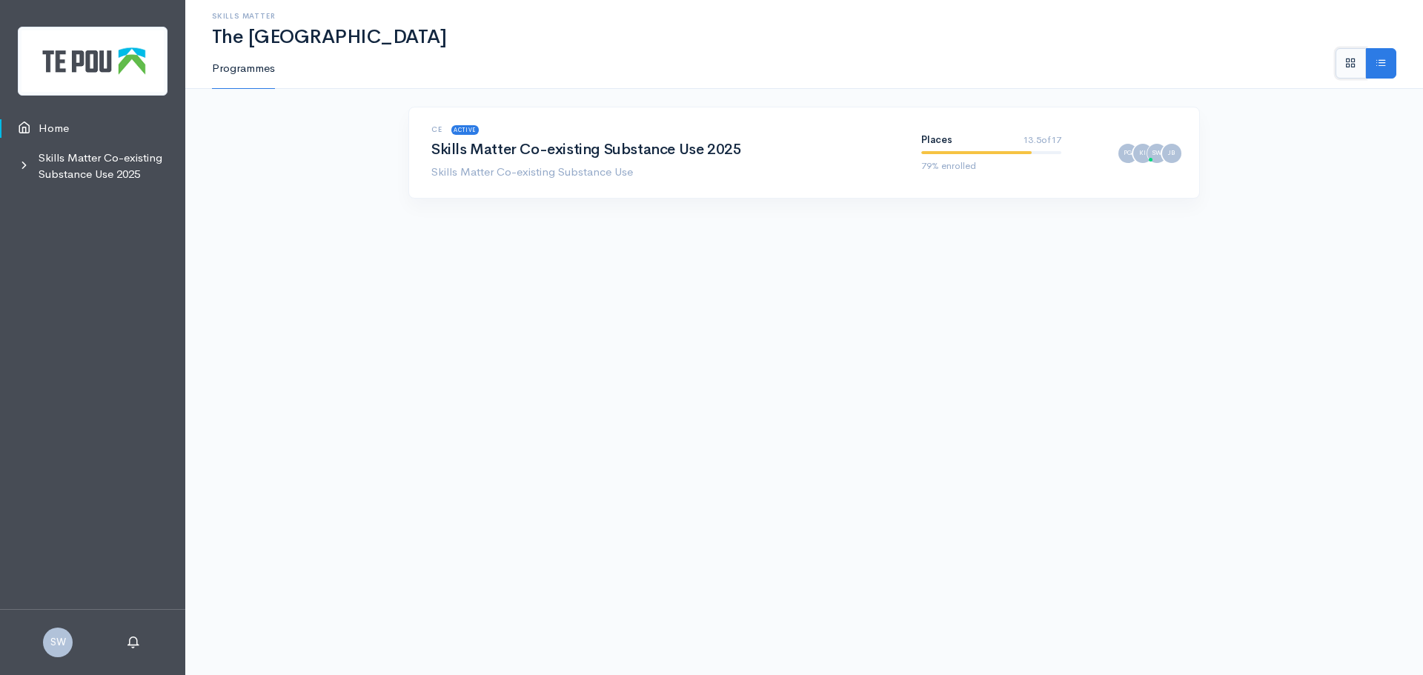
click at [1357, 59] on button at bounding box center [1350, 63] width 30 height 31
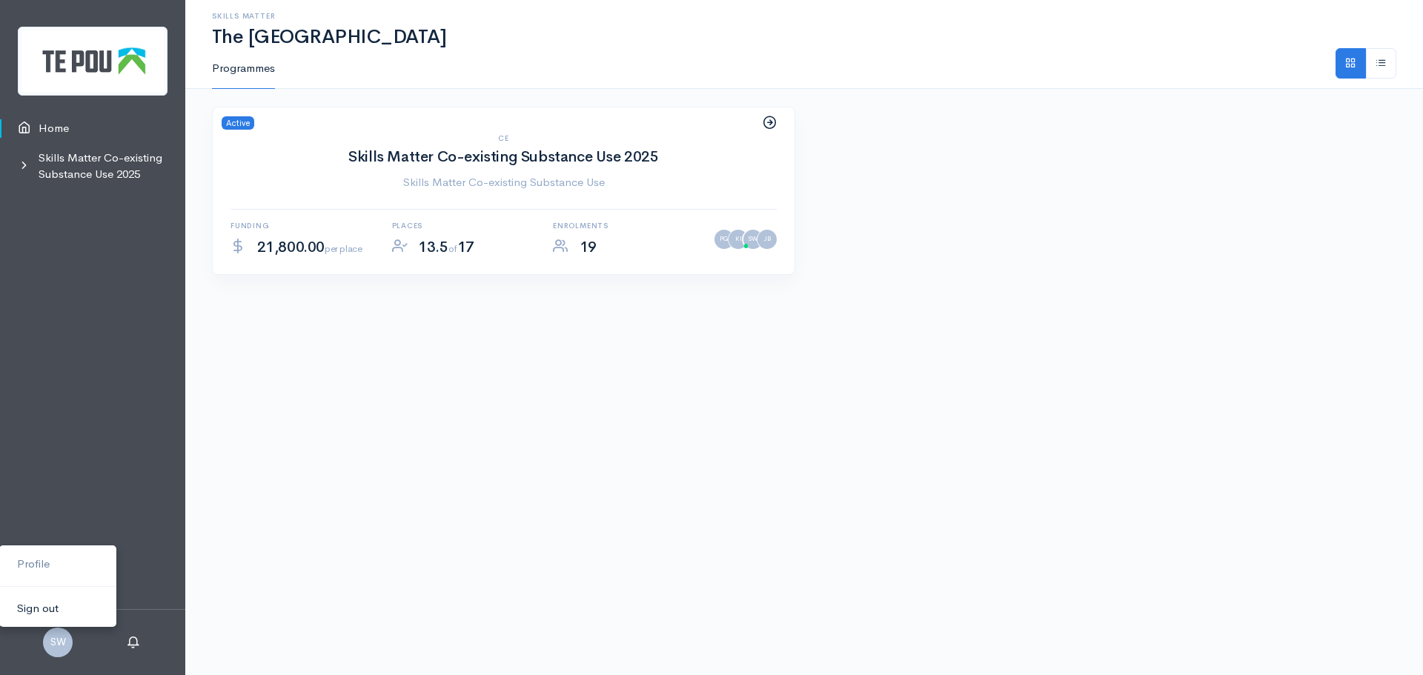
click at [44, 611] on link "Sign out" at bounding box center [57, 609] width 117 height 26
